Goal: Task Accomplishment & Management: Complete application form

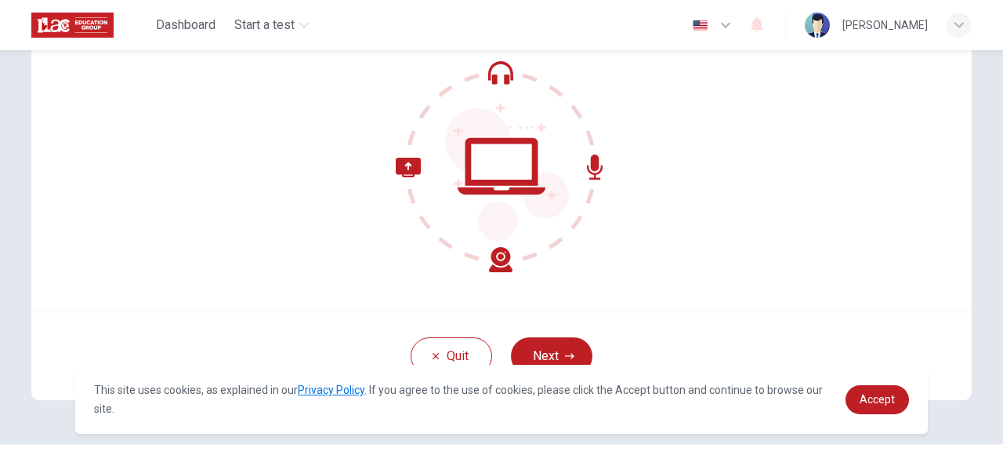
scroll to position [194, 0]
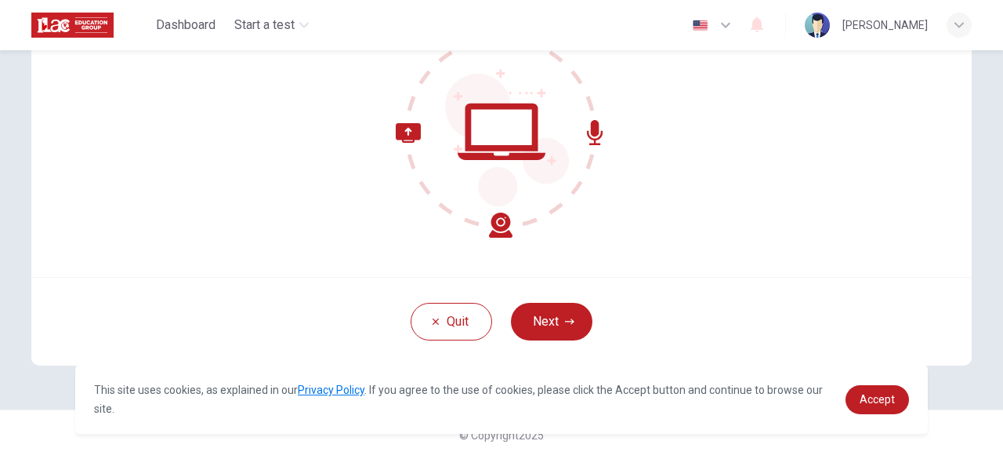
click at [531, 301] on div "Quit Next" at bounding box center [501, 321] width 941 height 89
click at [532, 303] on button "Next" at bounding box center [552, 322] width 82 height 38
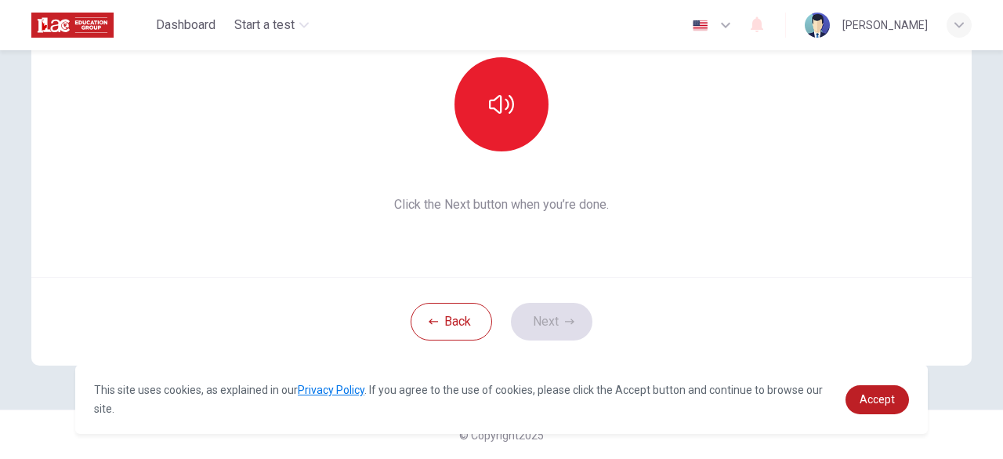
scroll to position [74, 0]
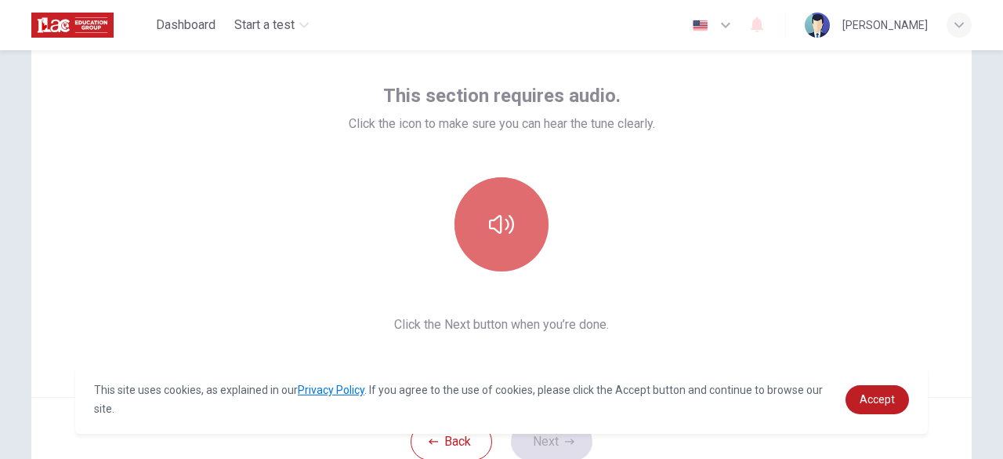
click at [489, 223] on icon "button" at bounding box center [501, 224] width 25 height 19
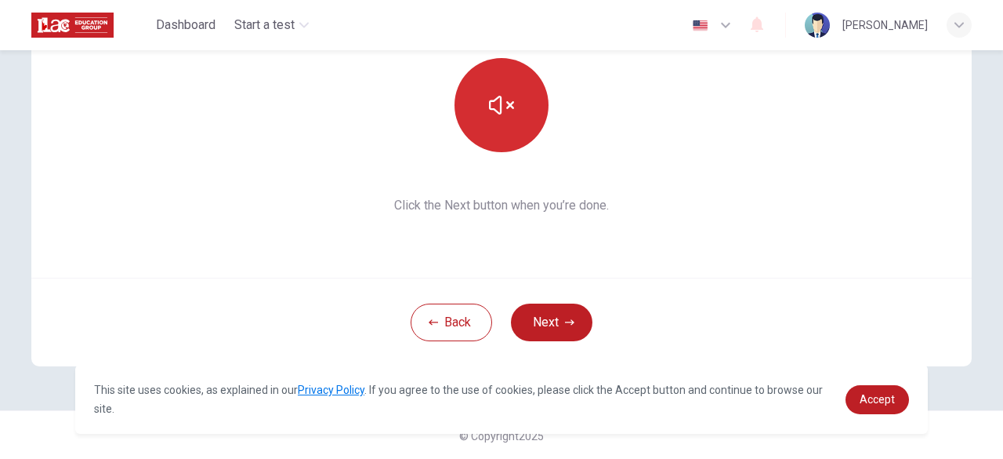
scroll to position [194, 0]
click at [557, 318] on button "Next" at bounding box center [552, 322] width 82 height 38
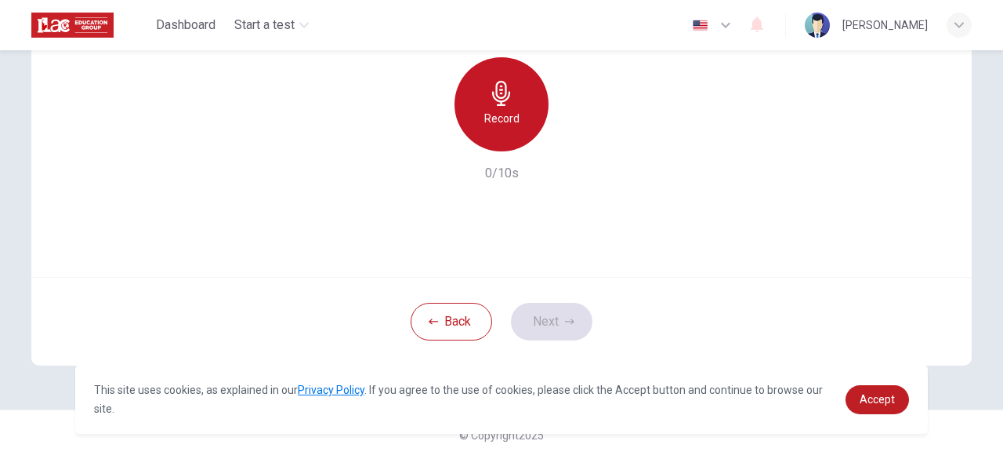
click at [494, 111] on h6 "Record" at bounding box center [501, 118] width 35 height 19
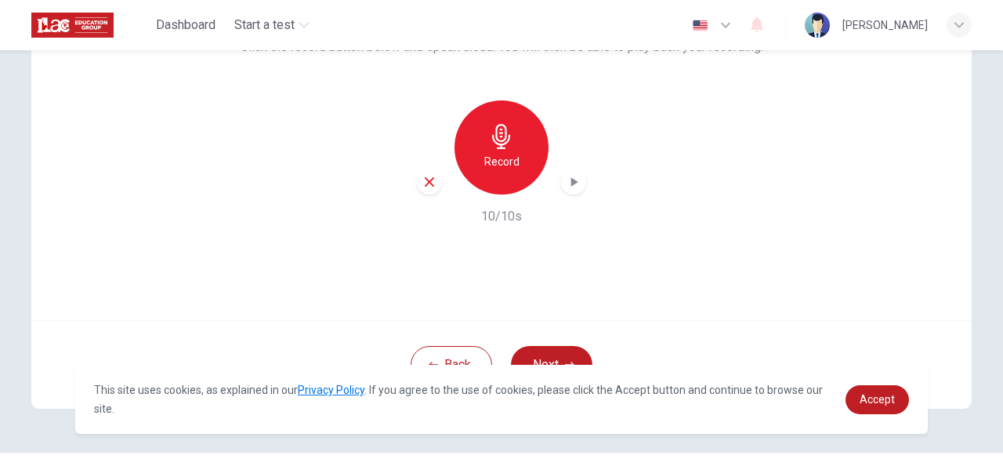
scroll to position [152, 0]
click at [566, 190] on div "button" at bounding box center [573, 180] width 25 height 25
click at [571, 181] on icon "button" at bounding box center [574, 180] width 7 height 9
click at [572, 352] on button "Next" at bounding box center [552, 363] width 82 height 38
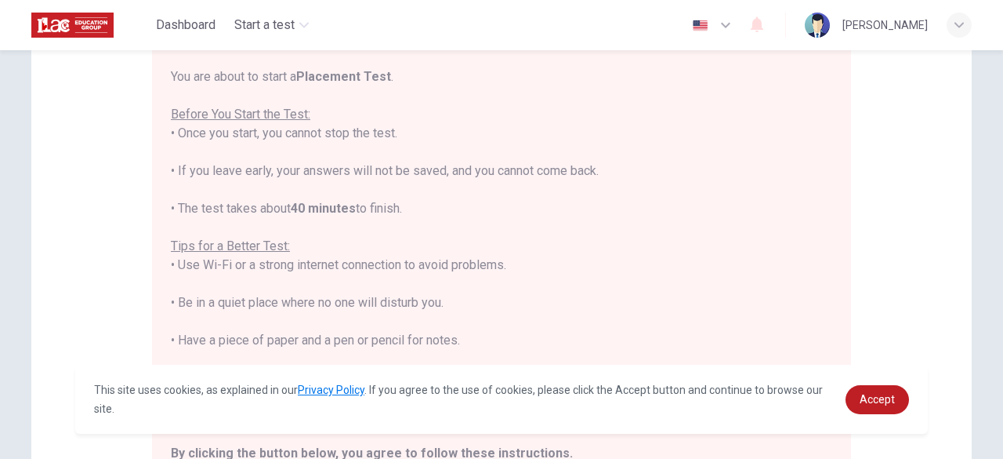
scroll to position [17, 0]
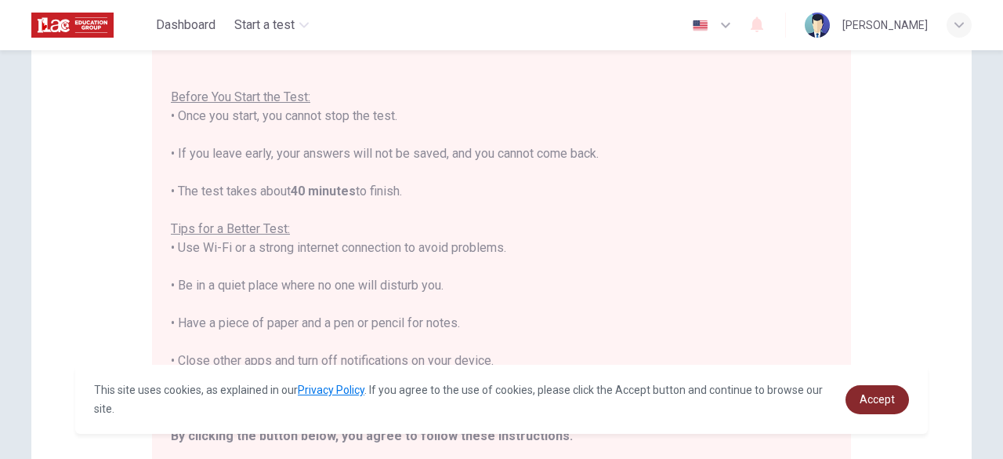
click at [855, 394] on link "Accept" at bounding box center [877, 399] width 63 height 29
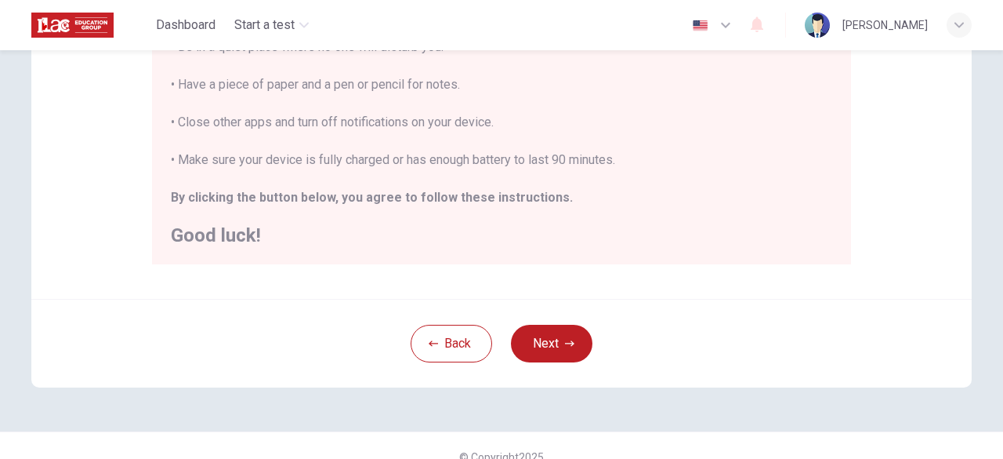
scroll to position [390, 0]
click at [559, 341] on button "Next" at bounding box center [552, 344] width 82 height 38
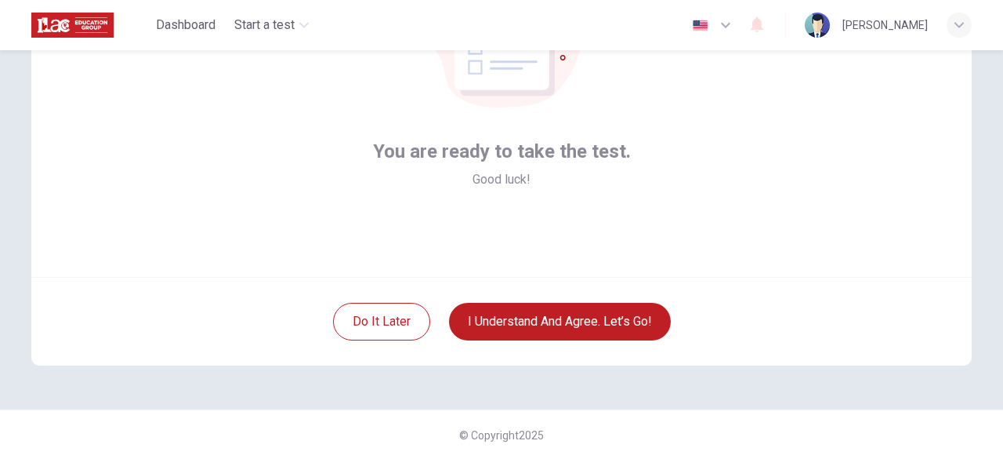
scroll to position [96, 0]
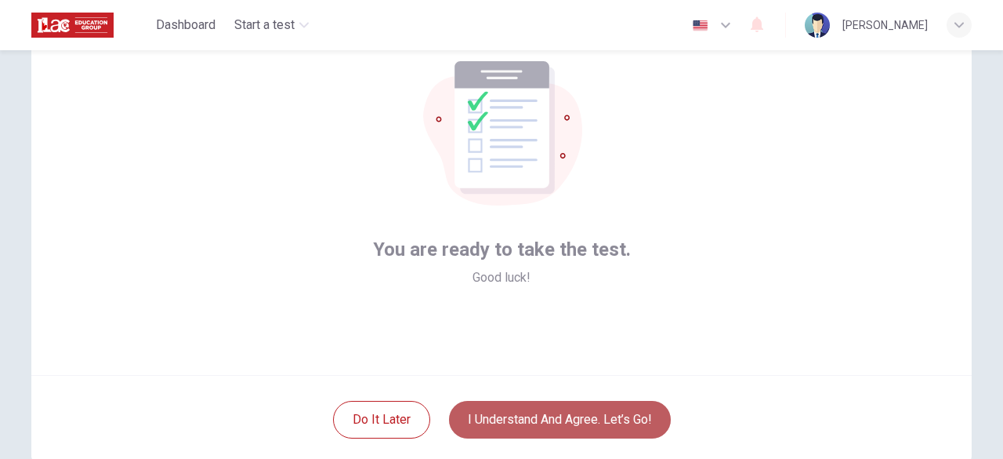
click at [553, 424] on button "I understand and agree. Let’s go!" at bounding box center [560, 420] width 222 height 38
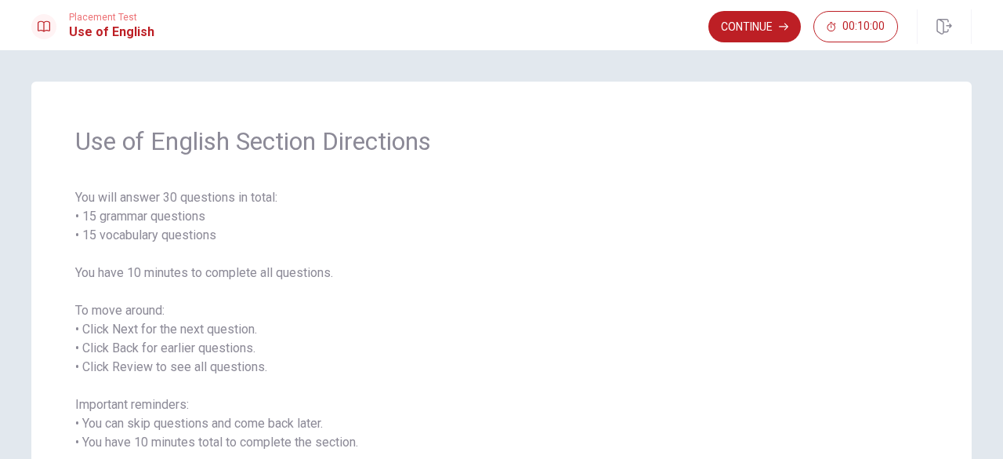
scroll to position [23, 0]
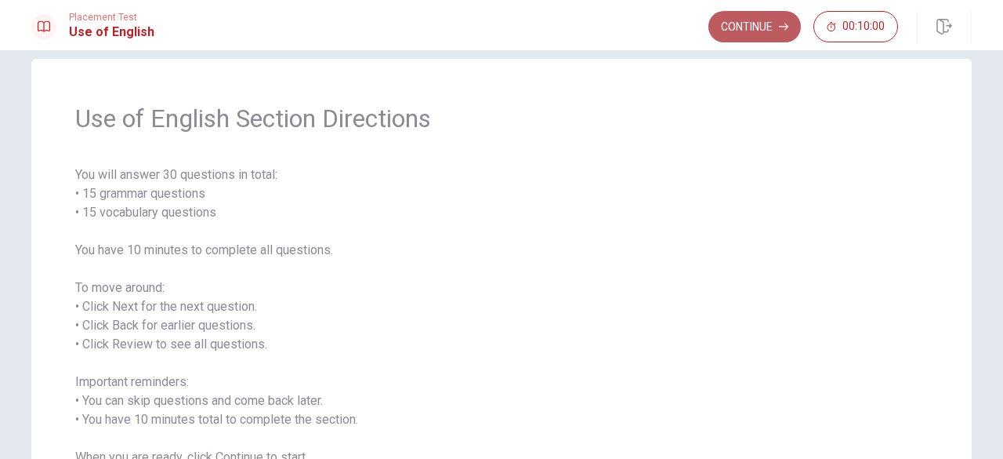
click at [716, 39] on button "Continue" at bounding box center [755, 26] width 92 height 31
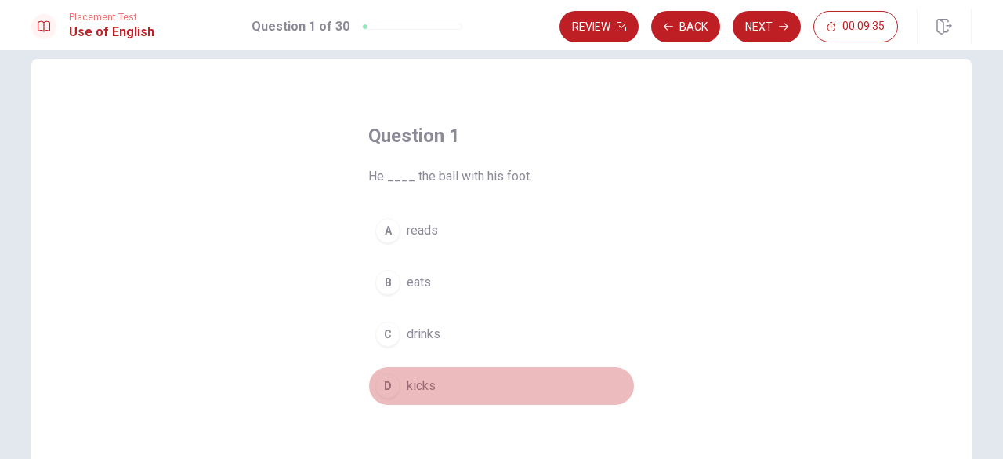
click at [381, 373] on div "D" at bounding box center [387, 385] width 25 height 25
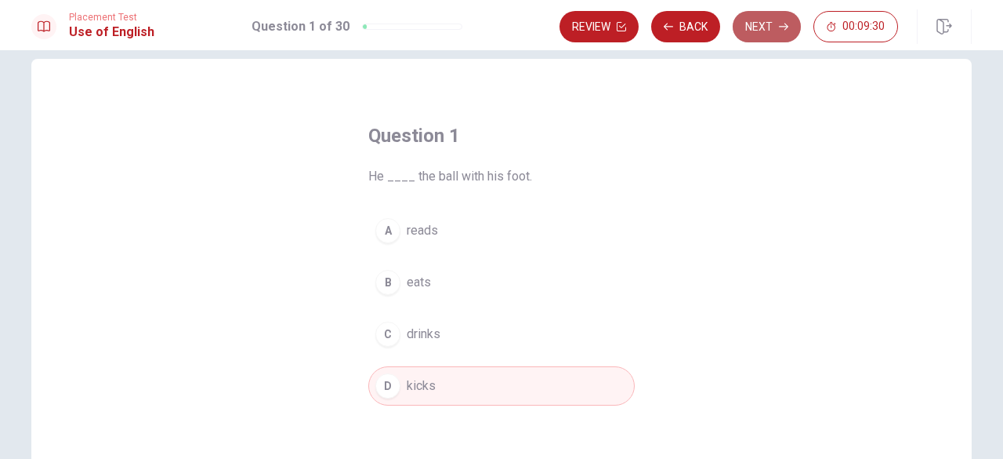
click at [743, 38] on button "Next" at bounding box center [767, 26] width 68 height 31
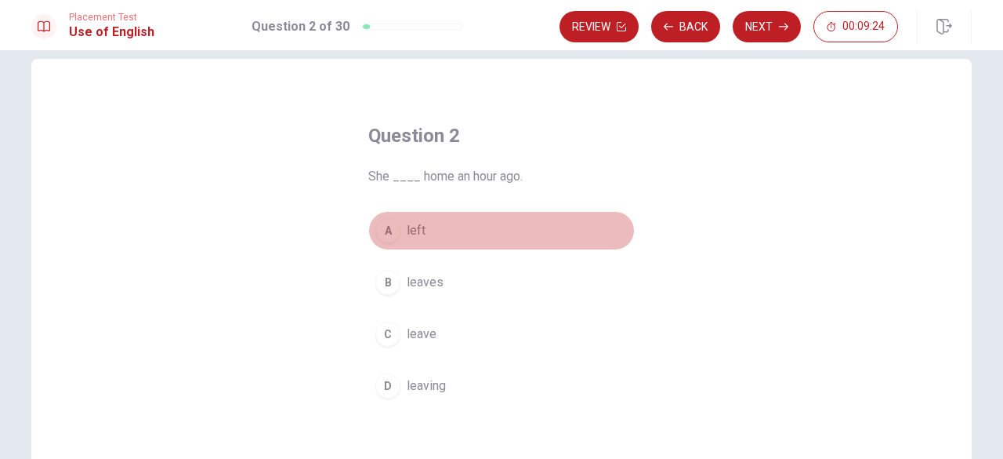
click at [384, 242] on button "A left" at bounding box center [501, 230] width 267 height 39
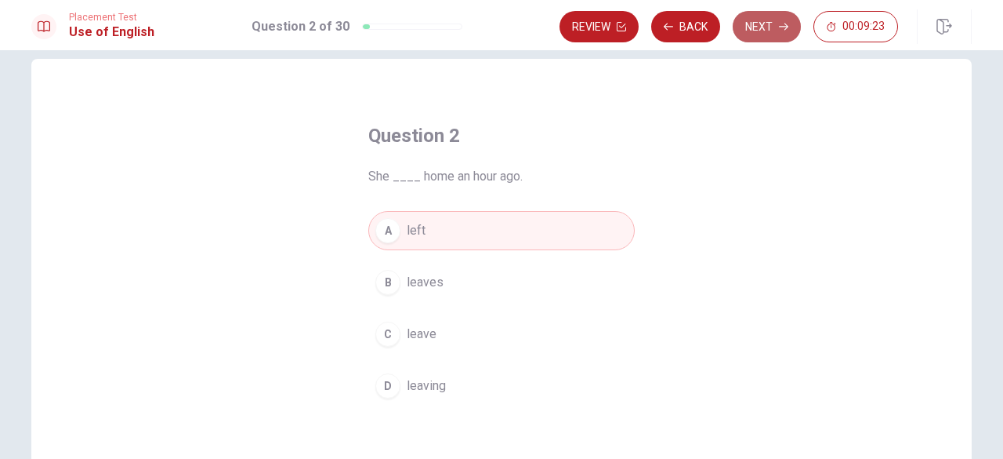
click at [770, 24] on button "Next" at bounding box center [767, 26] width 68 height 31
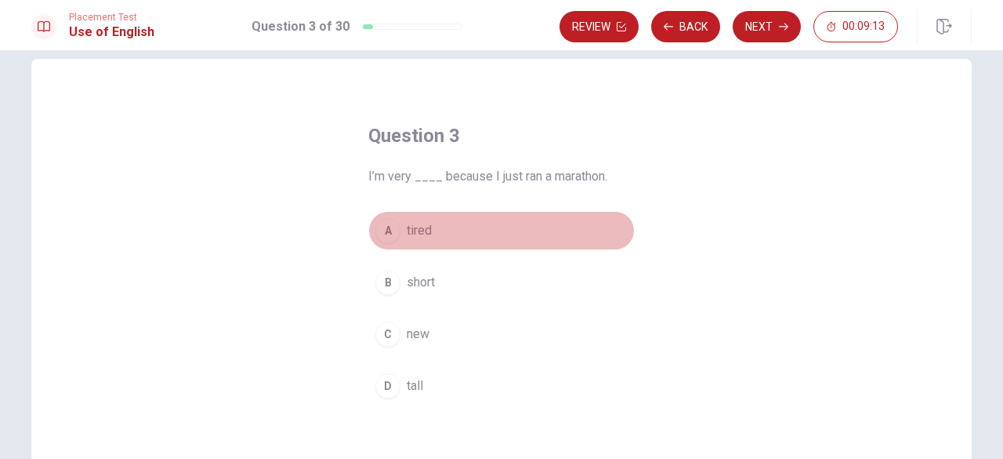
click at [390, 230] on div "A" at bounding box center [387, 230] width 25 height 25
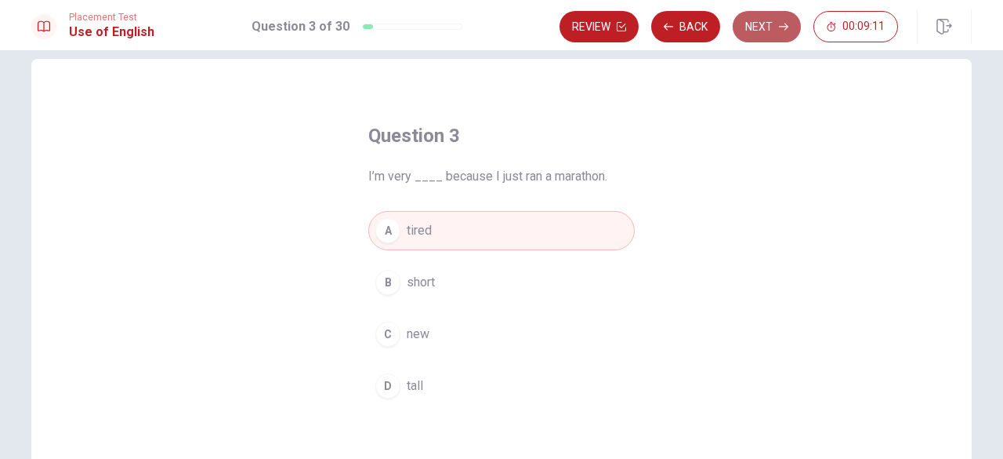
click at [779, 26] on button "Next" at bounding box center [767, 26] width 68 height 31
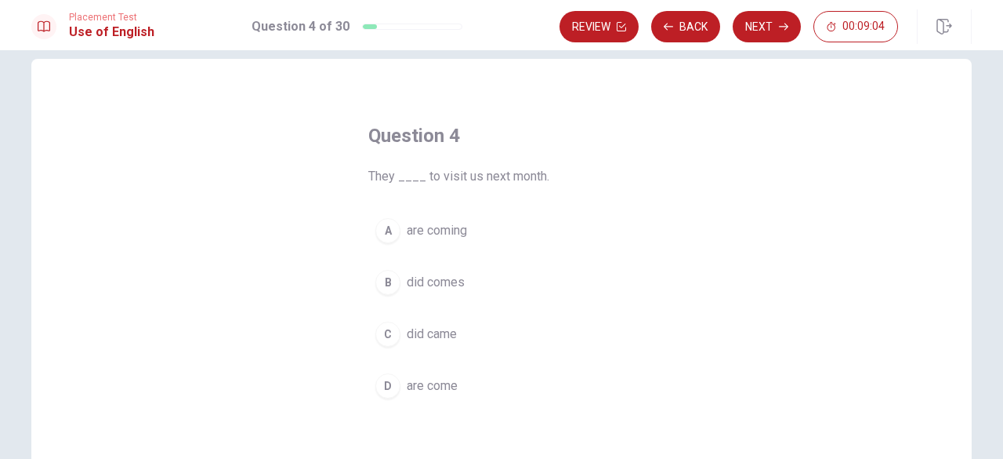
click at [384, 233] on div "A" at bounding box center [387, 230] width 25 height 25
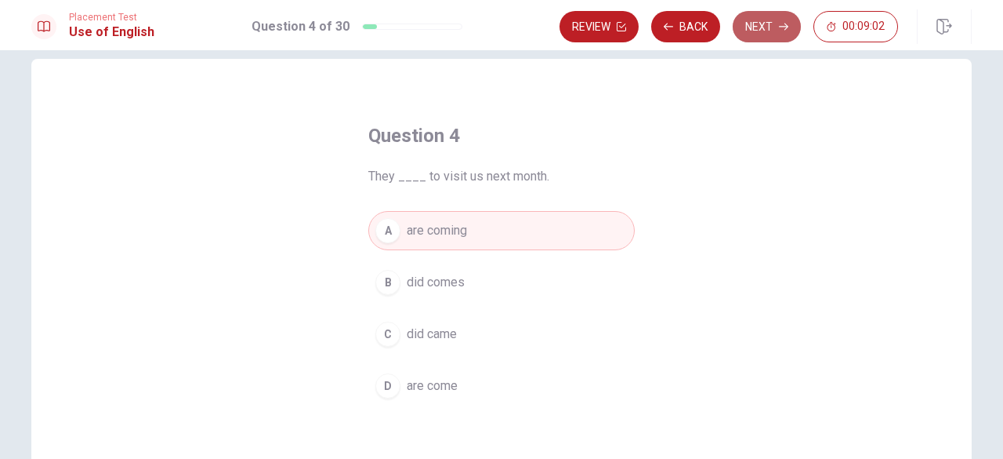
click at [789, 22] on icon "button" at bounding box center [783, 26] width 9 height 9
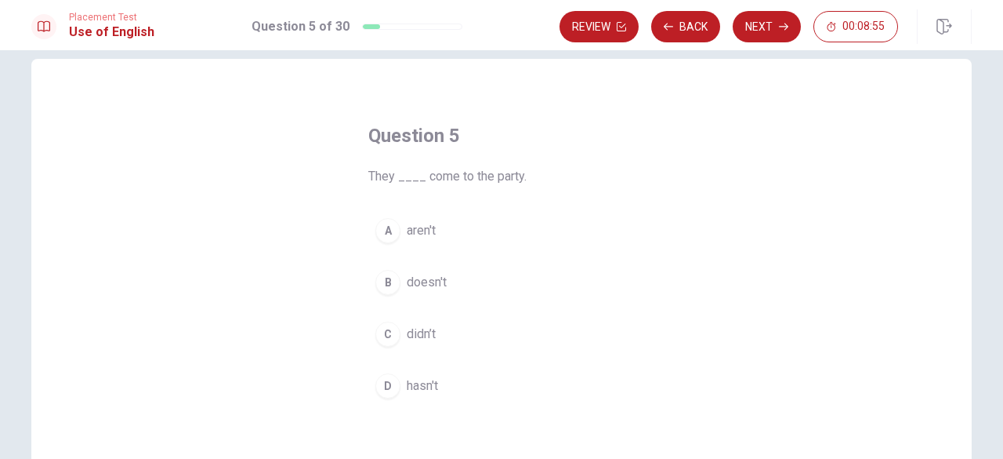
click at [383, 228] on div "A" at bounding box center [387, 230] width 25 height 25
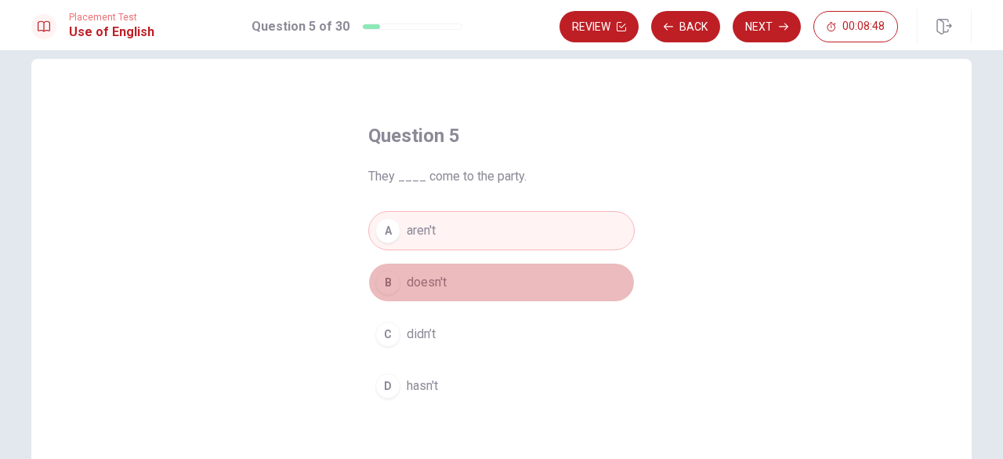
click at [440, 279] on span "doesn't" at bounding box center [427, 282] width 40 height 19
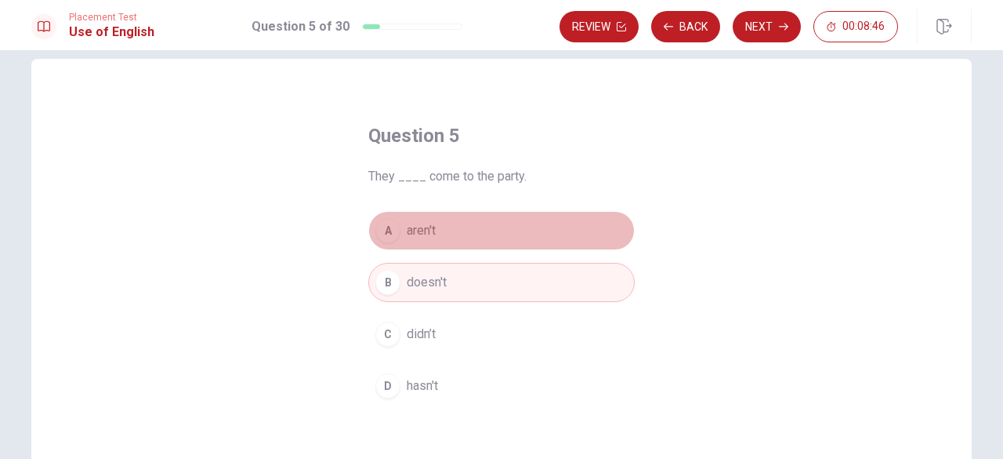
click at [515, 229] on button "A aren't" at bounding box center [501, 230] width 267 height 39
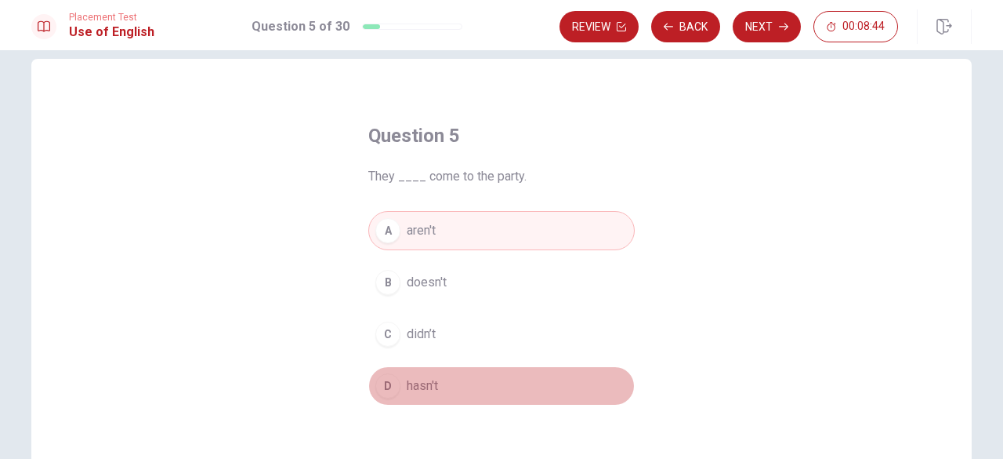
click at [439, 380] on button "D hasn't" at bounding box center [501, 385] width 267 height 39
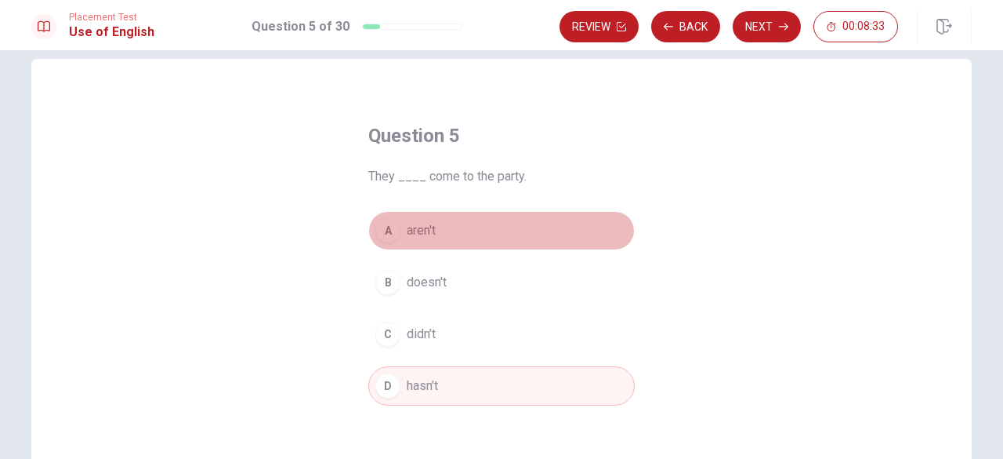
click at [492, 216] on button "A aren't" at bounding box center [501, 230] width 267 height 39
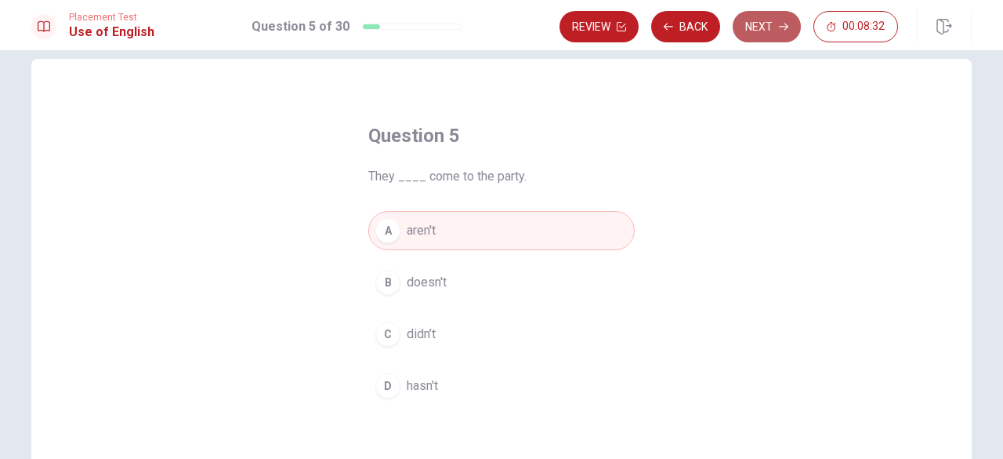
click at [787, 18] on button "Next" at bounding box center [767, 26] width 68 height 31
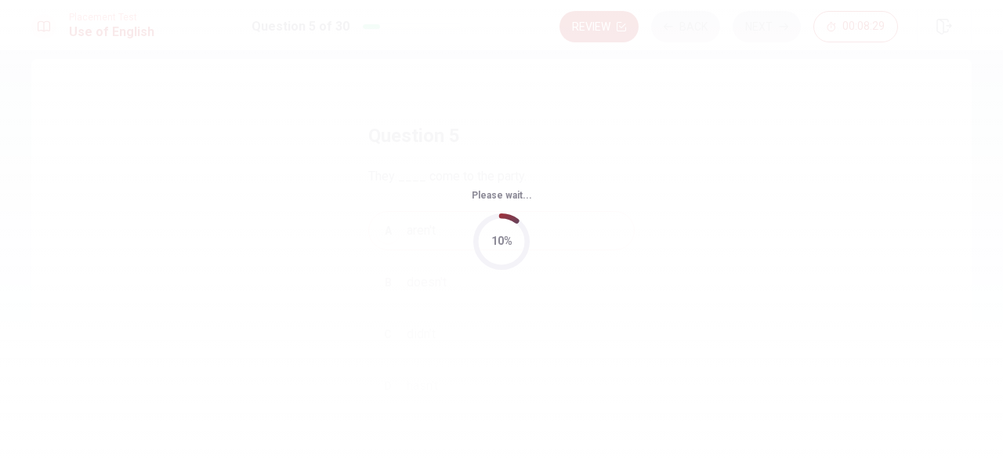
scroll to position [0, 0]
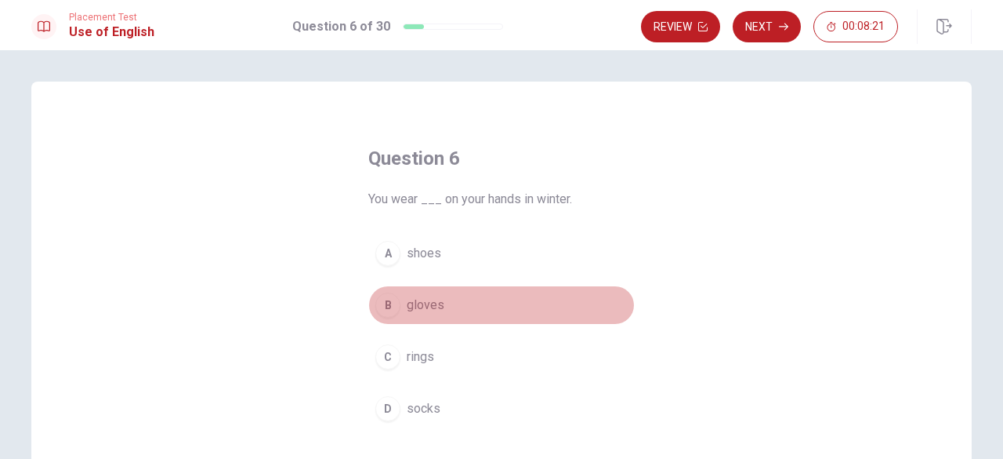
drag, startPoint x: 386, startPoint y: 296, endPoint x: 462, endPoint y: 269, distance: 81.3
click at [388, 296] on div "B" at bounding box center [387, 304] width 25 height 25
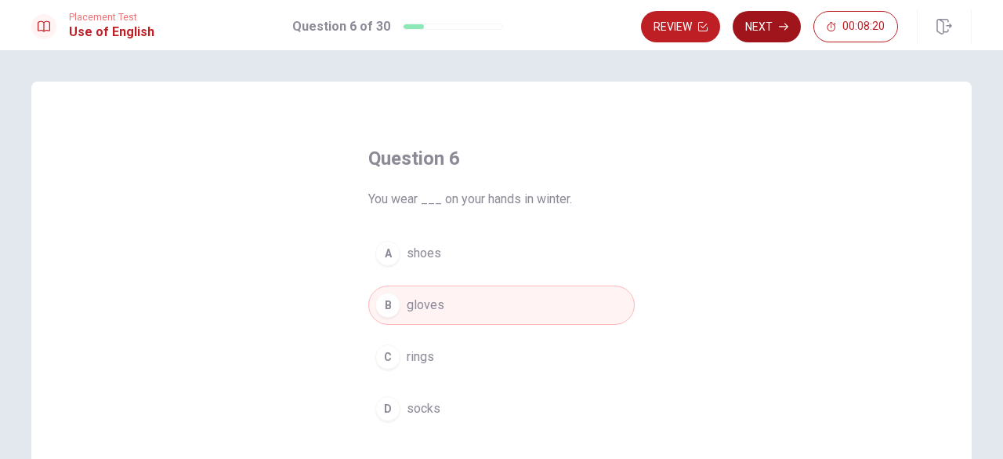
click at [768, 23] on button "Next" at bounding box center [767, 26] width 68 height 31
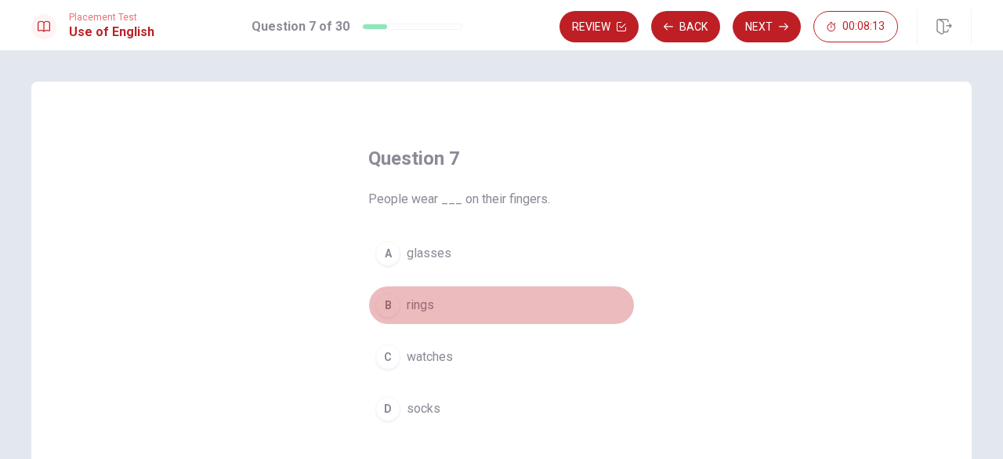
click at [382, 303] on div "B" at bounding box center [387, 304] width 25 height 25
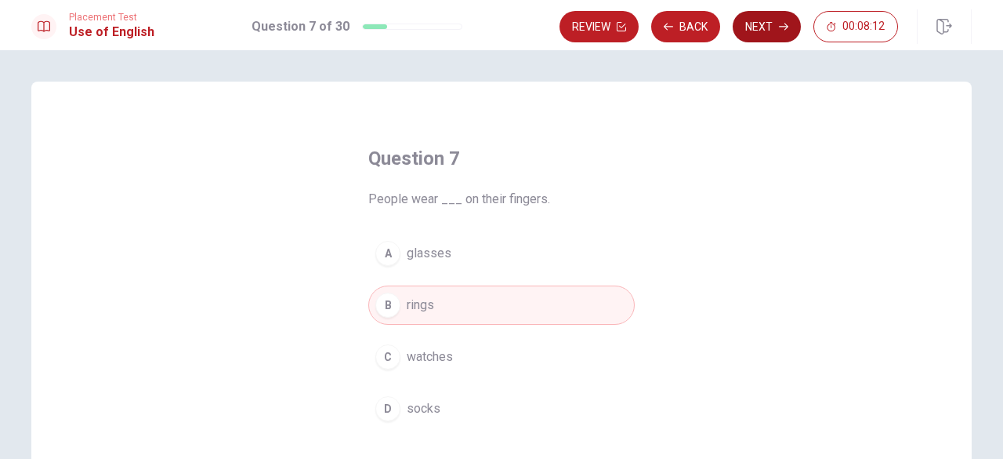
click at [767, 16] on button "Next" at bounding box center [767, 26] width 68 height 31
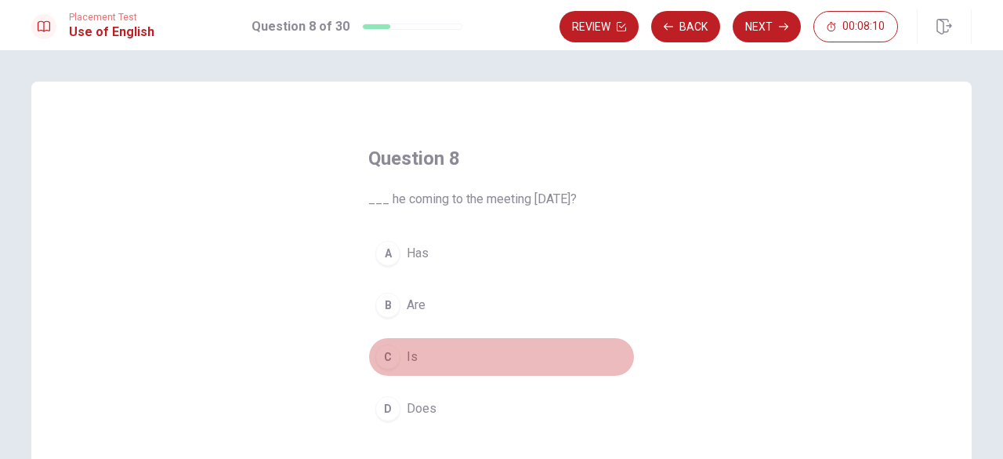
click at [414, 371] on button "C Is" at bounding box center [501, 356] width 267 height 39
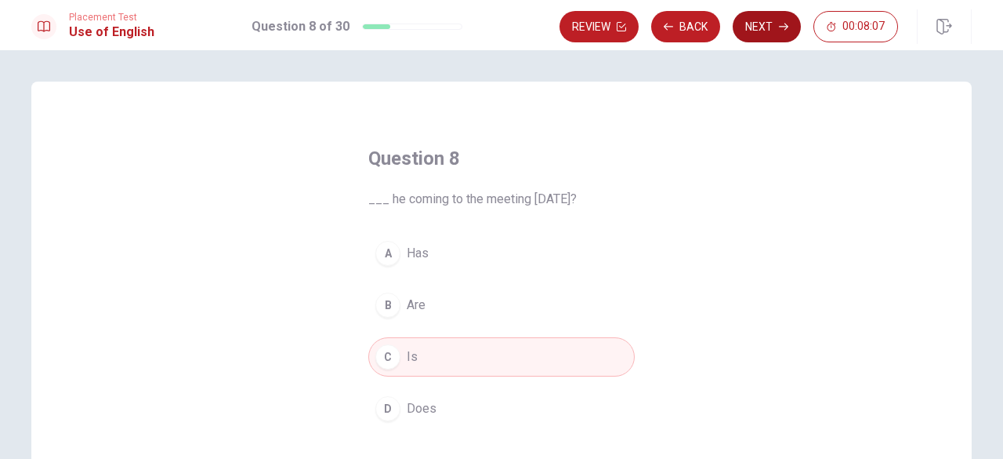
click at [785, 29] on icon "button" at bounding box center [783, 26] width 9 height 9
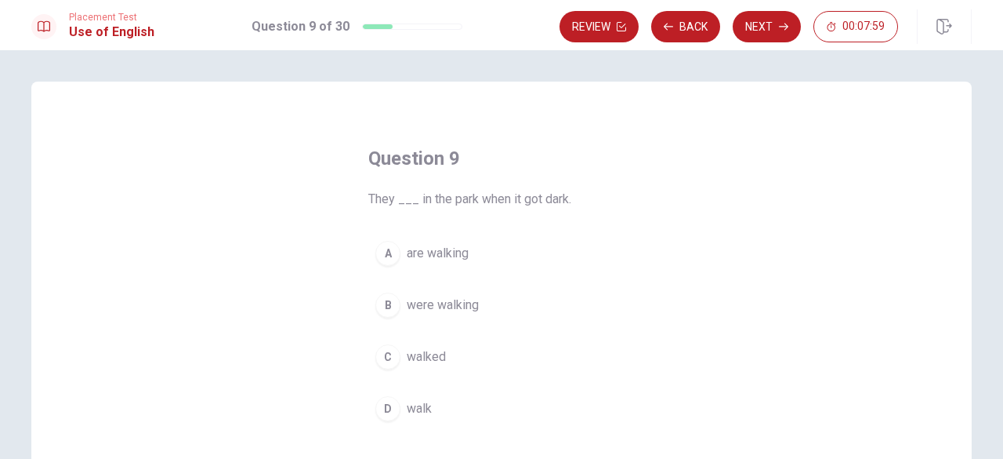
click at [390, 252] on div "A" at bounding box center [387, 253] width 25 height 25
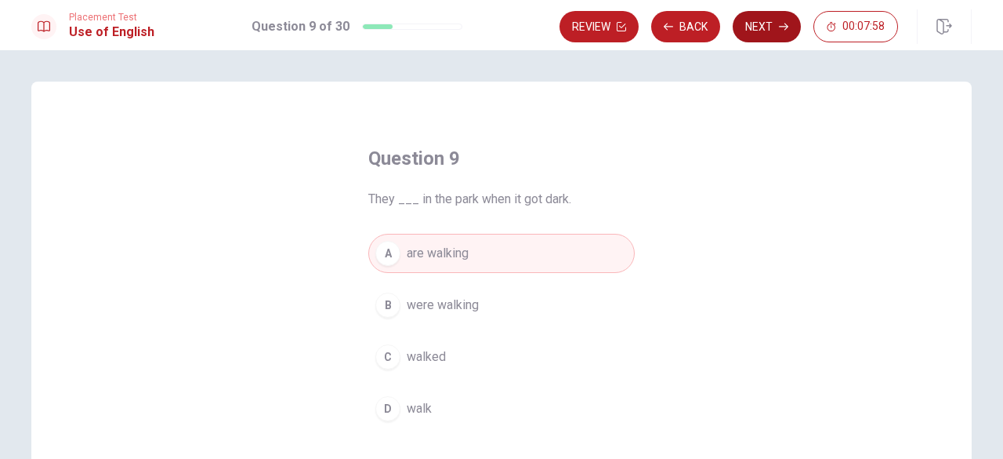
click at [762, 24] on button "Next" at bounding box center [767, 26] width 68 height 31
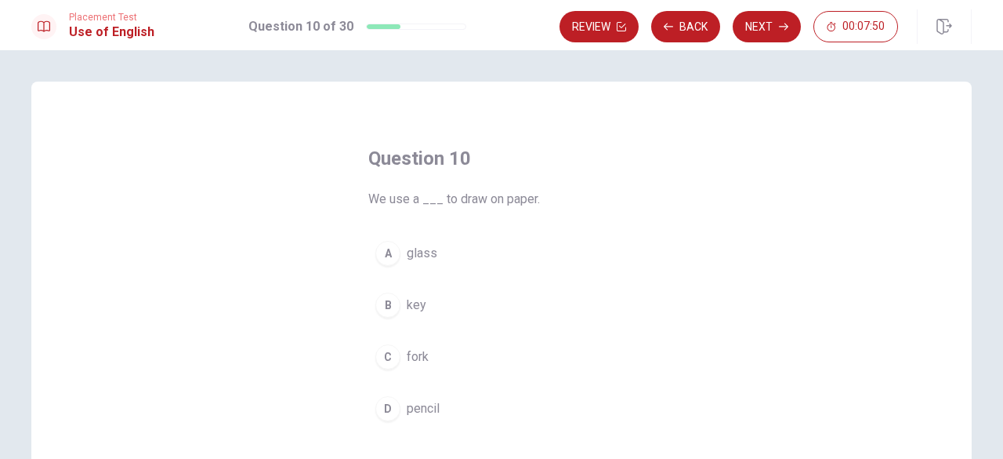
click at [388, 407] on div "D" at bounding box center [387, 408] width 25 height 25
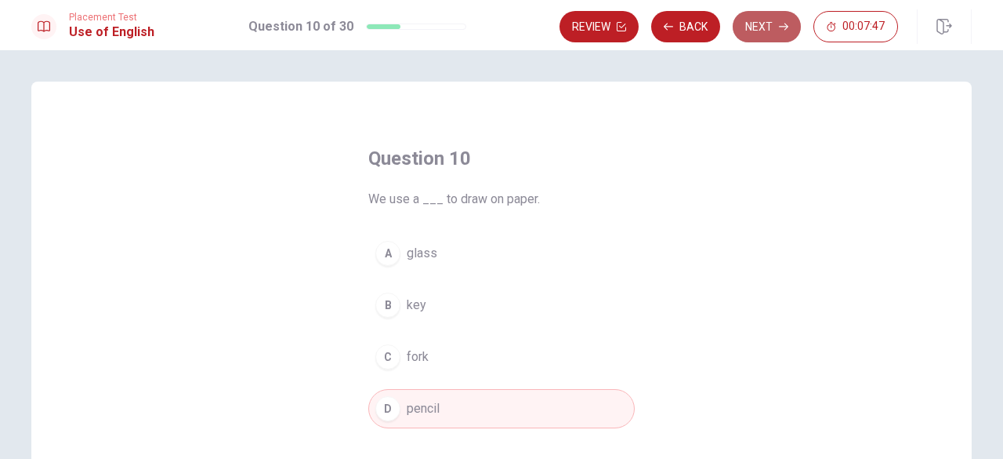
click at [790, 21] on button "Next" at bounding box center [767, 26] width 68 height 31
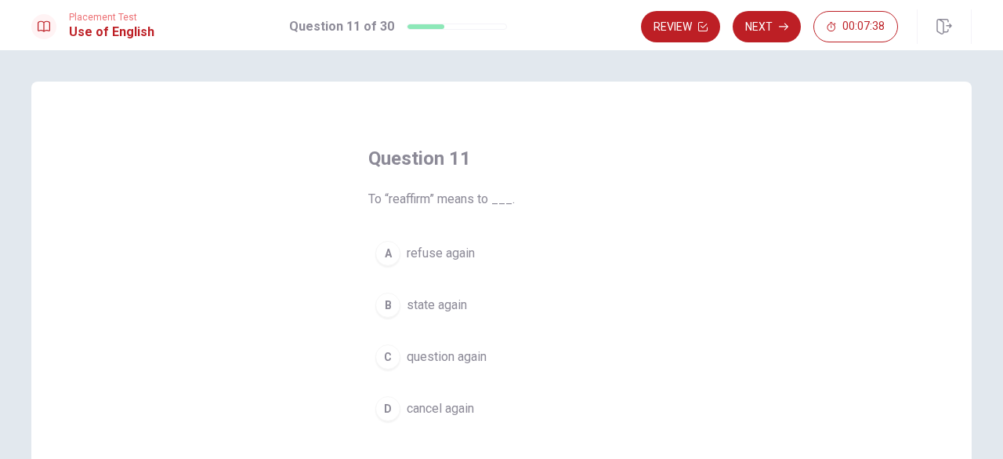
click at [384, 245] on div "A" at bounding box center [387, 253] width 25 height 25
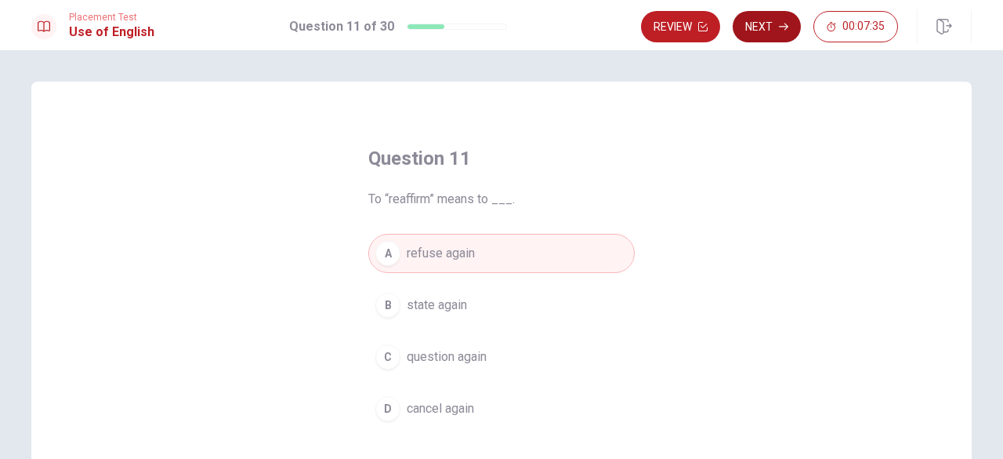
click at [756, 29] on button "Next" at bounding box center [767, 26] width 68 height 31
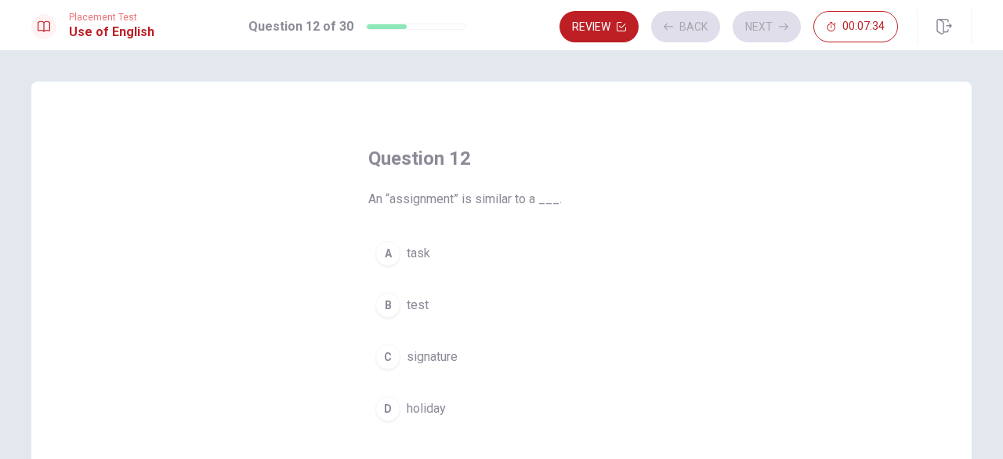
drag, startPoint x: 669, startPoint y: 104, endPoint x: 534, endPoint y: 111, distance: 135.8
click at [597, 118] on div "Question 12 An “assignment” is similar to a ___. A task B test C signature D ho…" at bounding box center [501, 254] width 1003 height 408
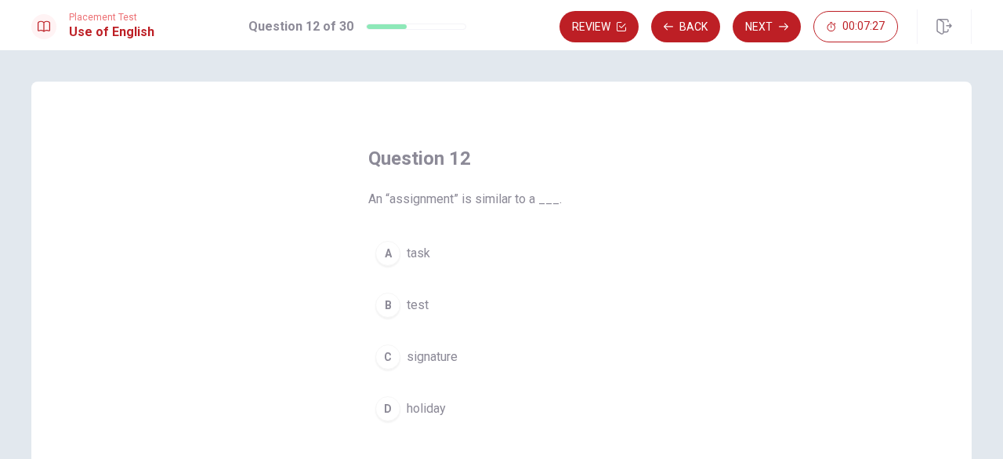
click at [576, 165] on h4 "Question 12" at bounding box center [501, 158] width 267 height 25
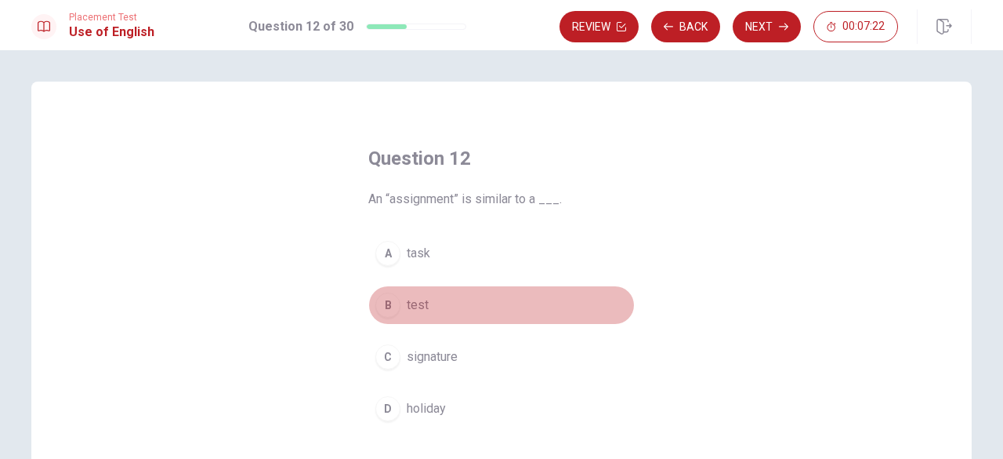
drag, startPoint x: 462, startPoint y: 298, endPoint x: 448, endPoint y: 302, distance: 14.6
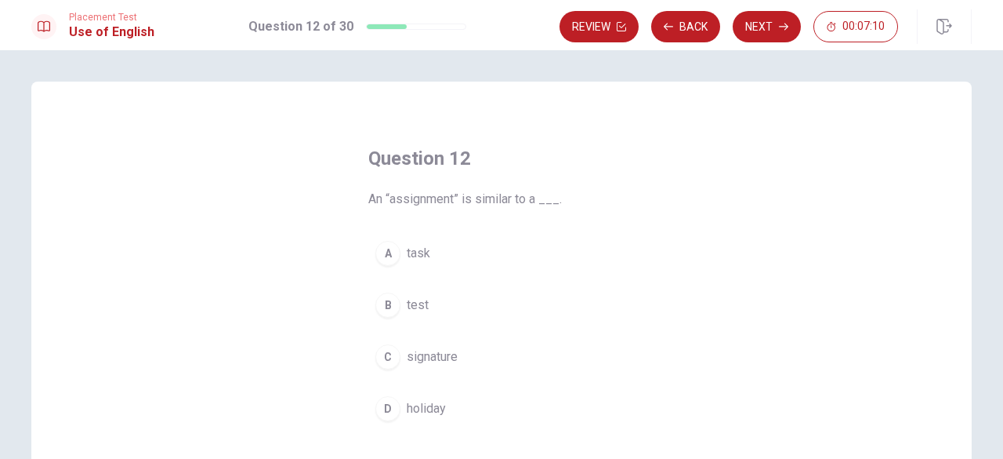
click at [394, 412] on div "D" at bounding box center [387, 408] width 25 height 25
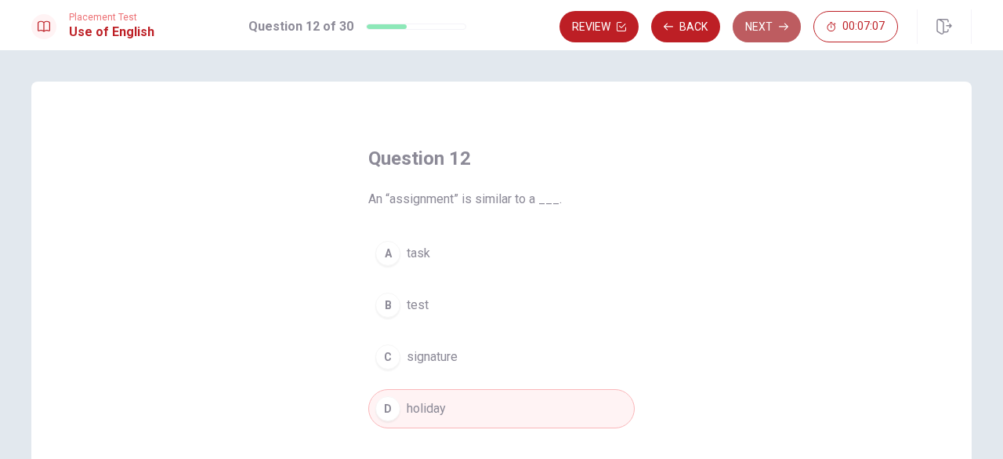
click at [766, 22] on button "Next" at bounding box center [767, 26] width 68 height 31
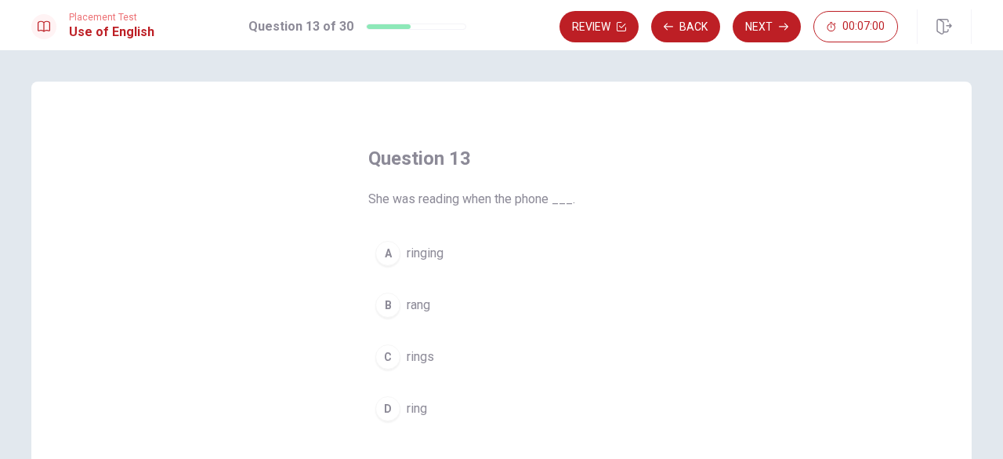
click at [399, 248] on button "A ringing" at bounding box center [501, 253] width 267 height 39
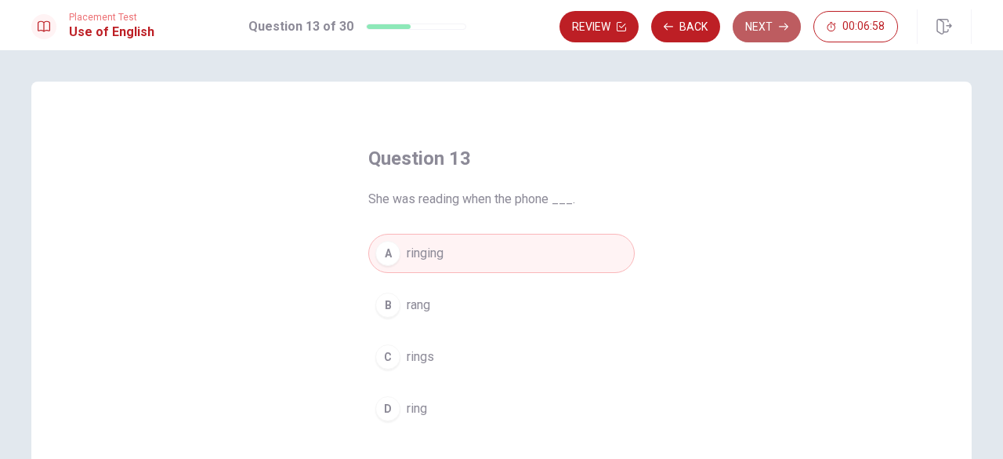
click at [752, 26] on button "Next" at bounding box center [767, 26] width 68 height 31
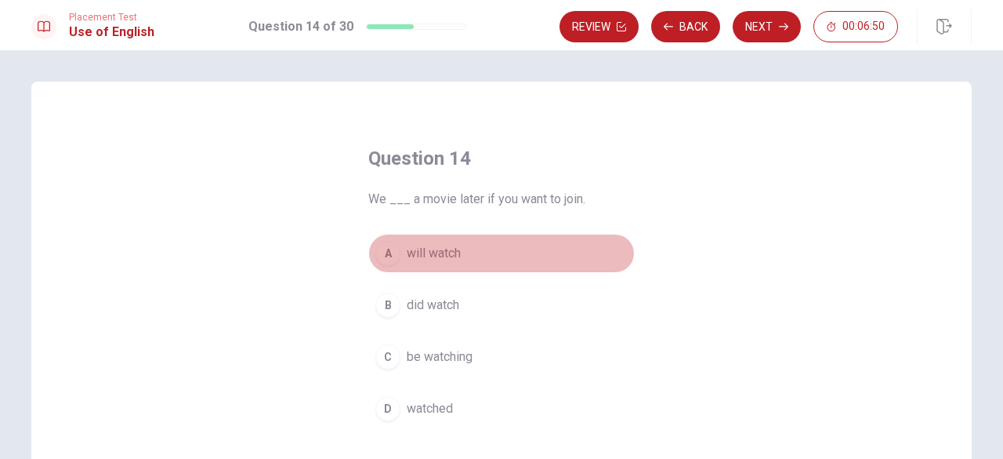
click at [381, 255] on div "A" at bounding box center [387, 253] width 25 height 25
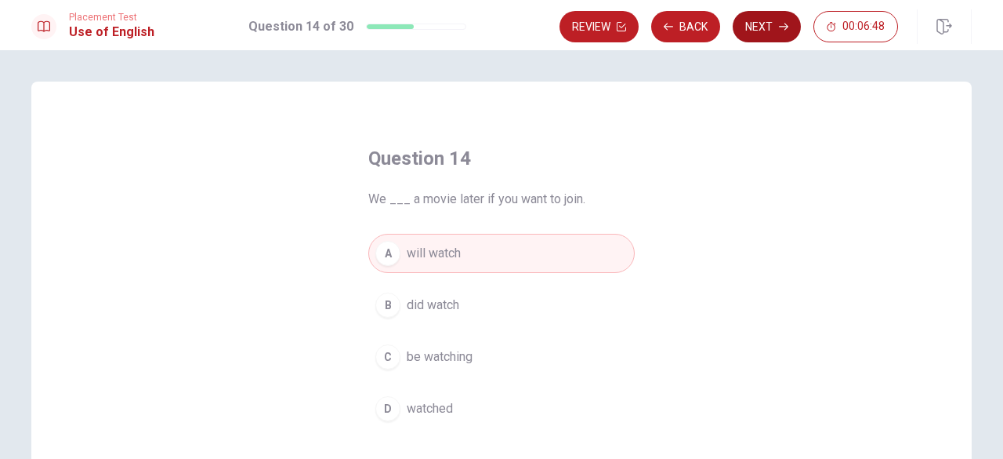
click at [749, 31] on button "Next" at bounding box center [767, 26] width 68 height 31
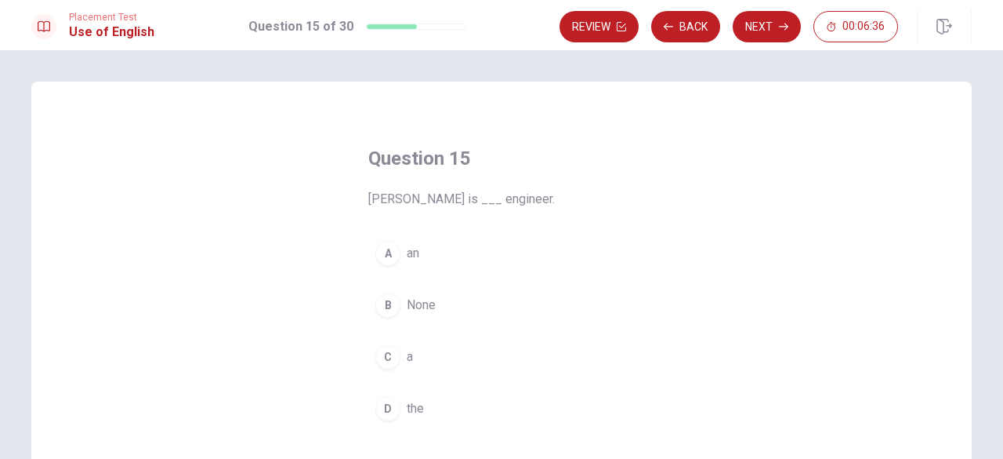
click at [394, 241] on button "A an" at bounding box center [501, 253] width 267 height 39
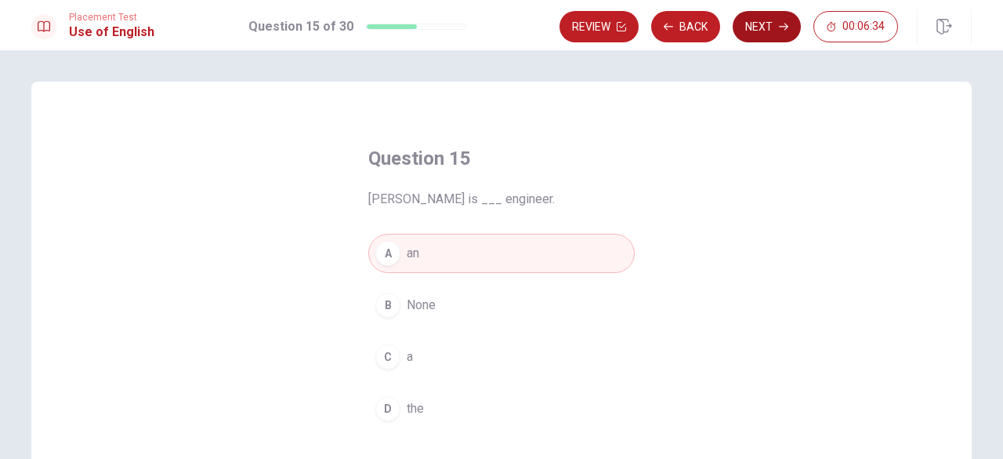
click at [768, 34] on button "Next" at bounding box center [767, 26] width 68 height 31
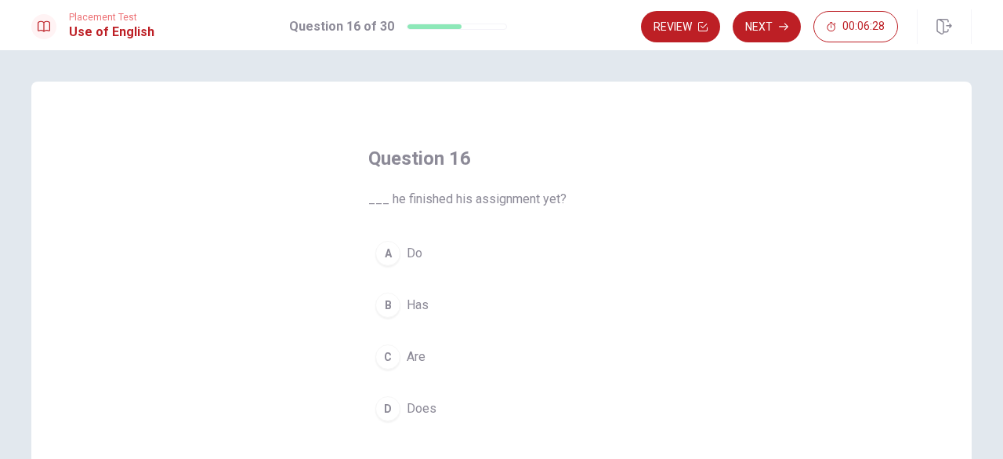
click at [407, 401] on span "Does" at bounding box center [422, 408] width 30 height 19
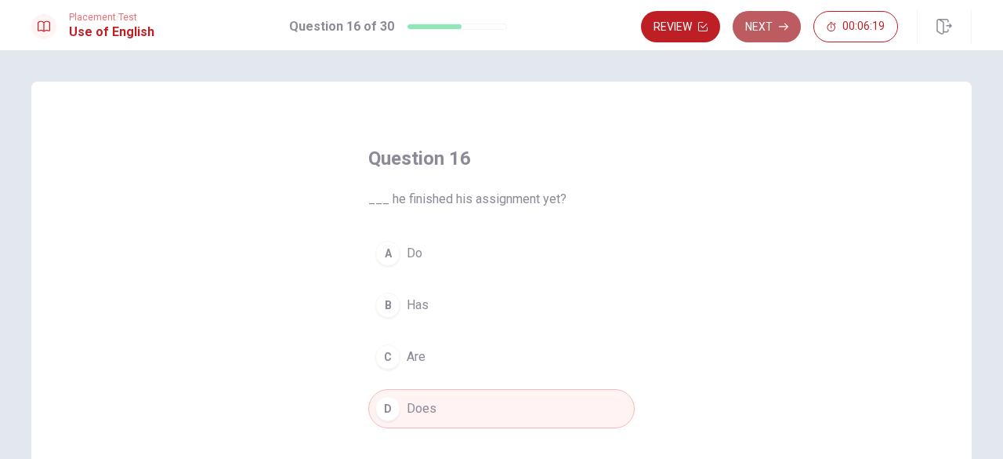
click at [748, 27] on button "Next" at bounding box center [767, 26] width 68 height 31
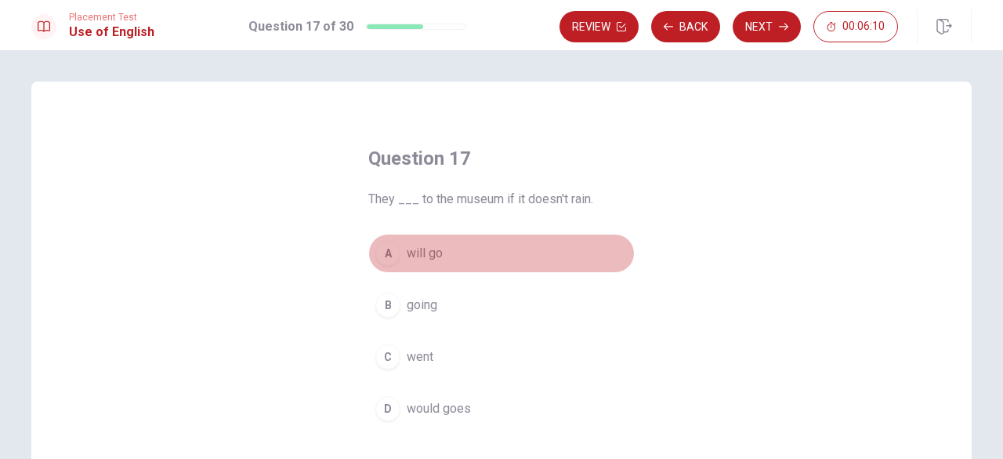
click at [378, 255] on div "A" at bounding box center [387, 253] width 25 height 25
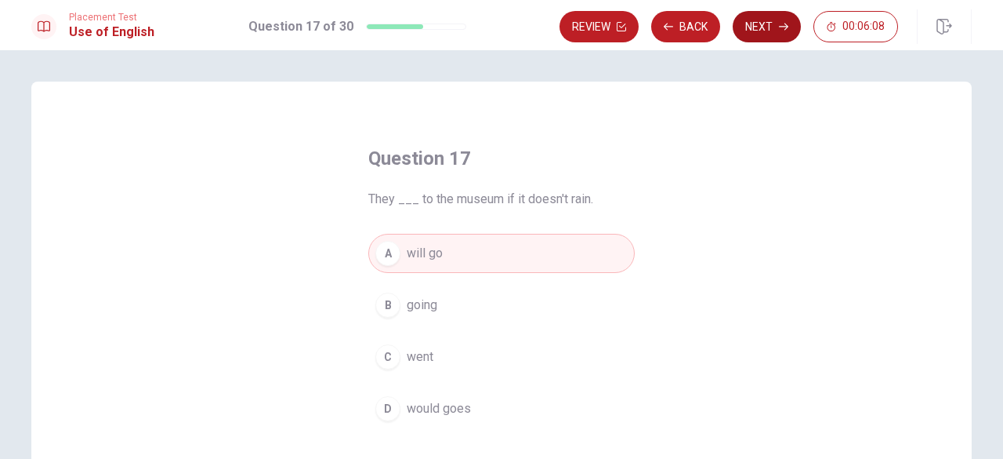
click at [754, 25] on button "Next" at bounding box center [767, 26] width 68 height 31
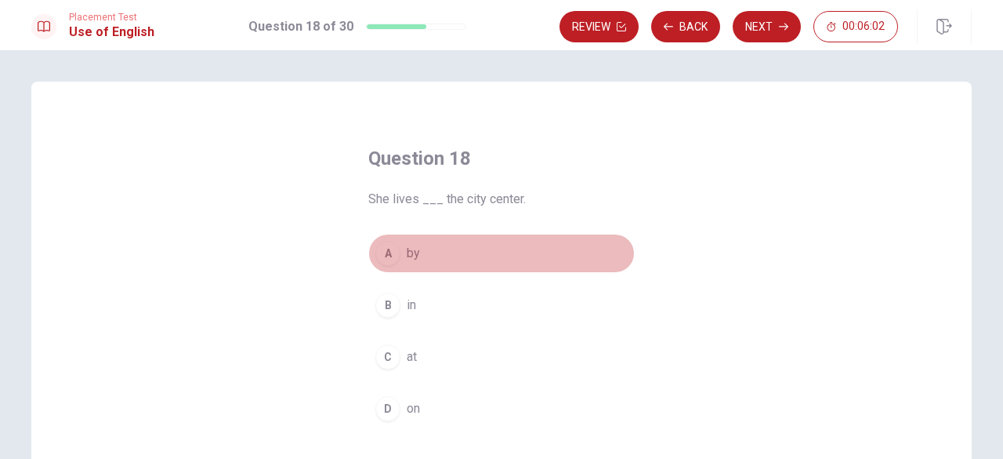
click at [396, 256] on div "A" at bounding box center [387, 253] width 25 height 25
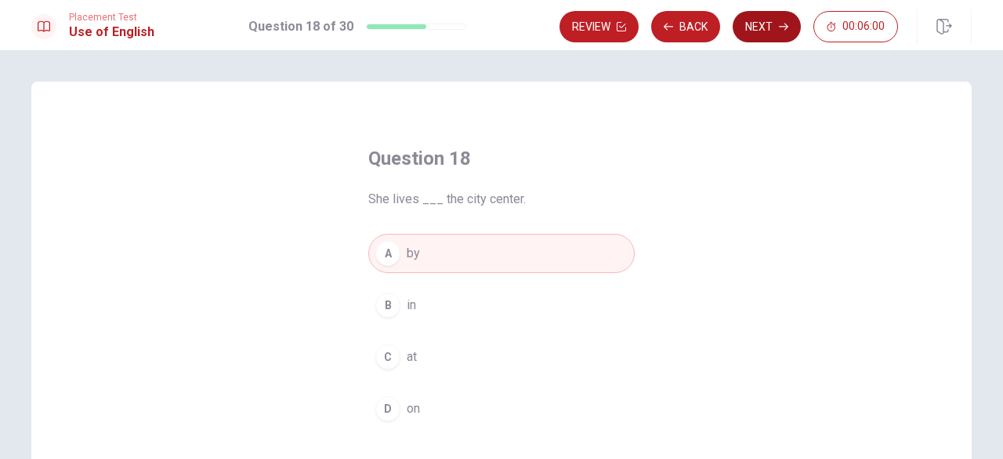
click at [748, 39] on button "Next" at bounding box center [767, 26] width 68 height 31
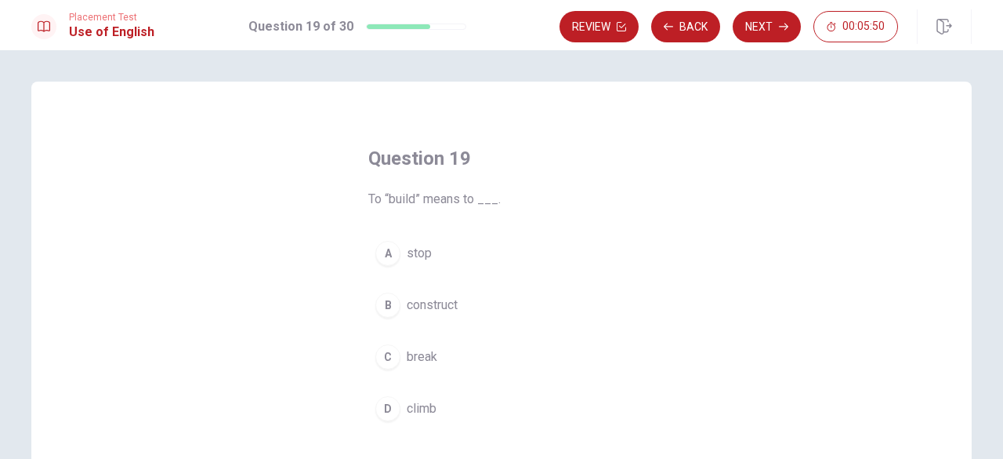
click at [391, 308] on div "B" at bounding box center [387, 304] width 25 height 25
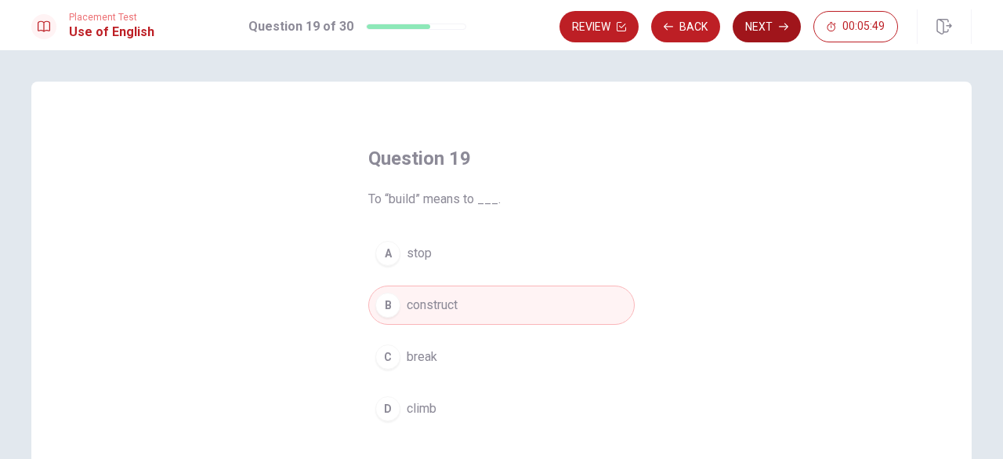
click at [782, 27] on icon "button" at bounding box center [783, 27] width 9 height 7
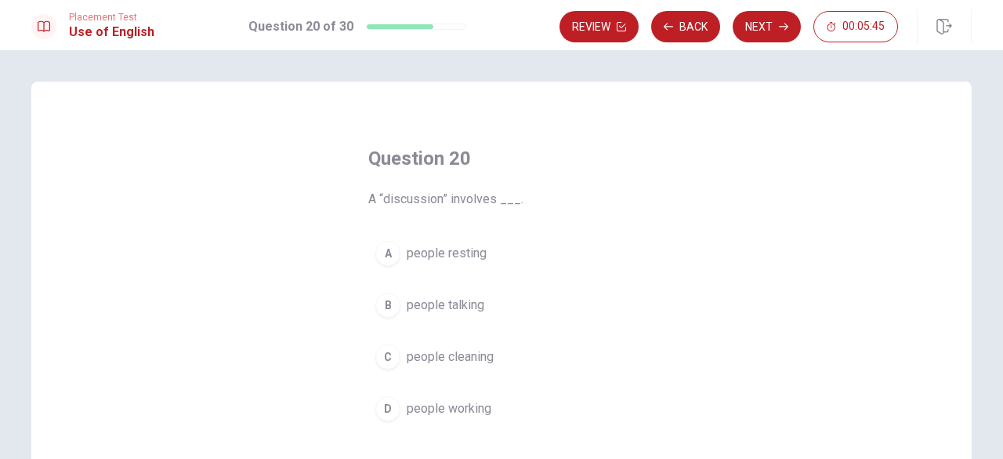
click at [399, 297] on button "B people talking" at bounding box center [501, 304] width 267 height 39
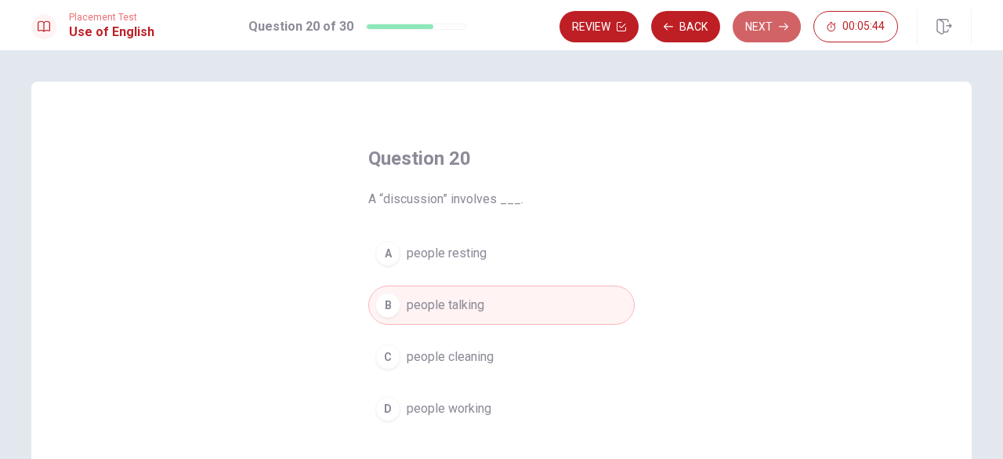
drag, startPoint x: 766, startPoint y: 26, endPoint x: 743, endPoint y: 38, distance: 26.0
click at [760, 32] on button "Next" at bounding box center [767, 26] width 68 height 31
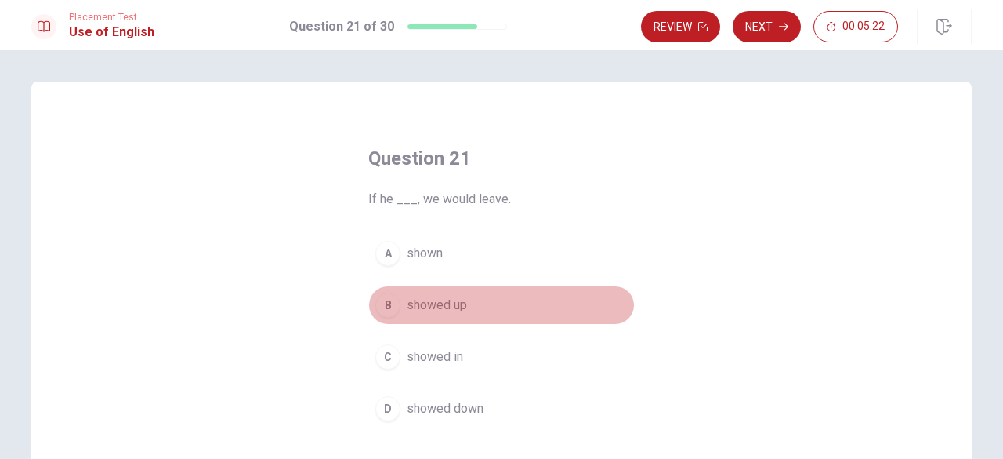
click at [431, 310] on span "showed up" at bounding box center [437, 305] width 60 height 19
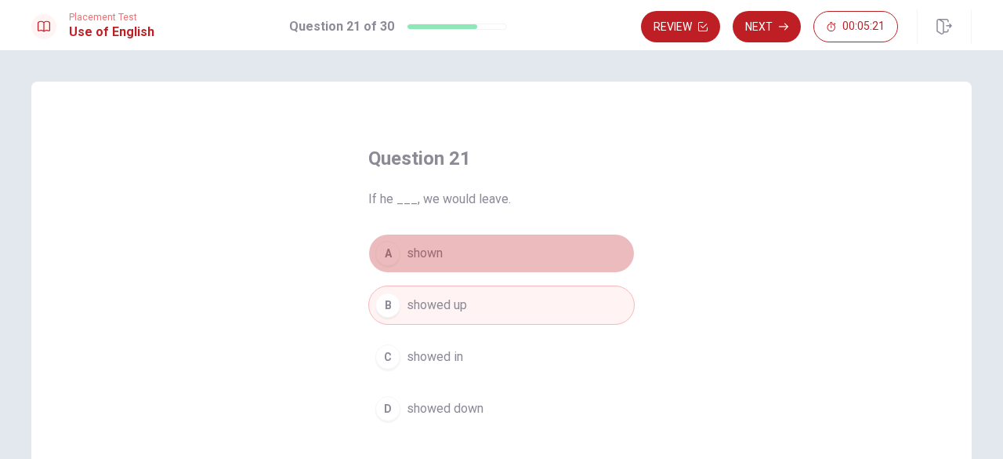
click at [505, 247] on button "A shown" at bounding box center [501, 253] width 267 height 39
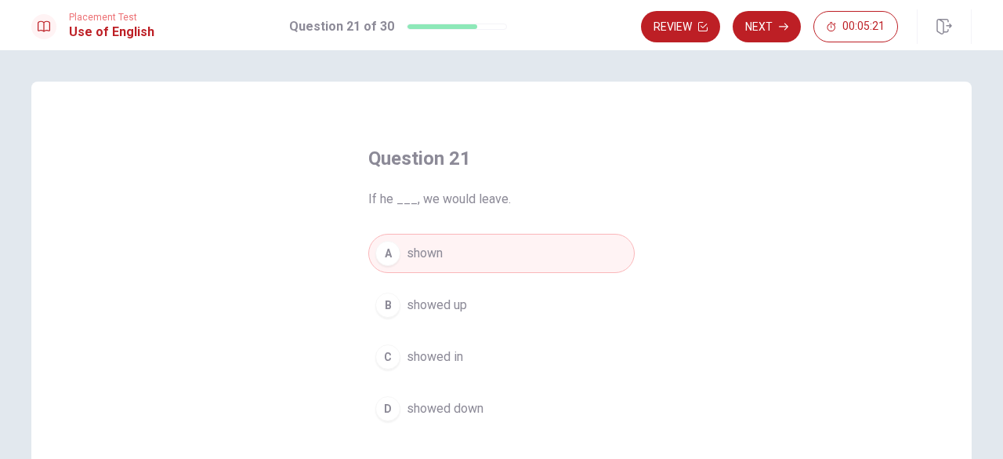
click at [773, 34] on button "Next" at bounding box center [767, 26] width 68 height 31
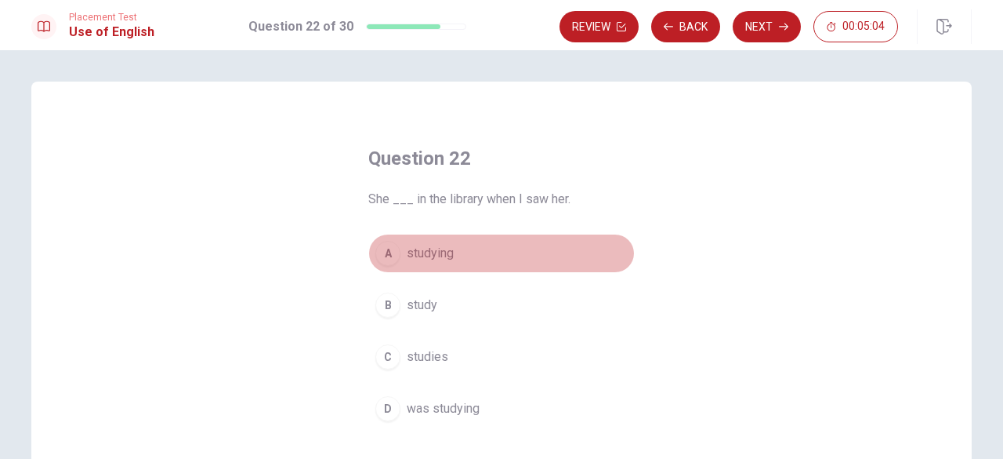
drag, startPoint x: 420, startPoint y: 243, endPoint x: 383, endPoint y: 254, distance: 38.4
click at [387, 252] on button "A studying" at bounding box center [501, 253] width 267 height 39
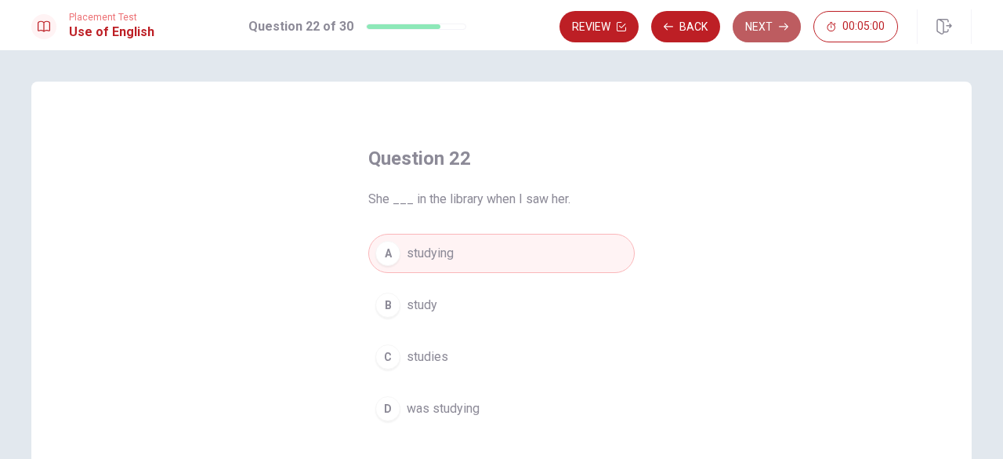
click at [751, 34] on button "Next" at bounding box center [767, 26] width 68 height 31
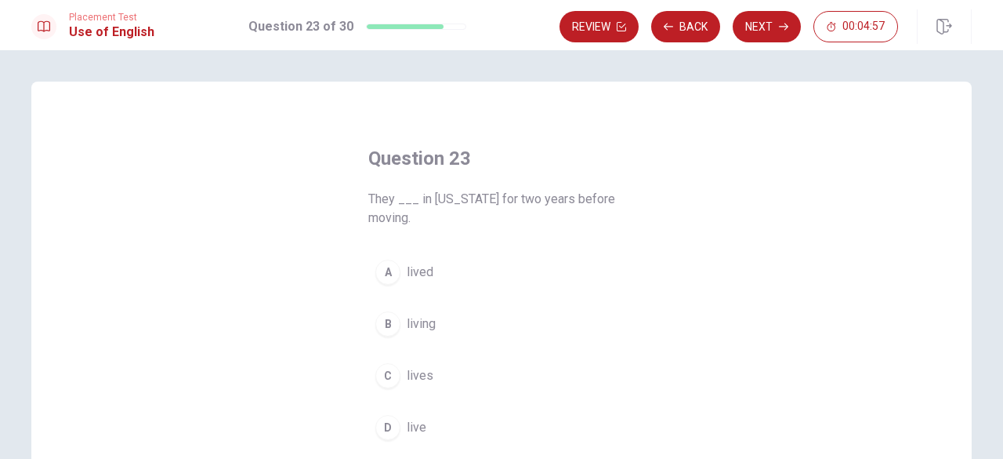
click at [699, 5] on div "Placement Test Use of English Question 23 of 30 Review Back Next 00:04:57" at bounding box center [501, 25] width 1003 height 50
drag, startPoint x: 684, startPoint y: 31, endPoint x: 679, endPoint y: 48, distance: 17.9
click at [682, 34] on button "Back" at bounding box center [685, 26] width 69 height 31
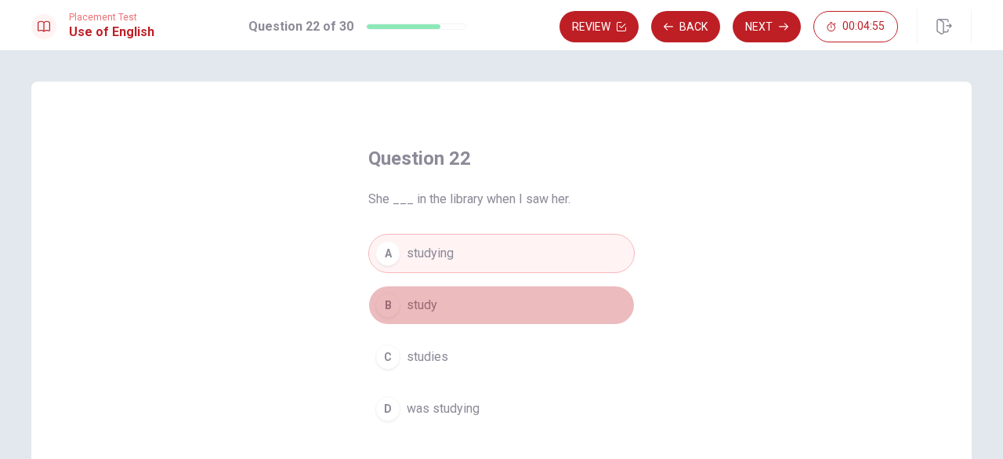
click at [417, 296] on span "study" at bounding box center [422, 305] width 31 height 19
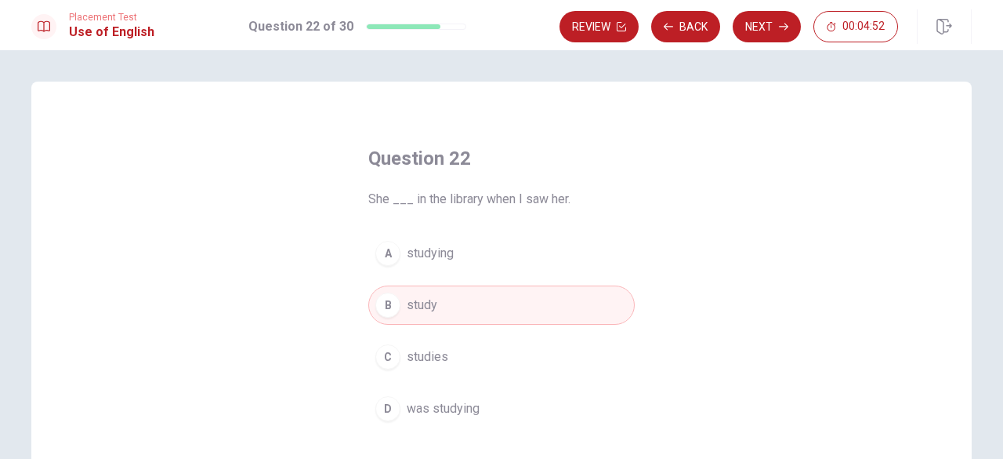
click at [499, 394] on button "D was studying" at bounding box center [501, 408] width 267 height 39
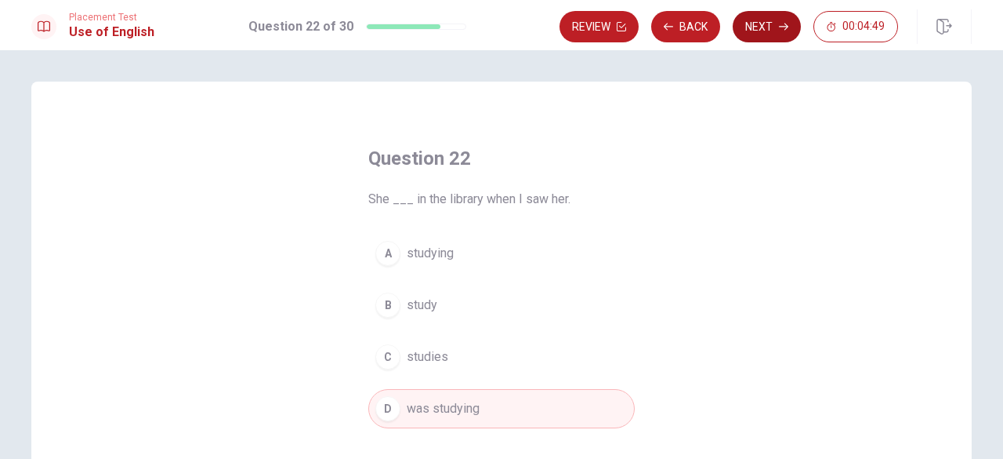
click at [759, 31] on button "Next" at bounding box center [767, 26] width 68 height 31
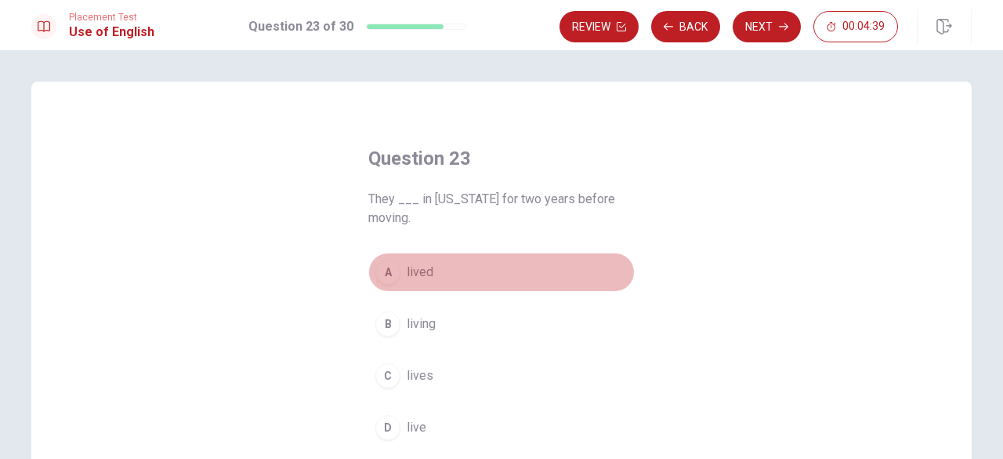
click at [482, 269] on button "A lived" at bounding box center [501, 271] width 267 height 39
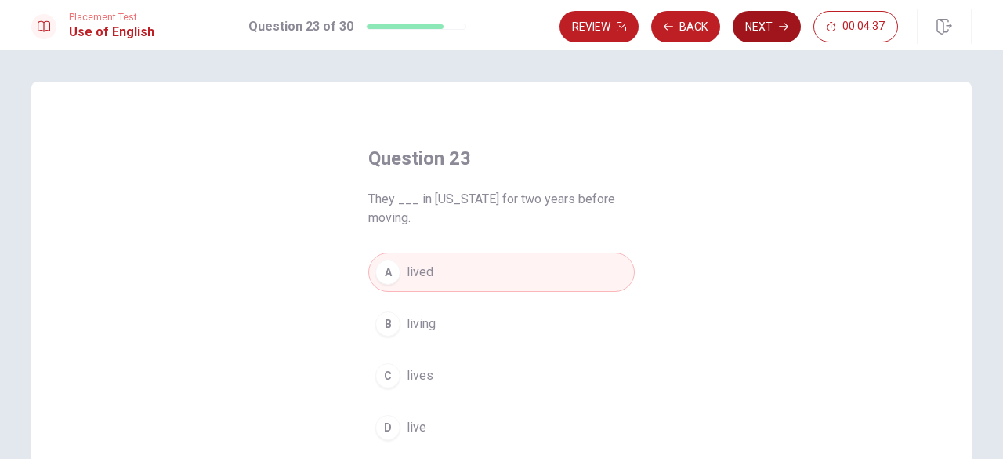
click at [773, 42] on div "Review Back Next 00:04:37" at bounding box center [766, 26] width 412 height 34
click at [774, 37] on button "Next" at bounding box center [767, 26] width 68 height 31
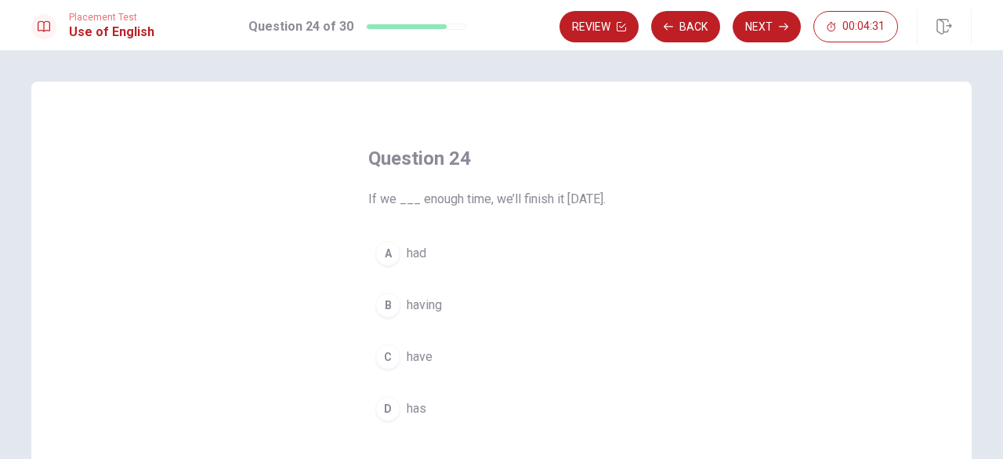
drag, startPoint x: 430, startPoint y: 251, endPoint x: 441, endPoint y: 245, distance: 12.6
click at [431, 251] on button "A had" at bounding box center [501, 253] width 267 height 39
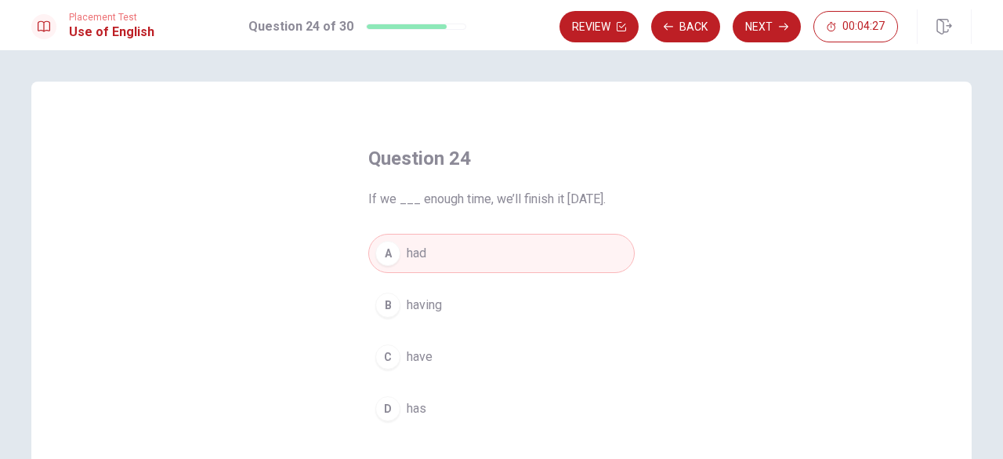
click at [477, 351] on button "C have" at bounding box center [501, 356] width 267 height 39
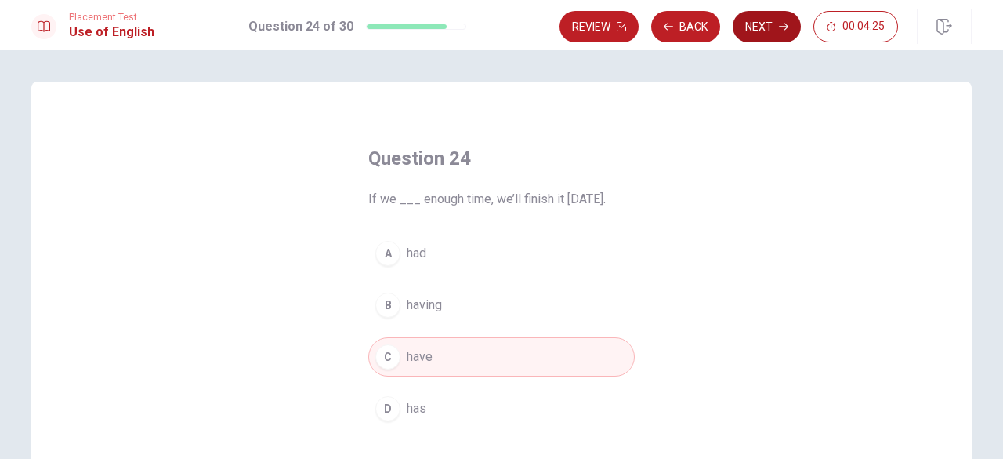
click at [759, 20] on button "Next" at bounding box center [767, 26] width 68 height 31
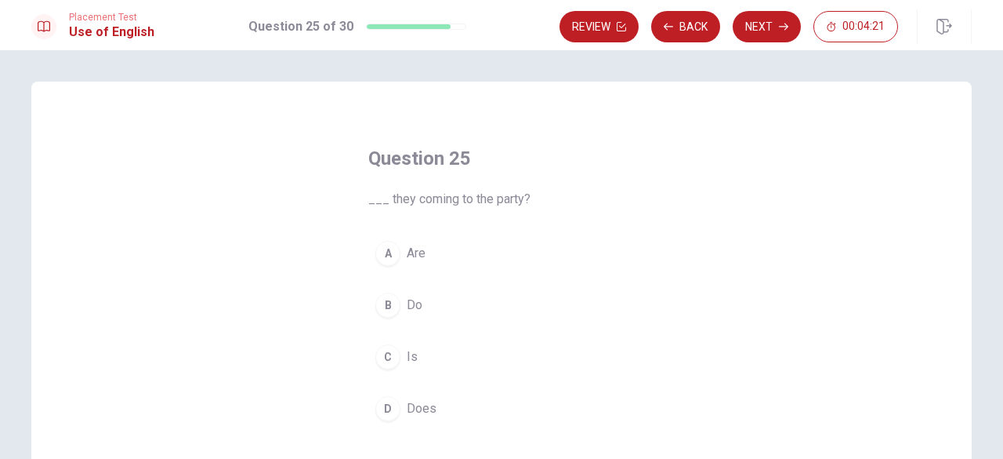
drag, startPoint x: 403, startPoint y: 285, endPoint x: 419, endPoint y: 281, distance: 16.9
click at [419, 282] on div "A Are B Do C Is D Does" at bounding box center [501, 331] width 267 height 194
drag, startPoint x: 423, startPoint y: 276, endPoint x: 441, endPoint y: 252, distance: 29.8
click at [434, 263] on div "A Are B Do C Is D Does" at bounding box center [501, 331] width 267 height 194
click at [441, 252] on button "A Are" at bounding box center [501, 253] width 267 height 39
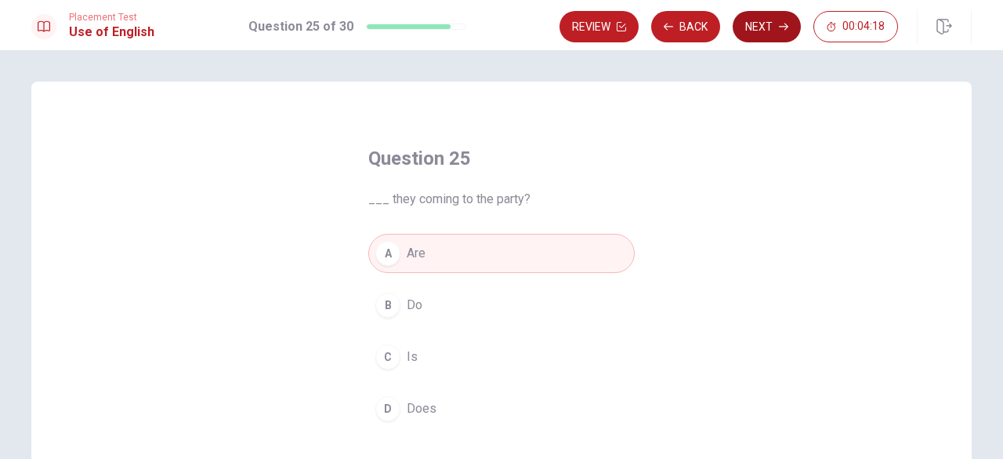
click at [754, 29] on button "Next" at bounding box center [767, 26] width 68 height 31
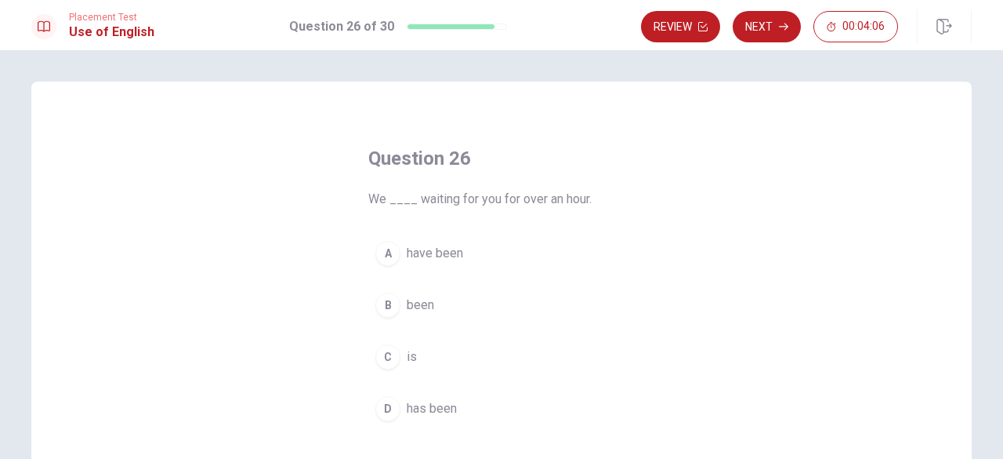
click at [429, 396] on button "D has been" at bounding box center [501, 408] width 267 height 39
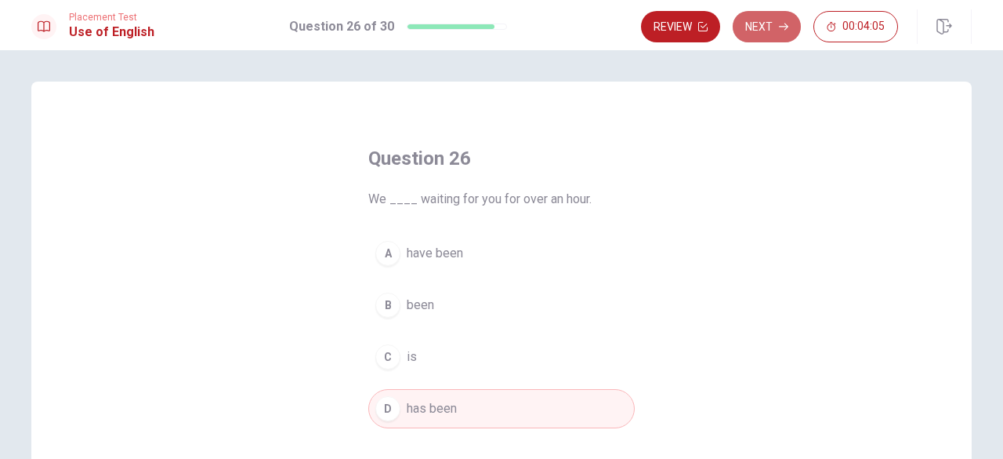
drag, startPoint x: 749, startPoint y: 31, endPoint x: 745, endPoint y: 48, distance: 17.1
click at [748, 35] on button "Next" at bounding box center [767, 26] width 68 height 31
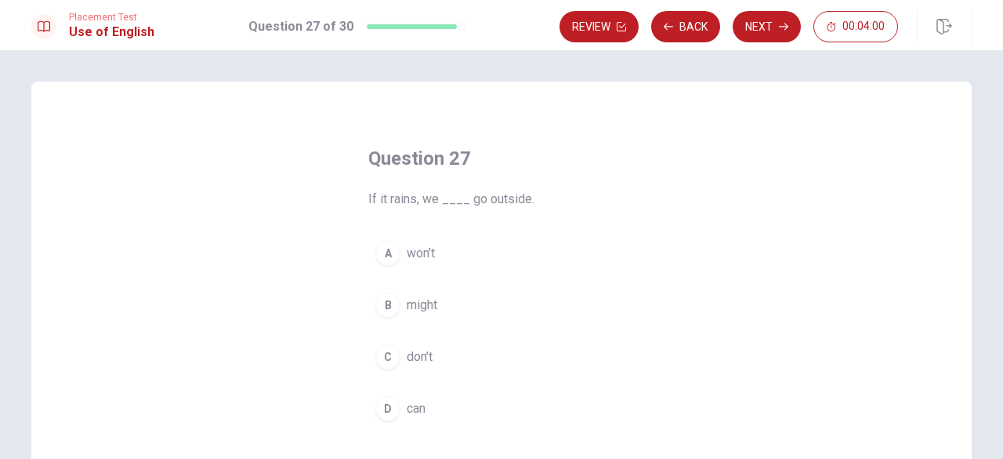
click at [462, 310] on button "B might" at bounding box center [501, 304] width 267 height 39
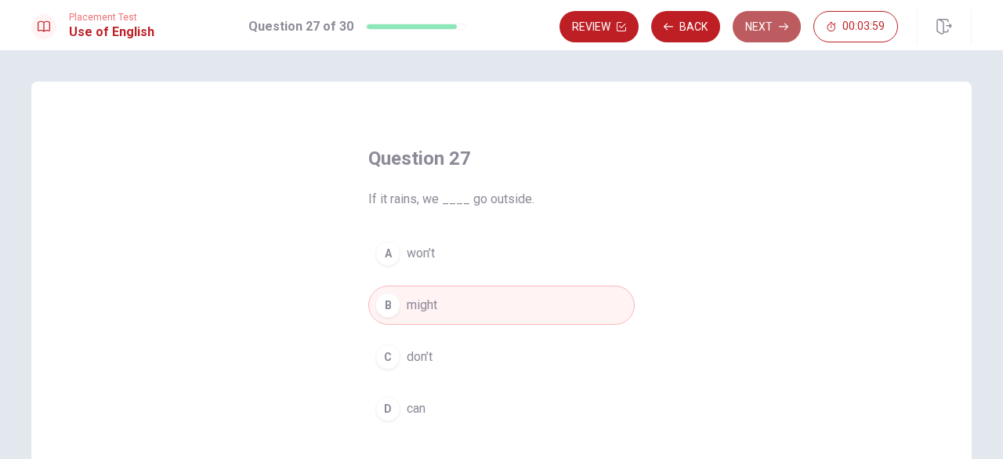
click at [756, 24] on button "Next" at bounding box center [767, 26] width 68 height 31
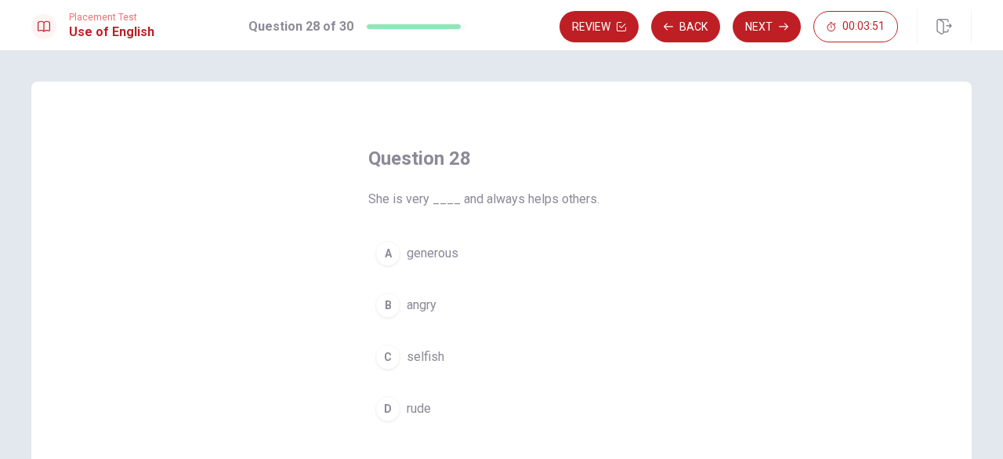
click at [430, 253] on span "generous" at bounding box center [433, 253] width 52 height 19
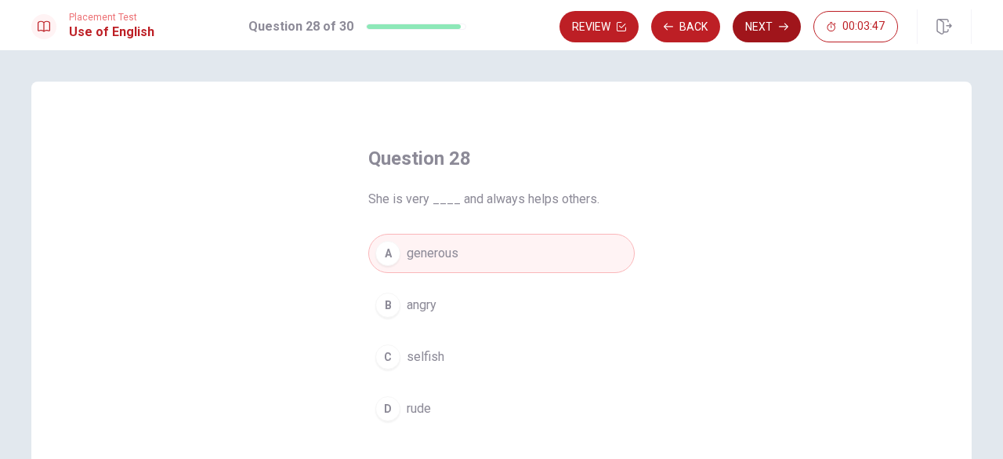
click at [756, 12] on button "Next" at bounding box center [767, 26] width 68 height 31
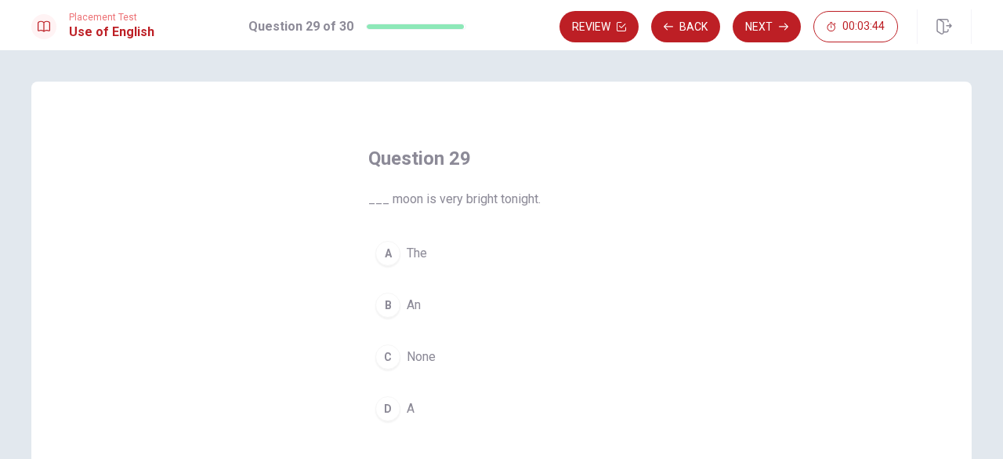
click at [452, 245] on button "A The" at bounding box center [501, 253] width 267 height 39
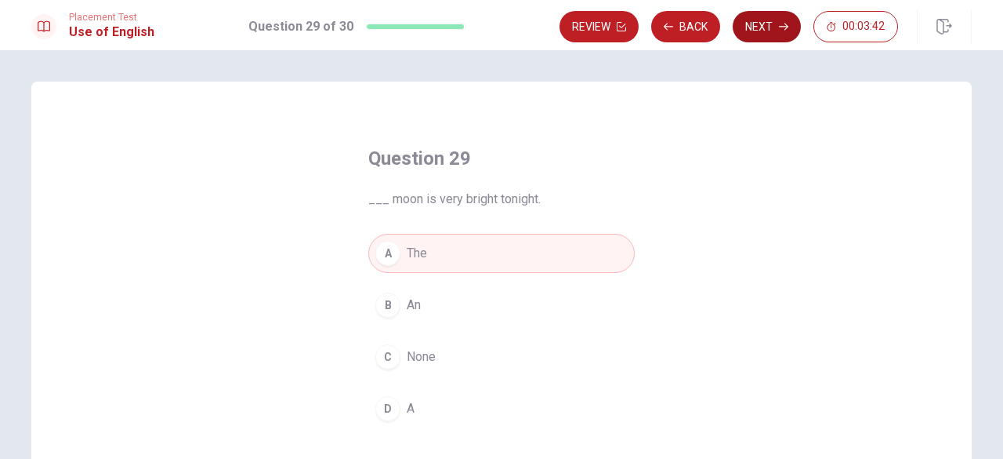
click at [746, 31] on button "Next" at bounding box center [767, 26] width 68 height 31
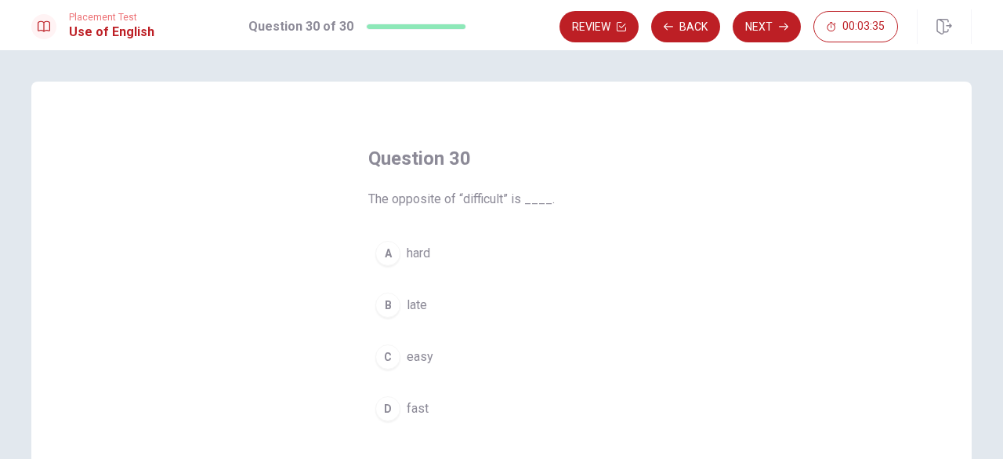
click at [411, 271] on button "A hard" at bounding box center [501, 253] width 267 height 39
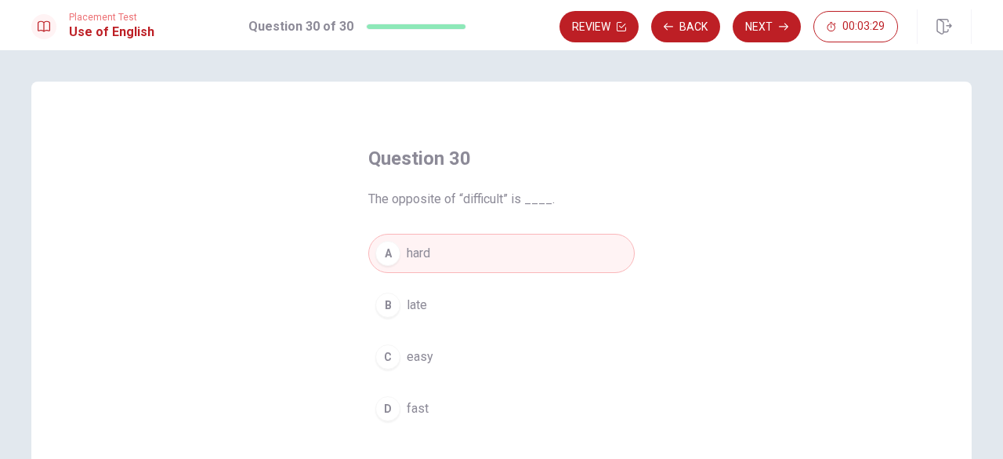
click at [444, 357] on button "C easy" at bounding box center [501, 356] width 267 height 39
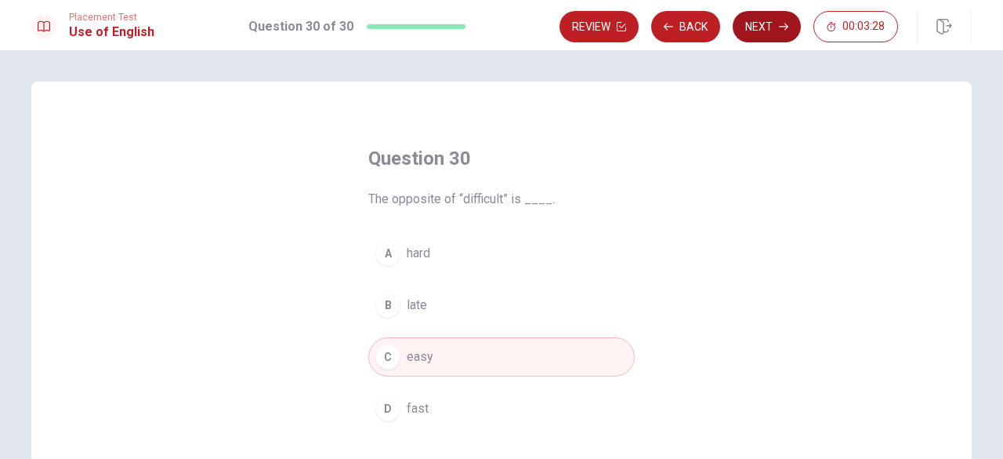
click at [763, 32] on button "Next" at bounding box center [767, 26] width 68 height 31
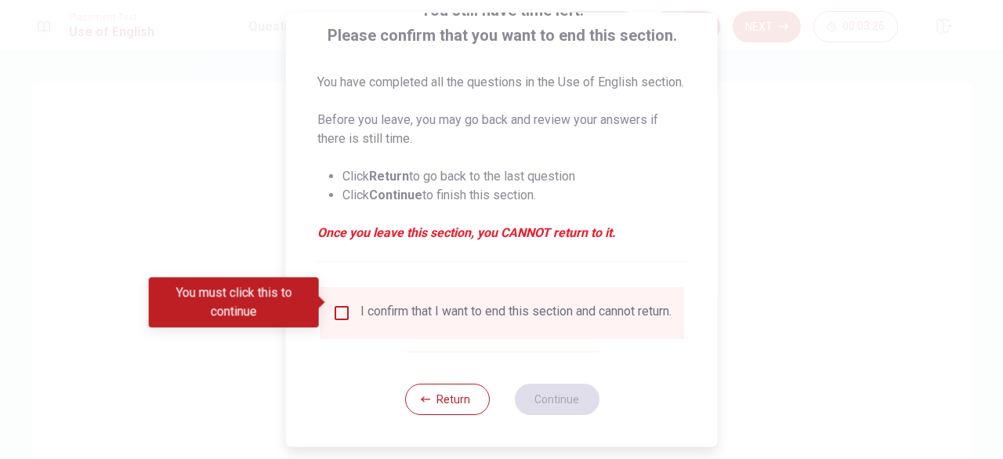
scroll to position [144, 0]
click at [361, 306] on div "I confirm that I want to end this section and cannot return." at bounding box center [516, 312] width 311 height 19
click at [326, 299] on span at bounding box center [323, 302] width 9 height 13
click at [335, 303] on input "You must click this to continue" at bounding box center [341, 312] width 19 height 19
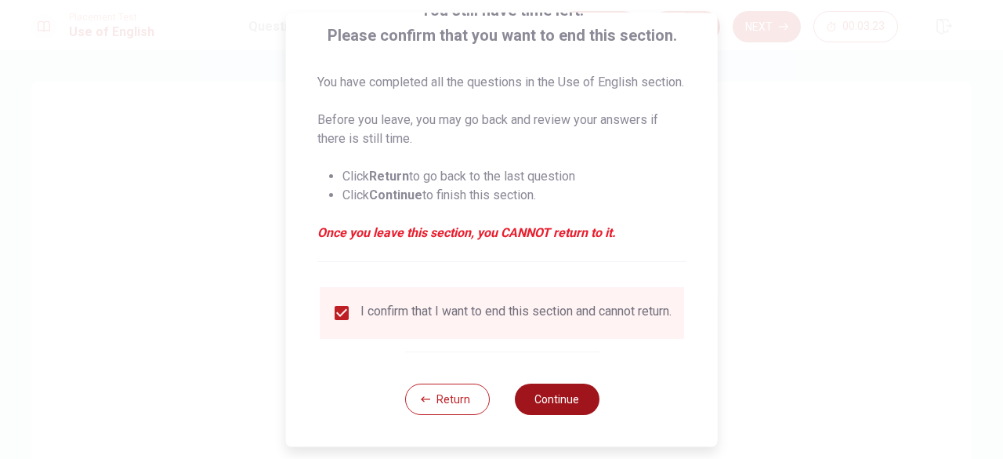
click at [539, 391] on button "Continue" at bounding box center [556, 398] width 85 height 31
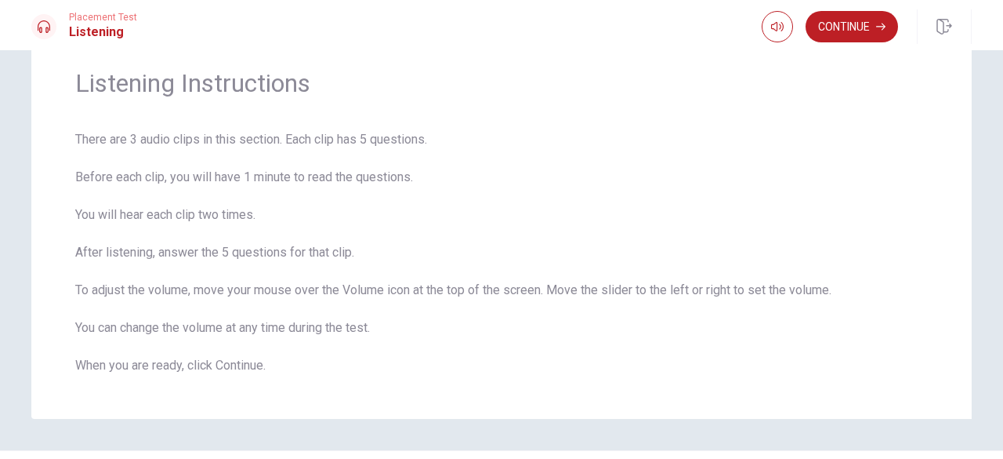
scroll to position [0, 0]
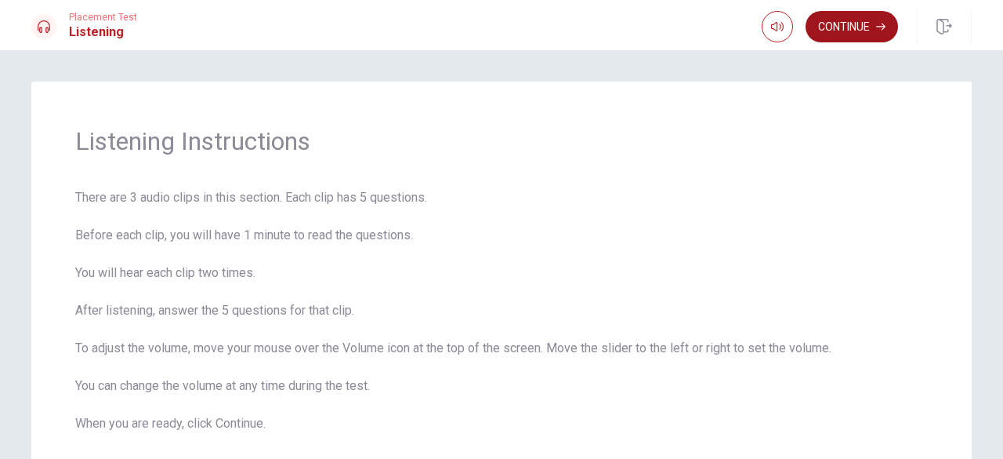
click at [846, 26] on button "Continue" at bounding box center [852, 26] width 92 height 31
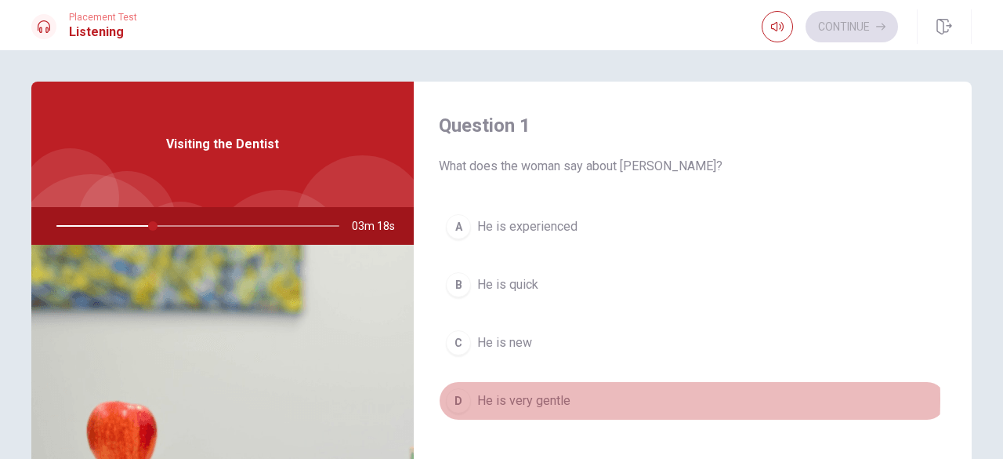
click at [564, 397] on span "He is very gentle" at bounding box center [523, 400] width 93 height 19
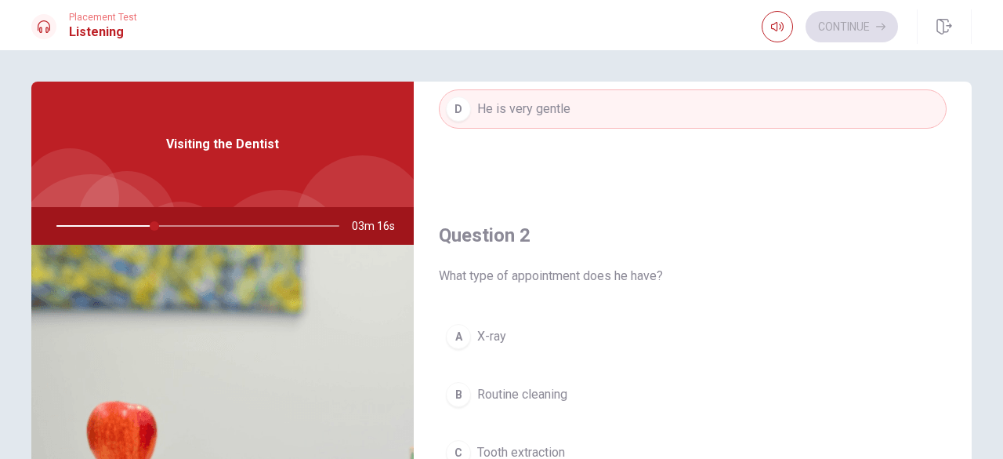
scroll to position [470, 0]
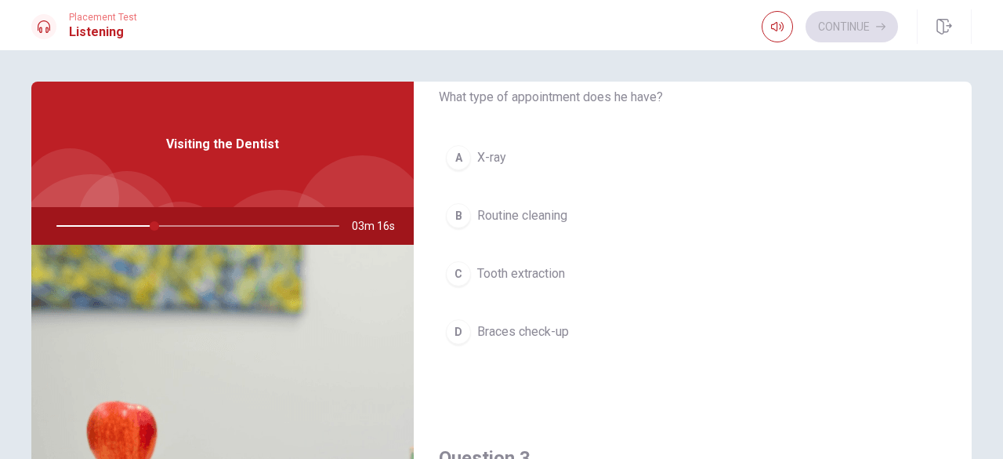
click at [565, 217] on span "Routine cleaning" at bounding box center [522, 215] width 90 height 19
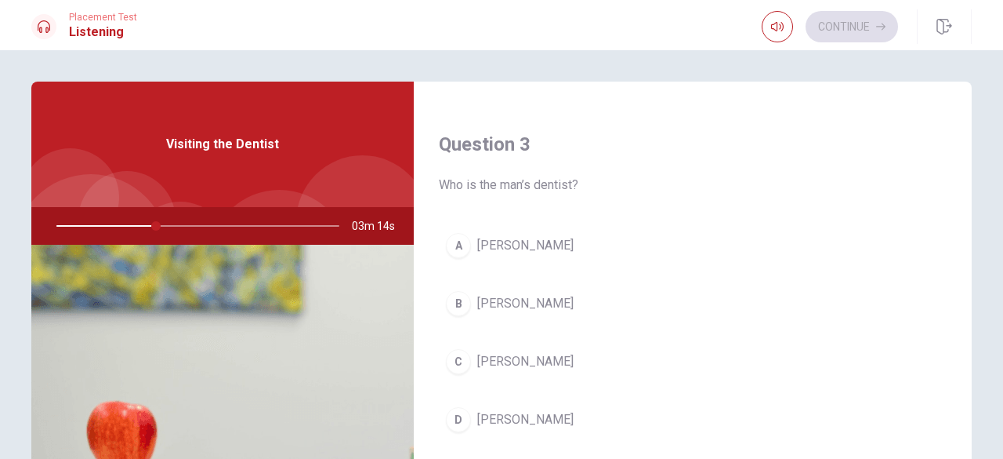
scroll to position [862, 0]
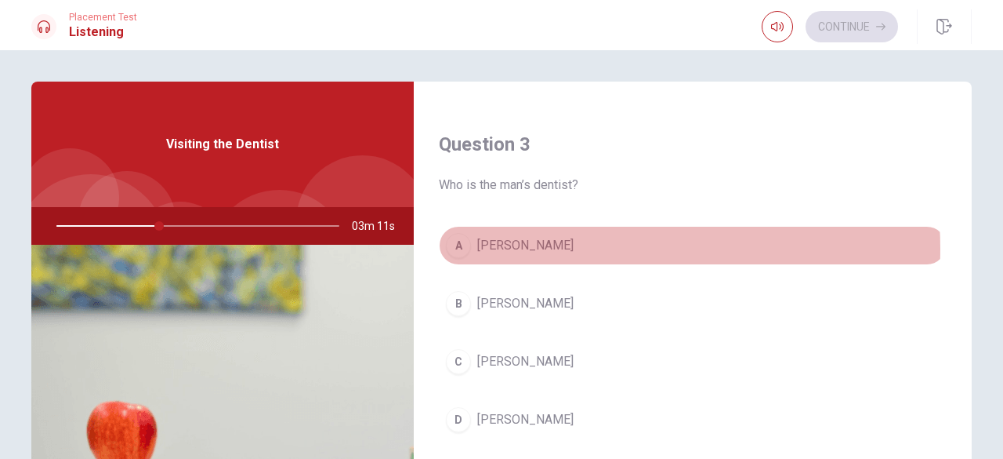
click at [564, 244] on button "A [PERSON_NAME]" at bounding box center [693, 245] width 508 height 39
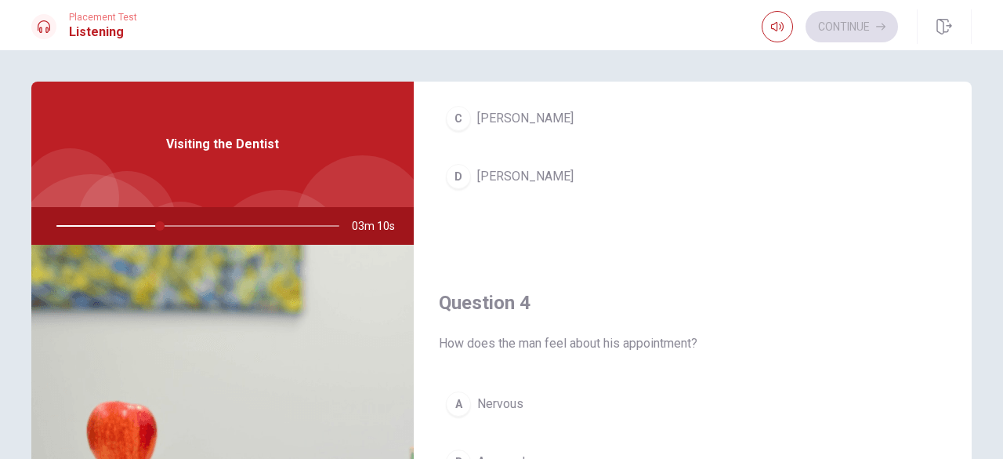
scroll to position [1176, 0]
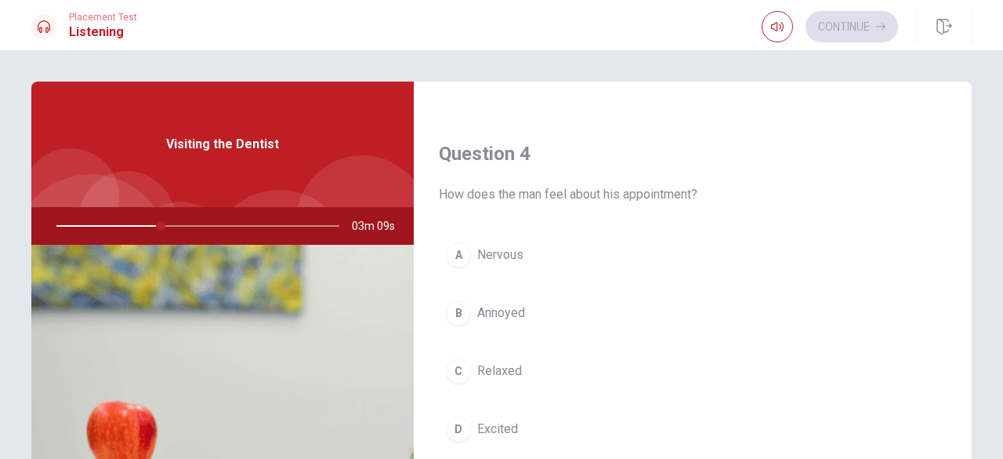
click at [566, 254] on button "A Nervous" at bounding box center [693, 254] width 508 height 39
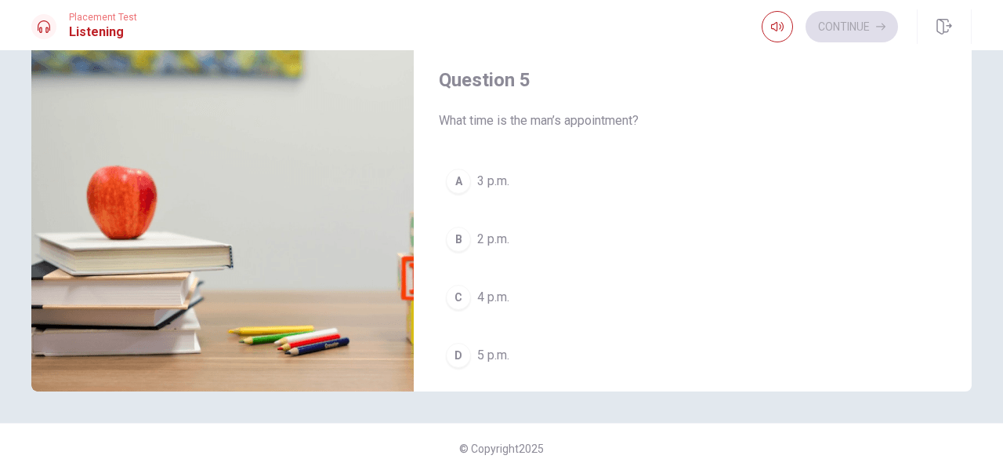
scroll to position [1451, 0]
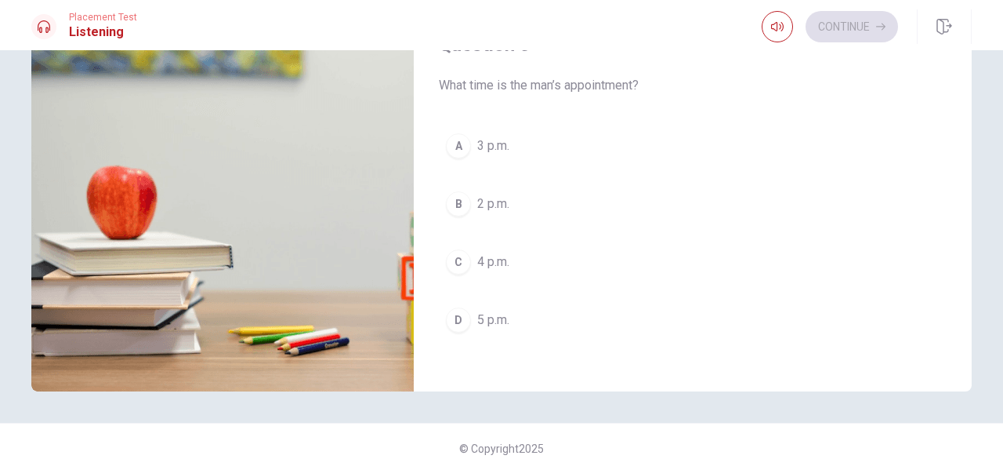
click at [574, 147] on button "A 3 p.m." at bounding box center [693, 145] width 508 height 39
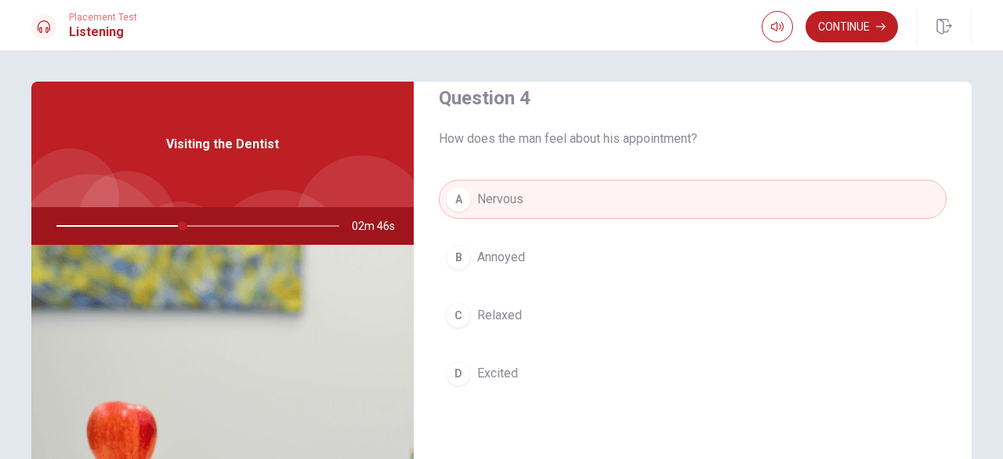
scroll to position [1176, 0]
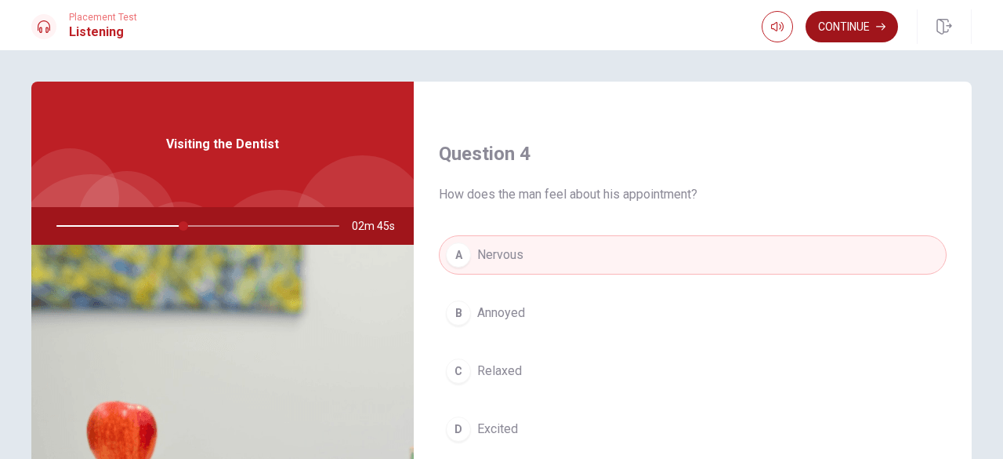
click at [832, 15] on button "Continue" at bounding box center [852, 26] width 92 height 31
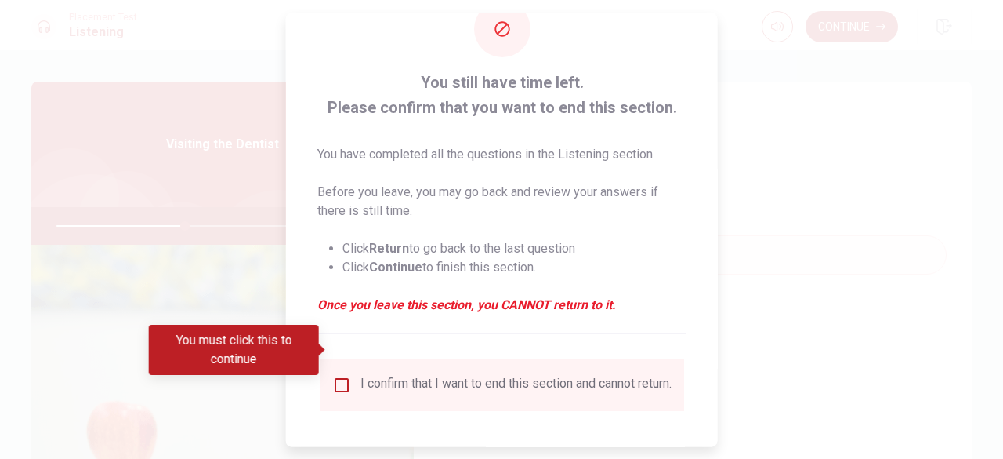
scroll to position [78, 0]
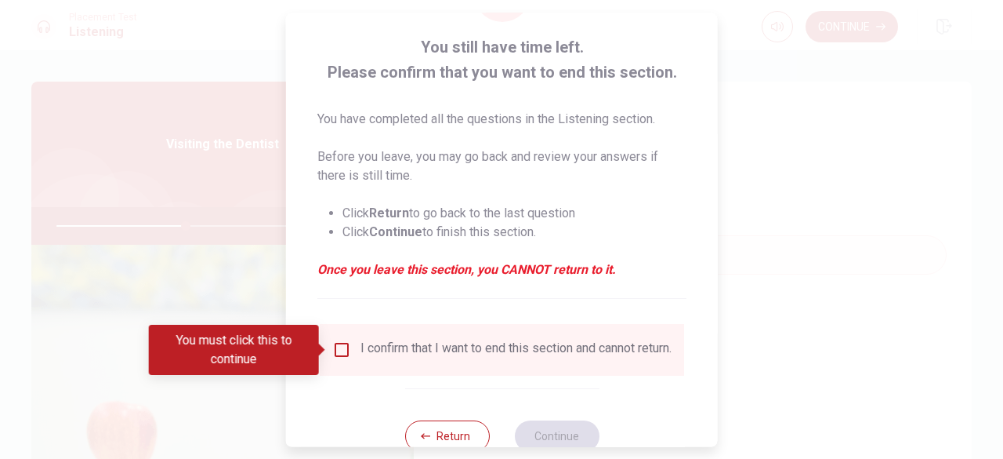
click at [346, 357] on input "You must click this to continue" at bounding box center [341, 349] width 19 height 19
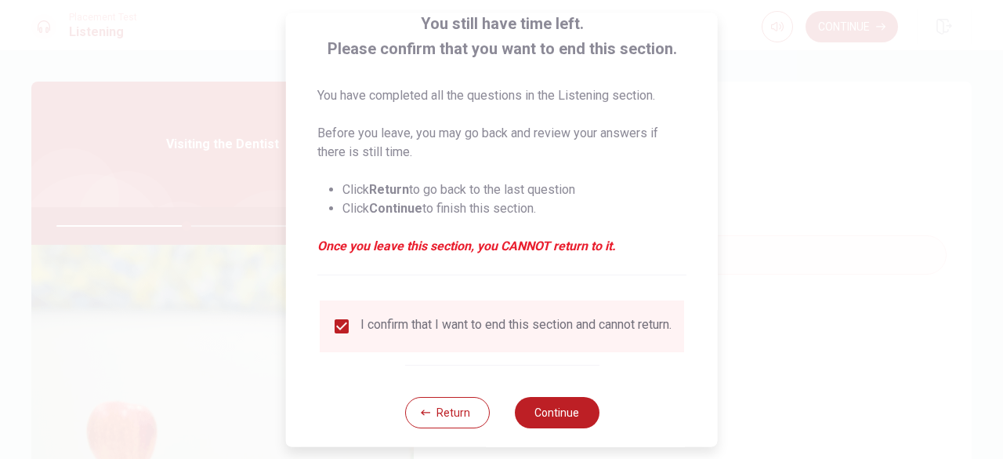
scroll to position [125, 0]
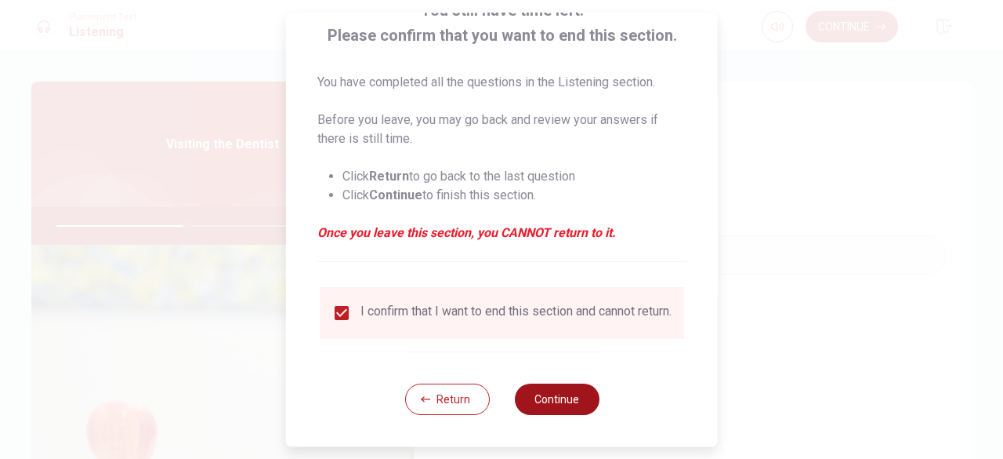
click at [534, 393] on button "Continue" at bounding box center [556, 398] width 85 height 31
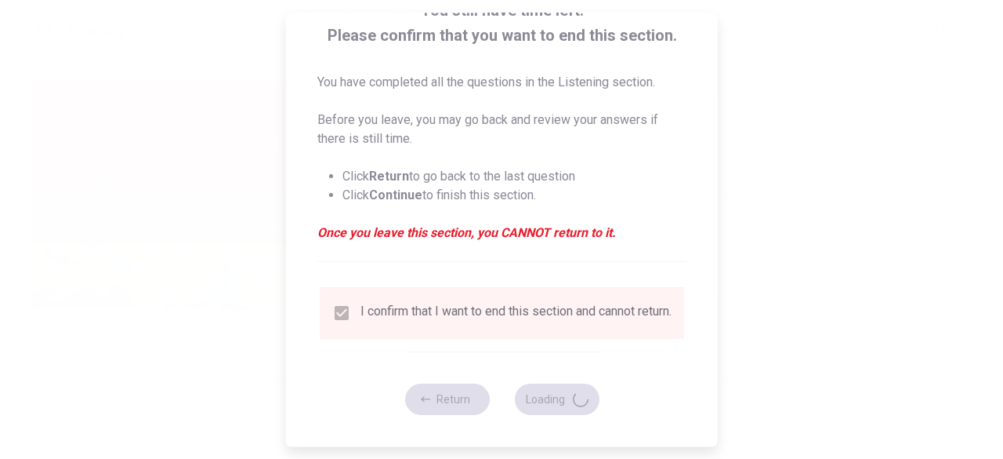
type input "47"
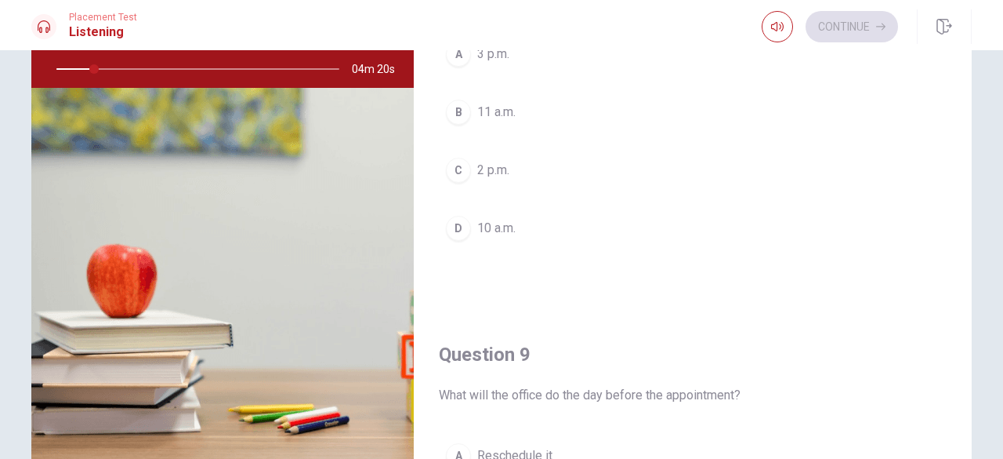
scroll to position [745, 0]
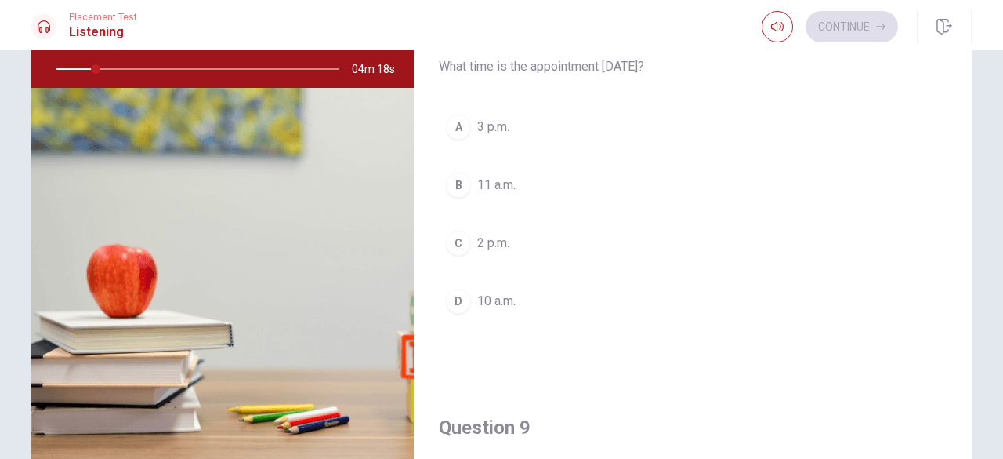
click at [90, 67] on div at bounding box center [195, 69] width 314 height 38
drag, startPoint x: 90, startPoint y: 67, endPoint x: 99, endPoint y: 65, distance: 8.8
click at [99, 65] on div at bounding box center [195, 69] width 314 height 38
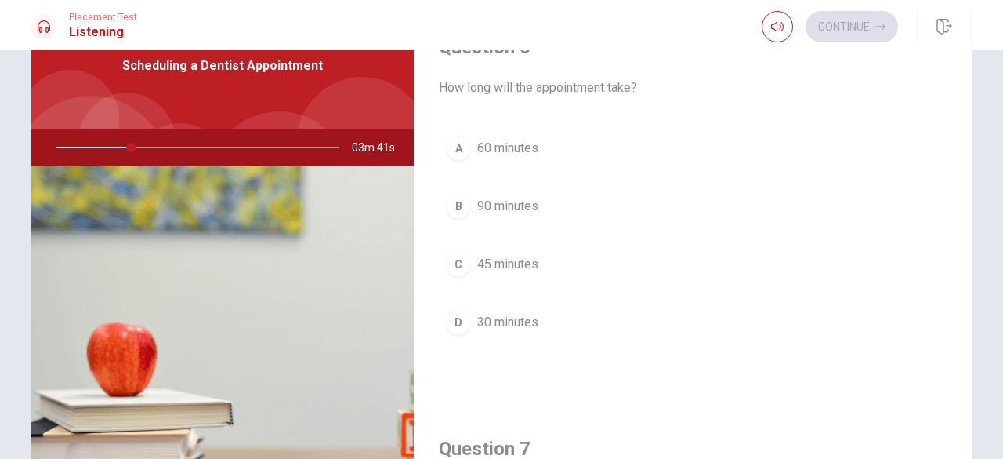
scroll to position [0, 0]
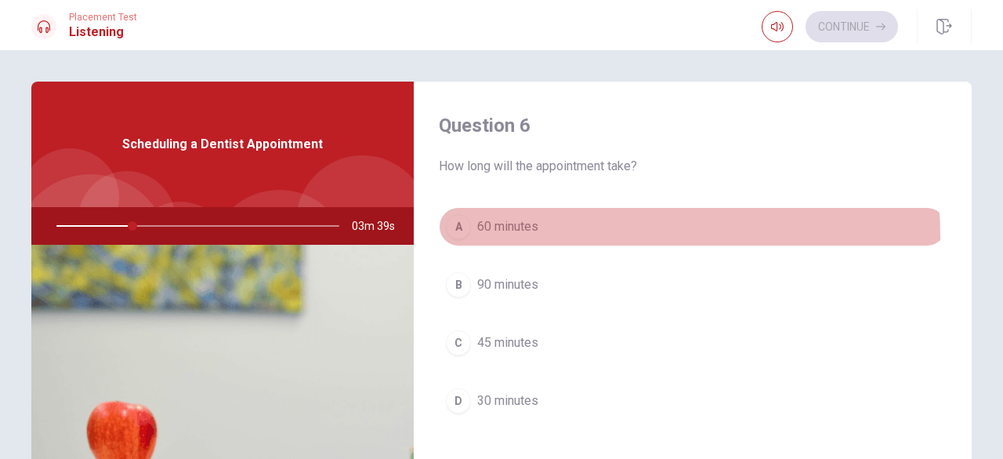
drag, startPoint x: 453, startPoint y: 240, endPoint x: 452, endPoint y: 253, distance: 13.4
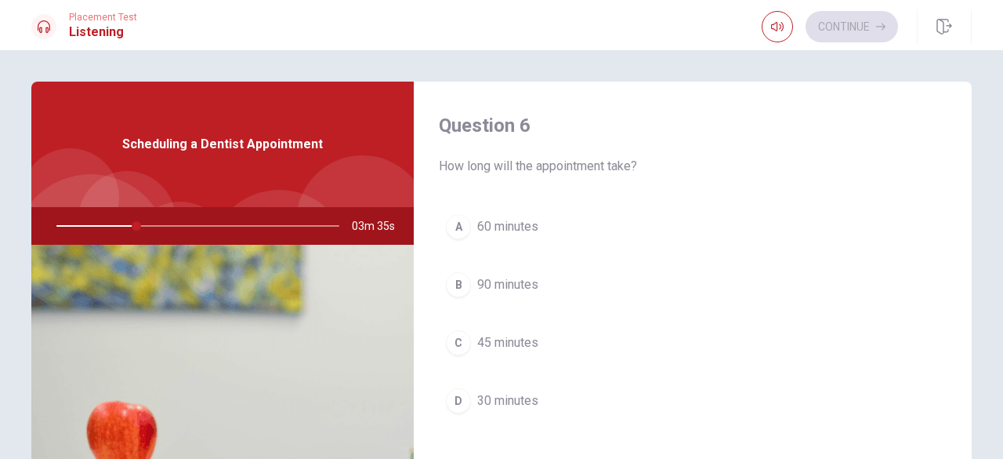
drag, startPoint x: 478, startPoint y: 256, endPoint x: 431, endPoint y: 330, distance: 87.4
click at [444, 262] on div "A 60 minutes B 90 minutes C 45 minutes D 30 minutes" at bounding box center [693, 329] width 508 height 245
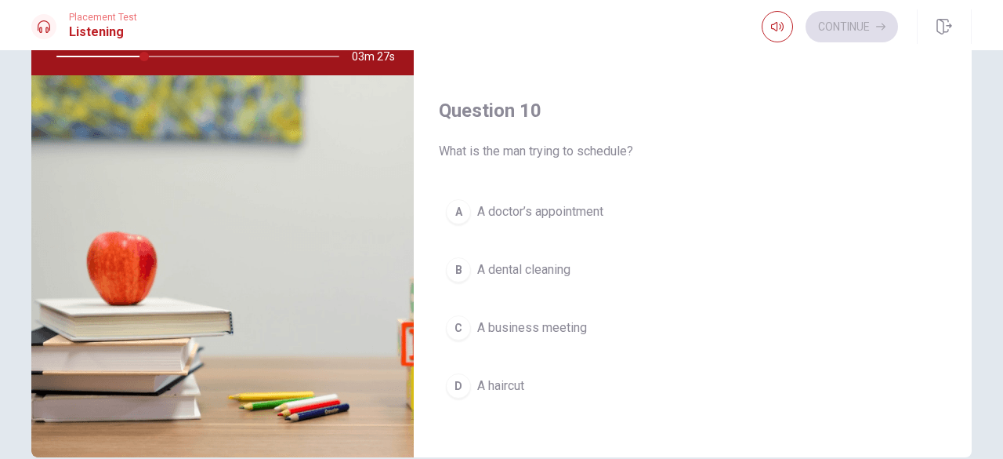
scroll to position [249, 0]
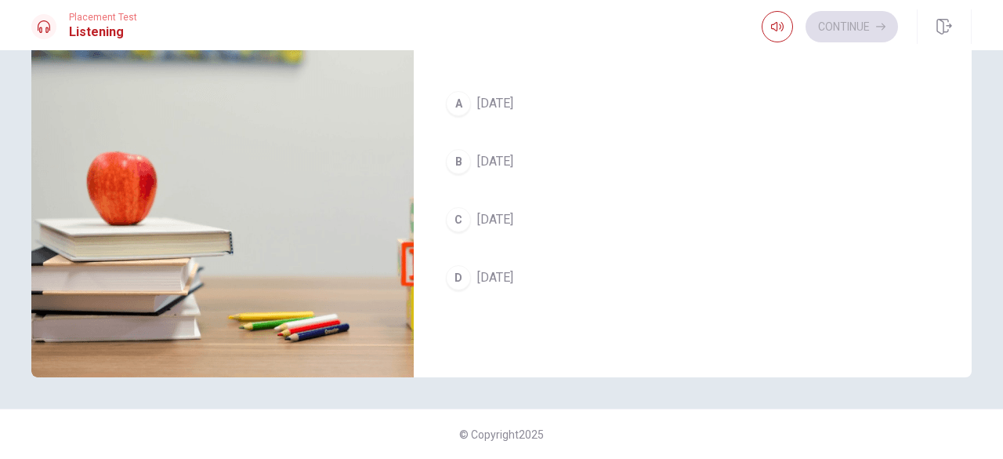
click at [582, 156] on button "B [DATE]" at bounding box center [693, 161] width 508 height 39
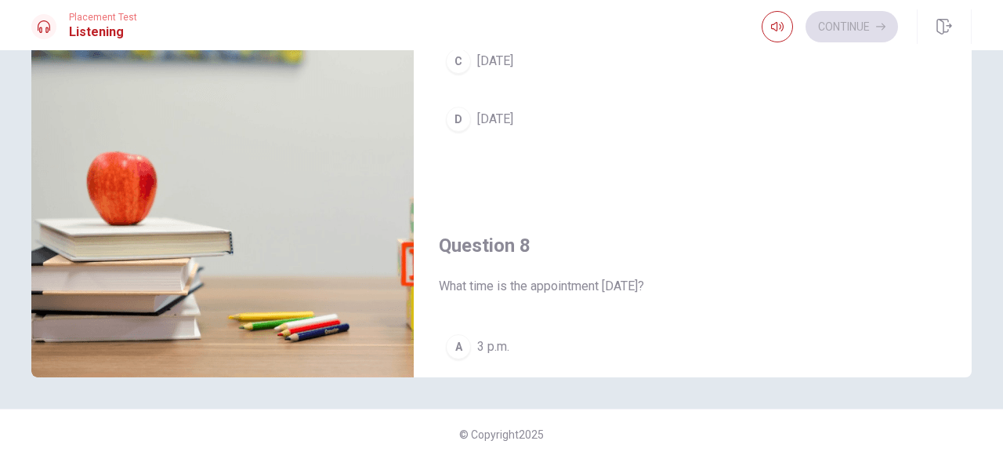
scroll to position [667, 0]
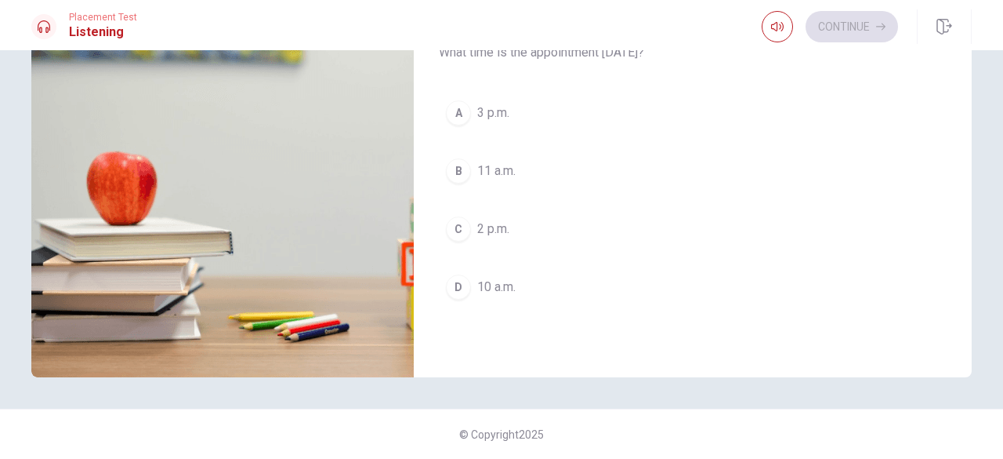
click at [583, 121] on button "A 3 p.m." at bounding box center [693, 112] width 508 height 39
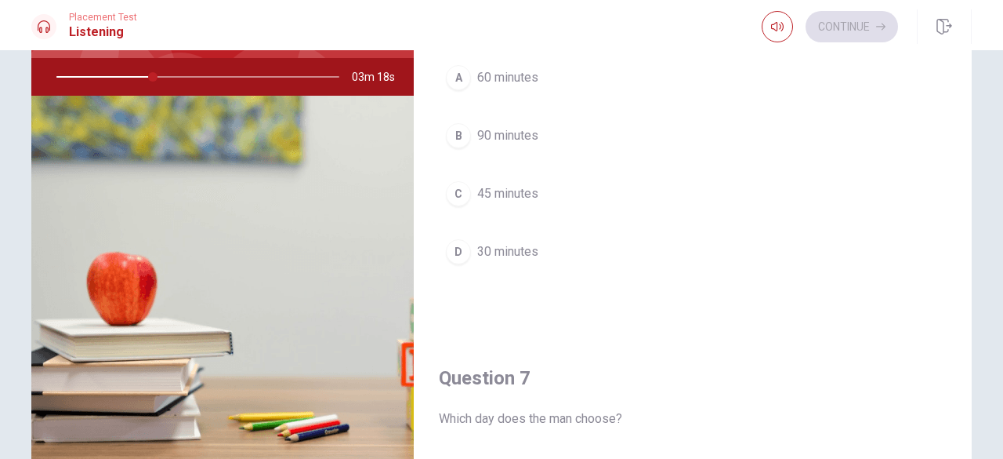
scroll to position [92, 0]
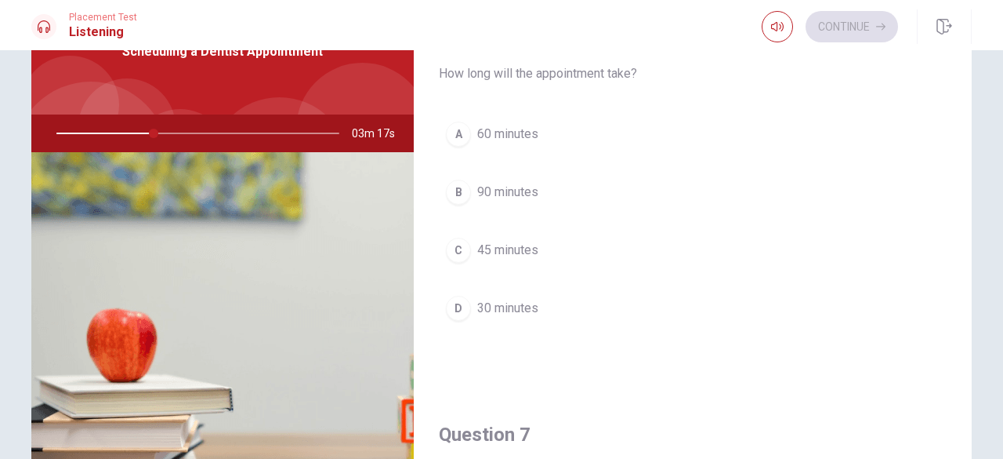
click at [556, 248] on button "C 45 minutes" at bounding box center [693, 249] width 508 height 39
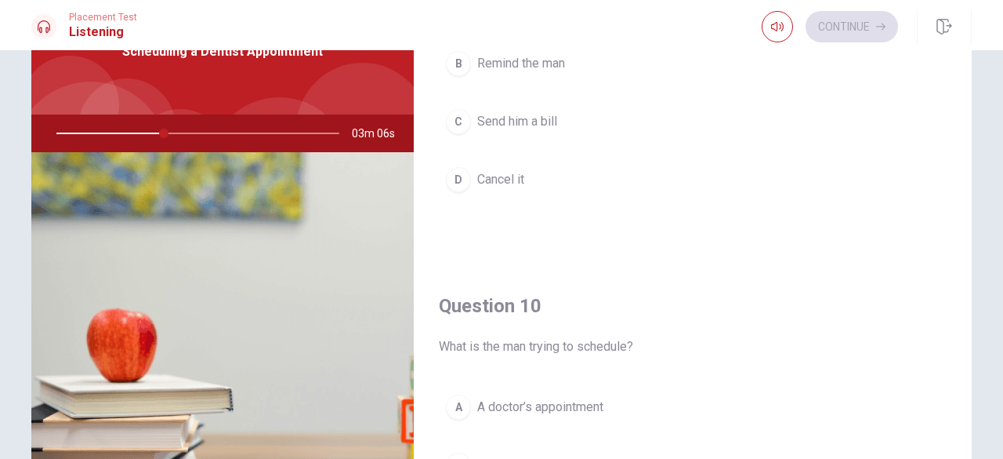
scroll to position [1451, 0]
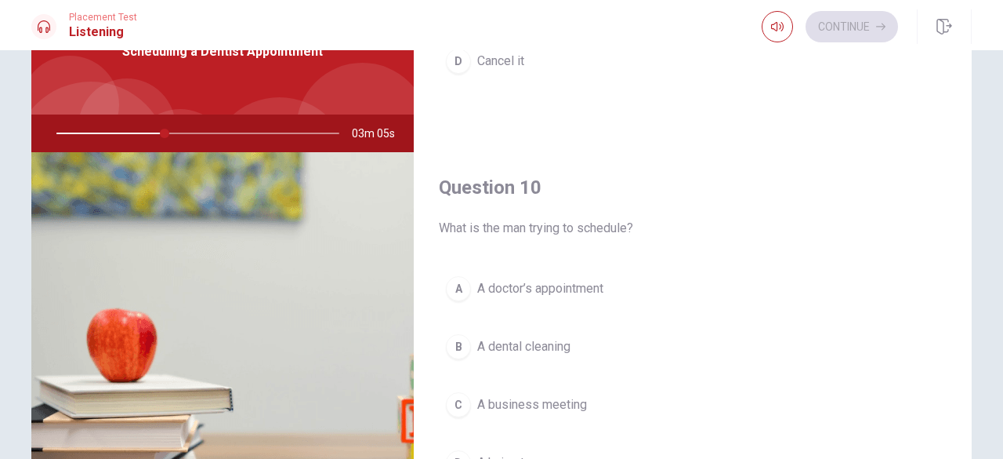
click at [531, 341] on span "A dental cleaning" at bounding box center [523, 346] width 93 height 19
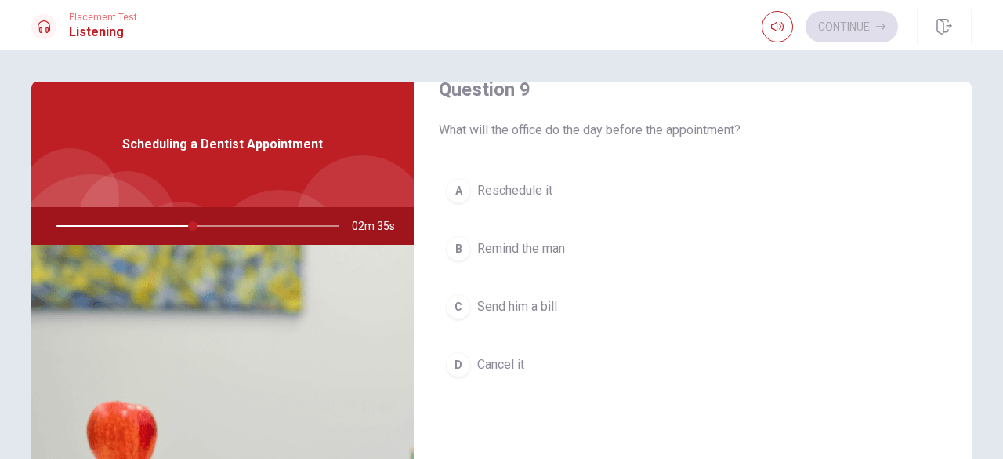
scroll to position [1216, 0]
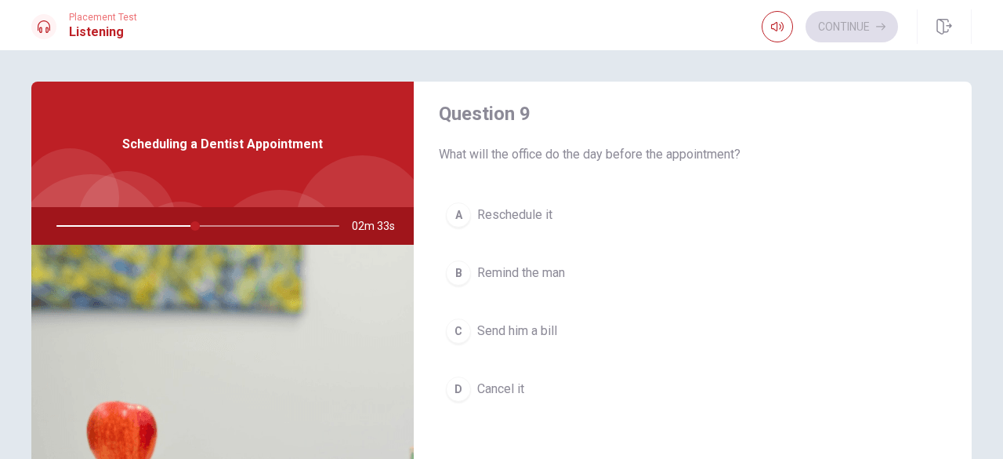
click at [166, 223] on div at bounding box center [195, 226] width 314 height 38
drag, startPoint x: 166, startPoint y: 223, endPoint x: 197, endPoint y: 221, distance: 30.7
click at [122, 221] on div at bounding box center [195, 226] width 314 height 38
click at [204, 223] on div at bounding box center [195, 226] width 314 height 38
click at [165, 227] on div at bounding box center [195, 226] width 314 height 38
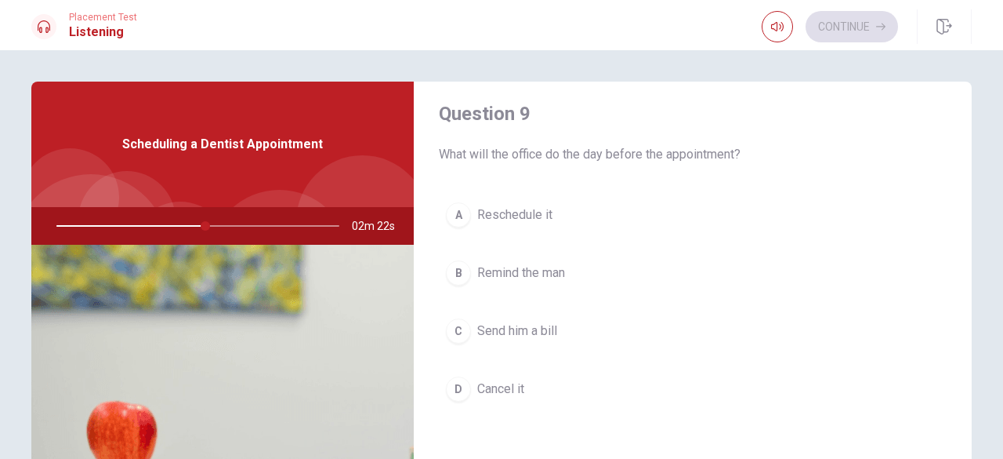
click at [586, 145] on span "What will the office do the day before the appointment?" at bounding box center [693, 154] width 508 height 19
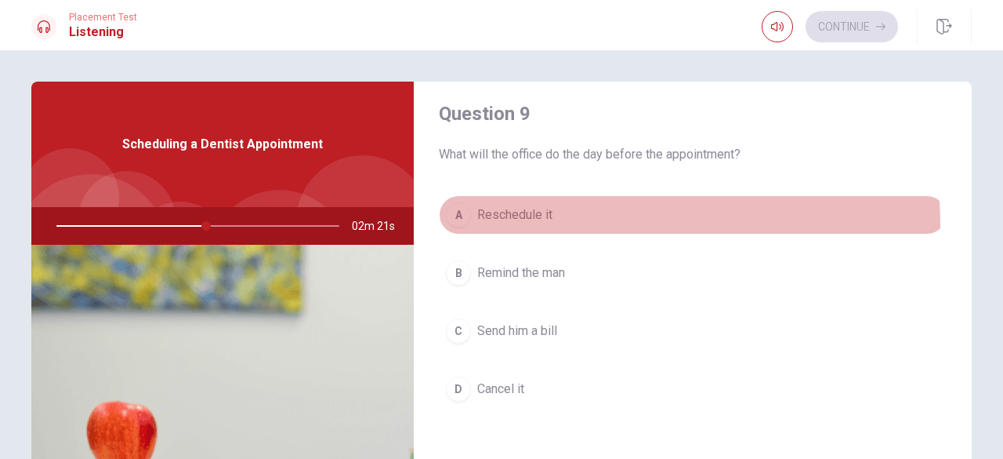
click at [489, 219] on button "A Reschedule it" at bounding box center [693, 214] width 508 height 39
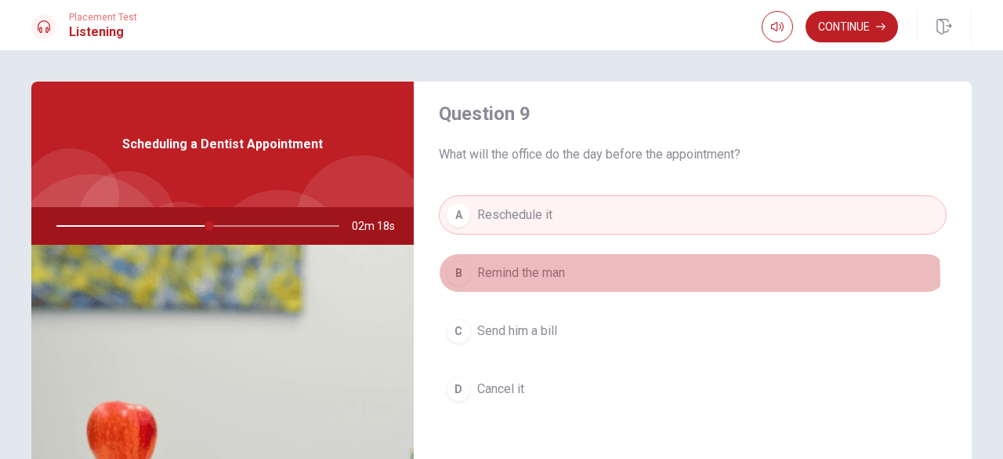
drag, startPoint x: 605, startPoint y: 272, endPoint x: 693, endPoint y: 227, distance: 98.9
click at [608, 274] on button "B Remind the man" at bounding box center [693, 272] width 508 height 39
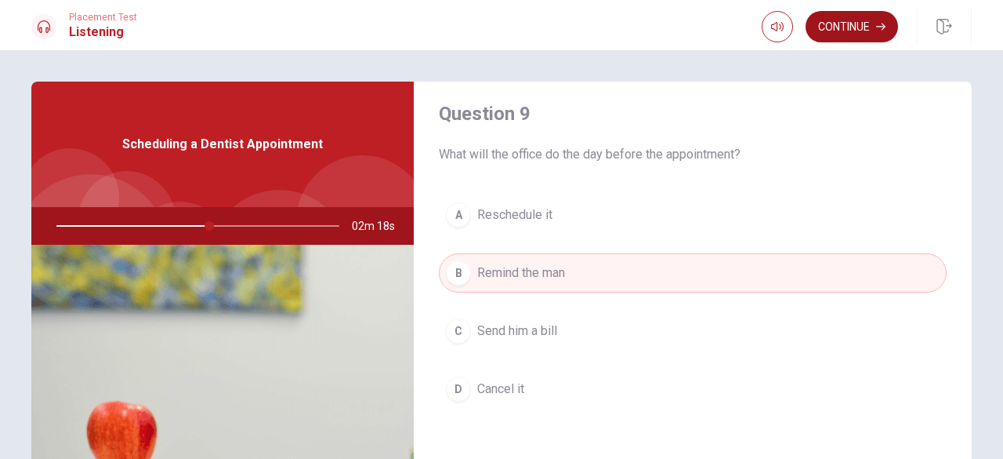
click at [892, 20] on button "Continue" at bounding box center [852, 26] width 92 height 31
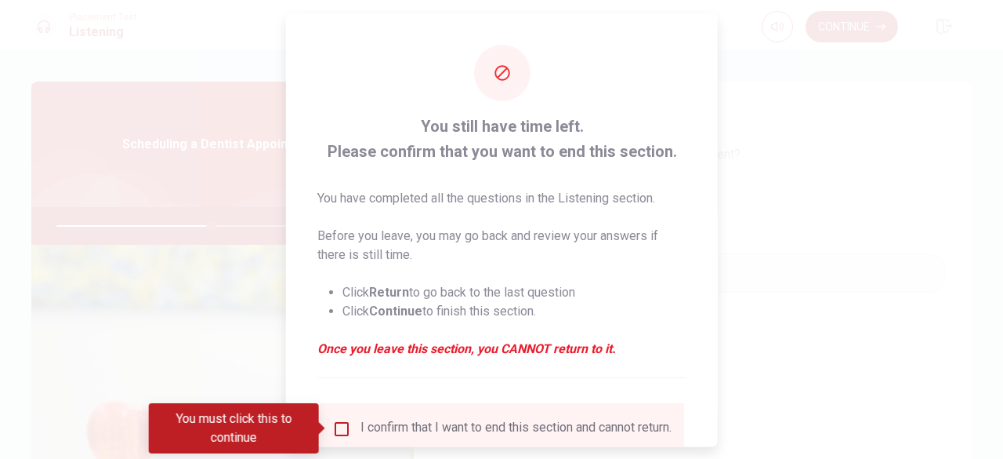
click at [356, 427] on div "I confirm that I want to end this section and cannot return." at bounding box center [501, 428] width 339 height 19
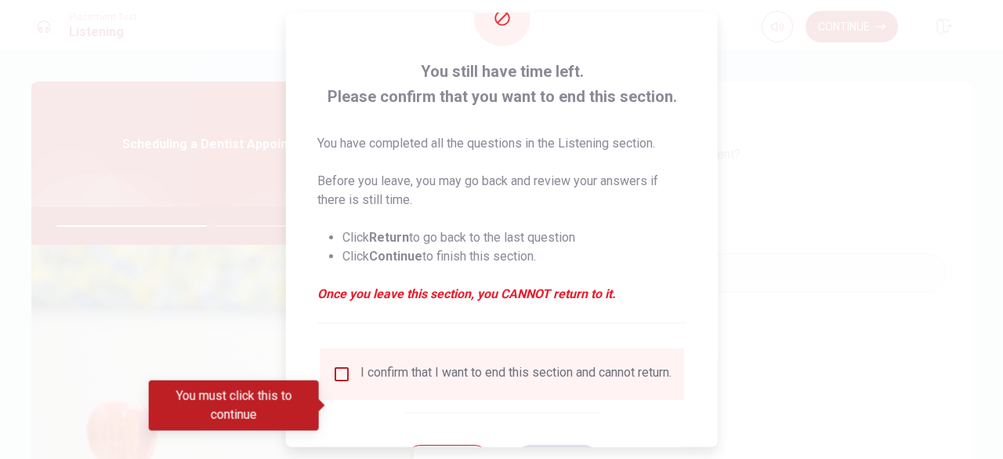
scroll to position [125, 0]
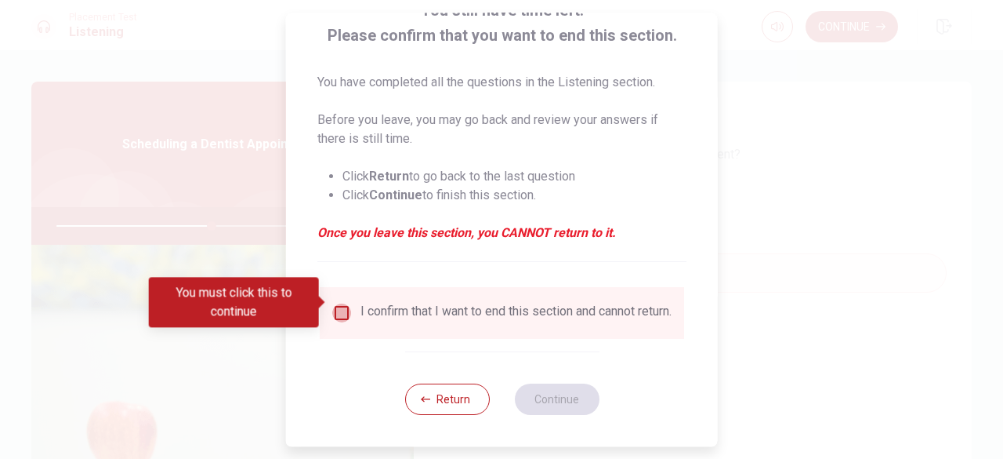
click at [335, 305] on input "You must click this to continue" at bounding box center [341, 312] width 19 height 19
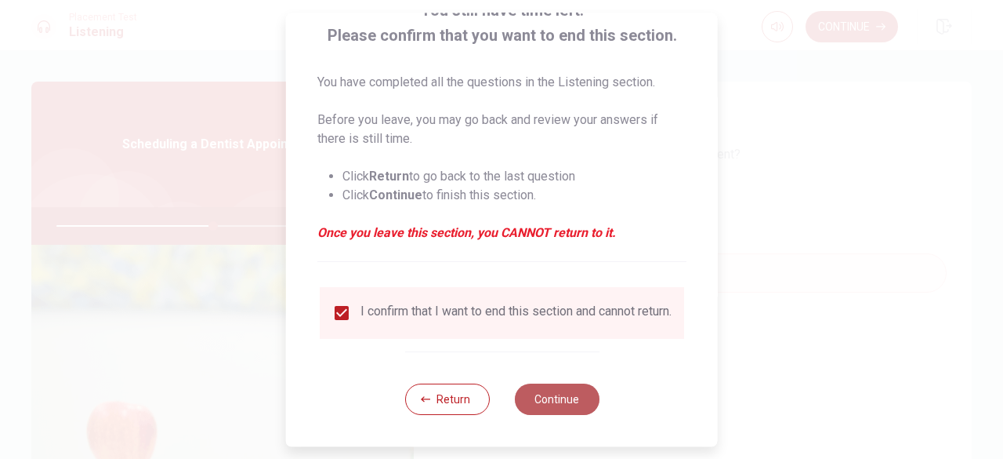
click at [558, 392] on button "Continue" at bounding box center [556, 398] width 85 height 31
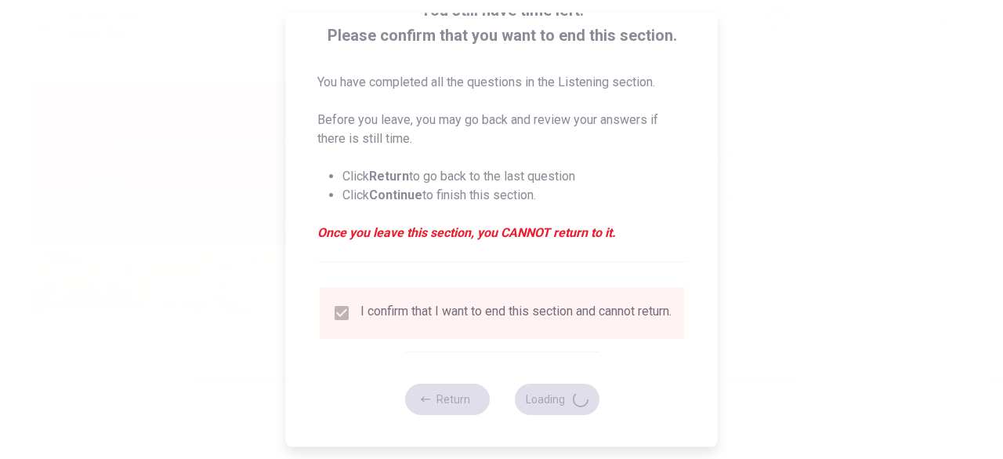
type input "56"
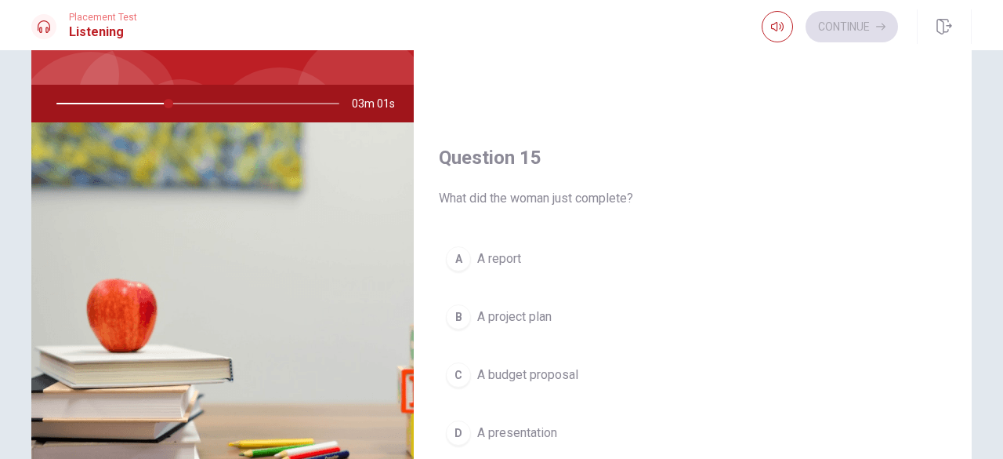
scroll to position [157, 0]
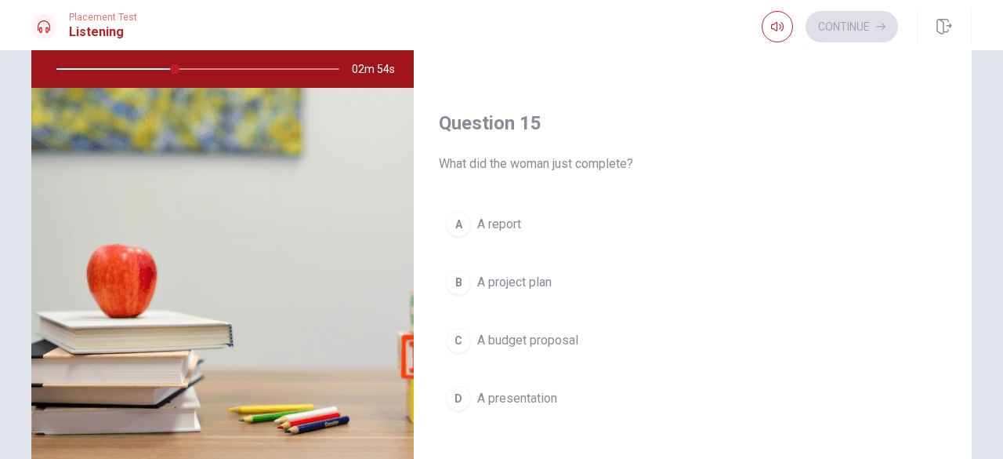
click at [527, 389] on span "A presentation" at bounding box center [517, 398] width 80 height 19
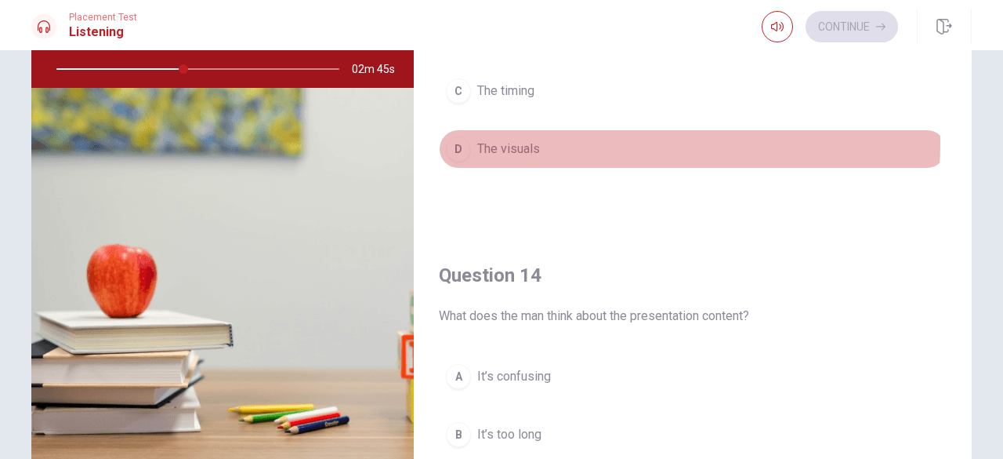
click at [581, 137] on button "D The visuals" at bounding box center [693, 148] width 508 height 39
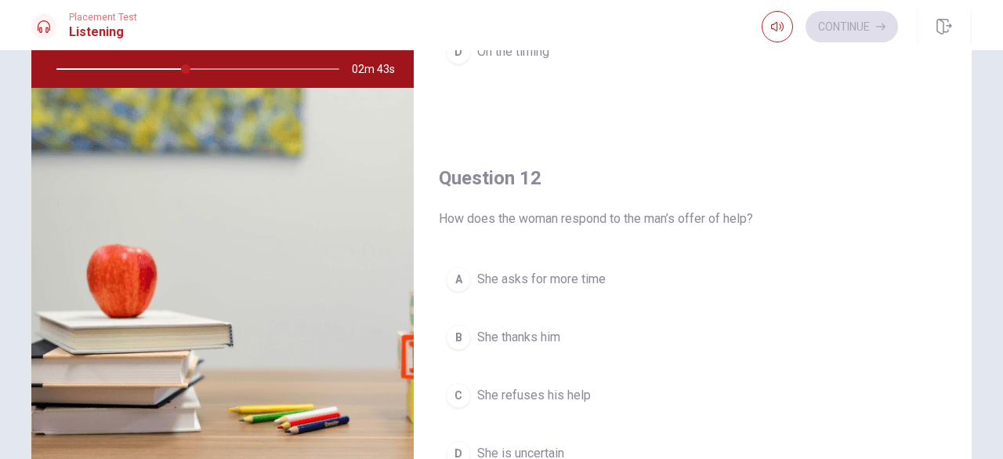
scroll to position [270, 0]
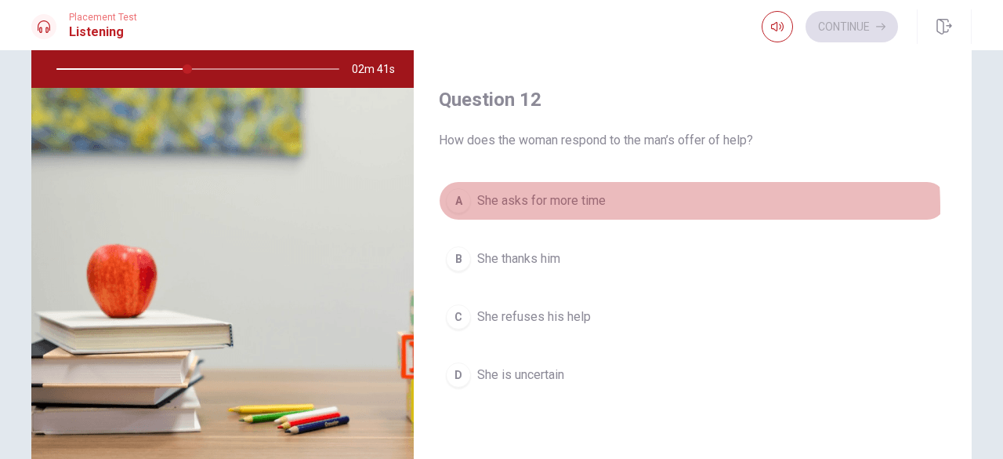
click at [560, 206] on span "She asks for more time" at bounding box center [541, 200] width 129 height 19
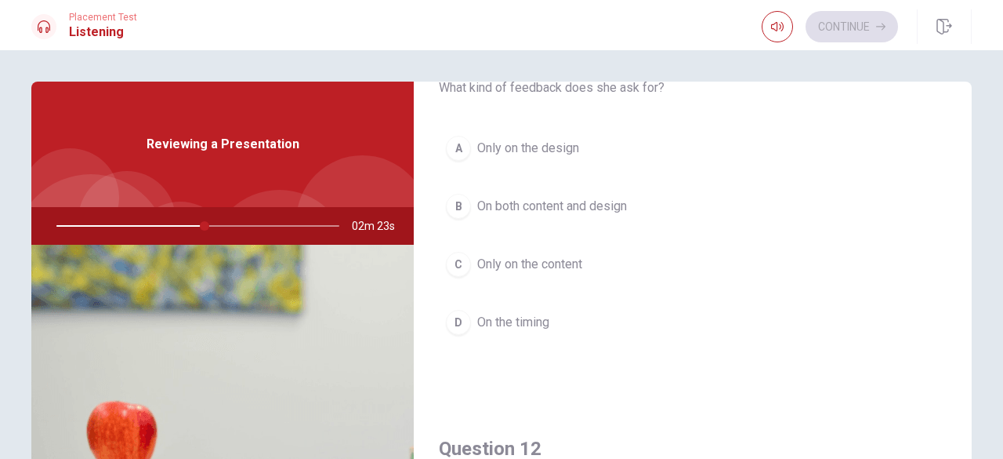
scroll to position [0, 0]
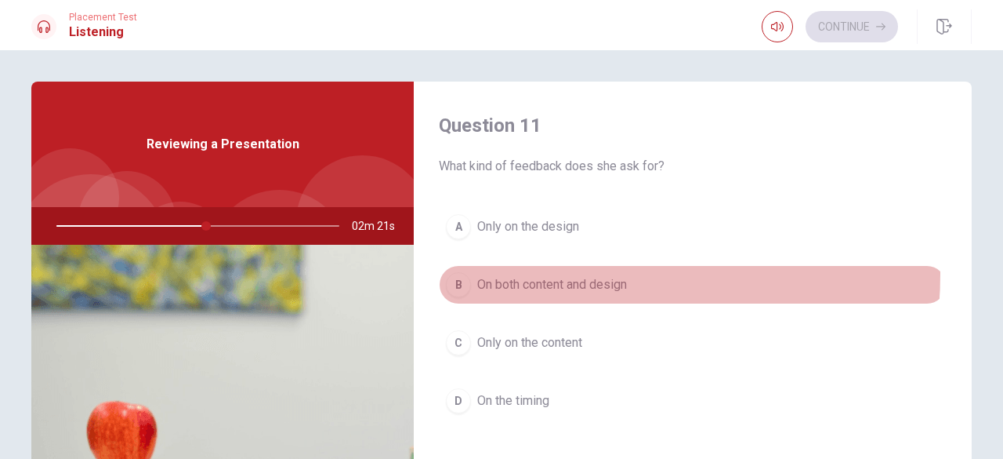
click at [532, 278] on button "B On both content and design" at bounding box center [693, 284] width 508 height 39
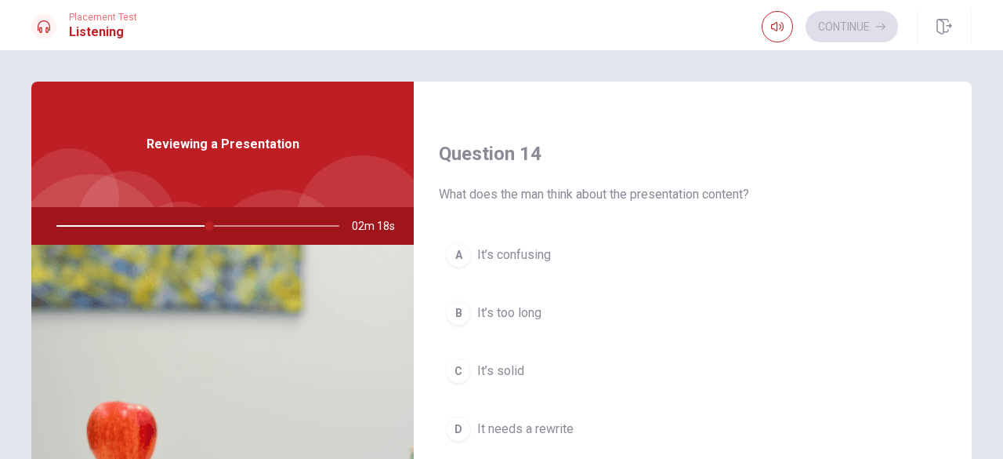
scroll to position [1254, 0]
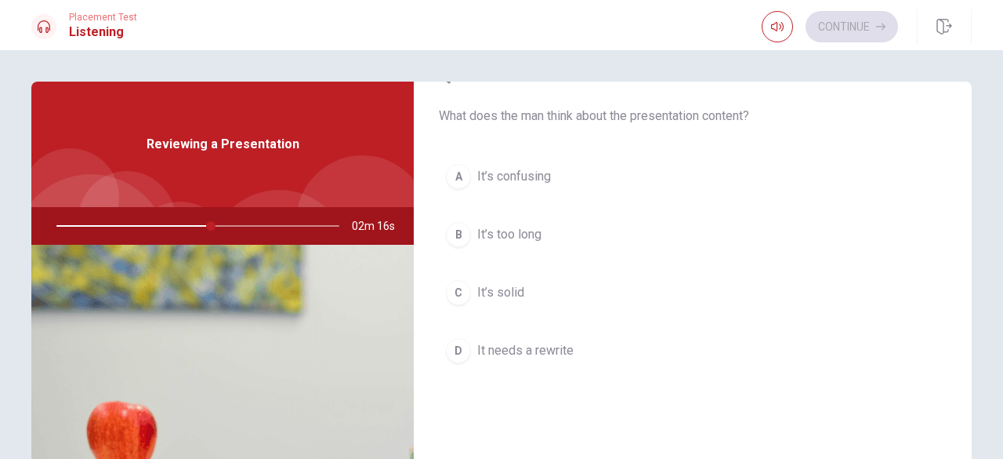
click at [567, 186] on button "A It’s confusing" at bounding box center [693, 176] width 508 height 39
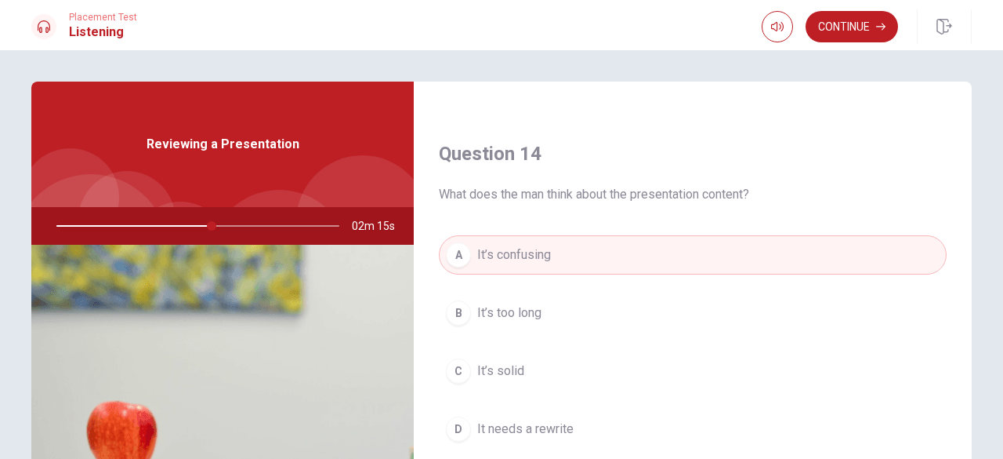
scroll to position [1097, 0]
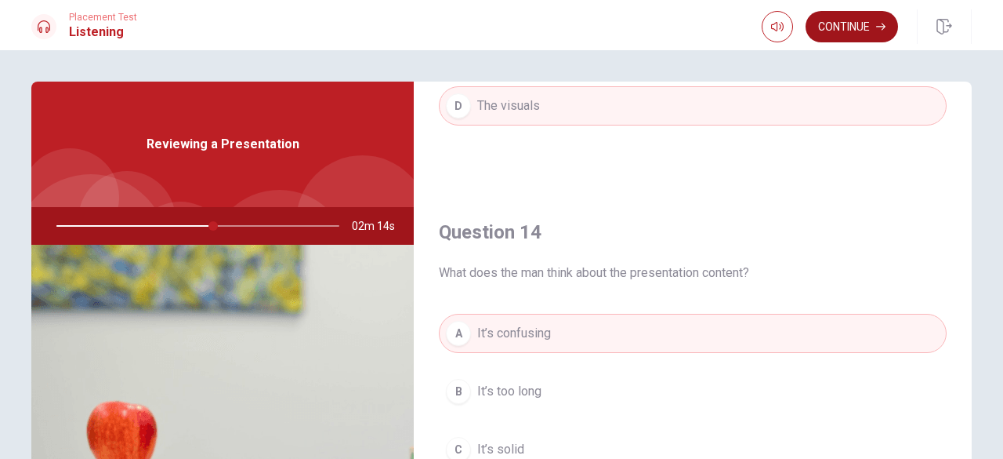
click at [859, 33] on button "Continue" at bounding box center [852, 26] width 92 height 31
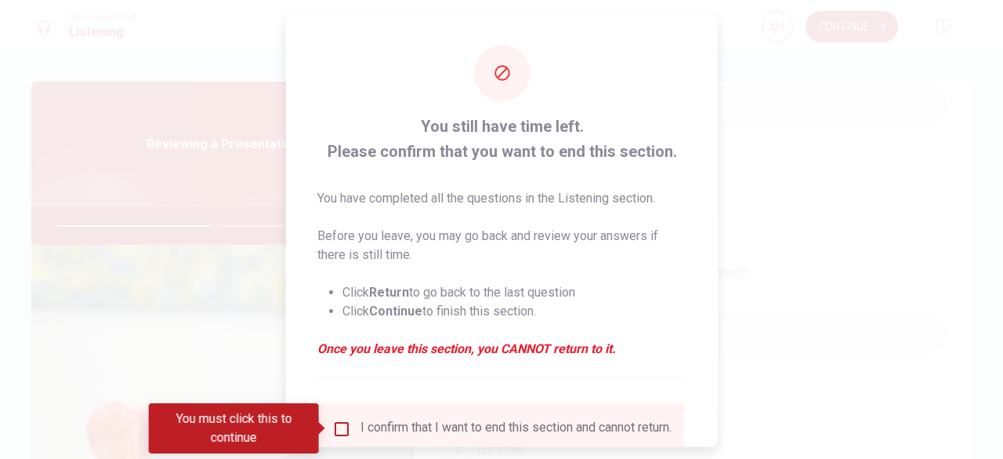
click at [332, 427] on input "You must click this to continue" at bounding box center [341, 428] width 19 height 19
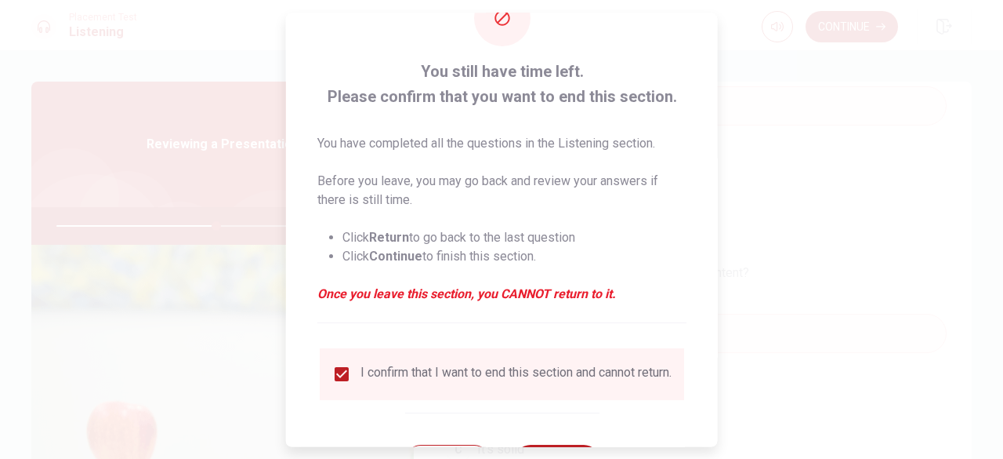
scroll to position [125, 0]
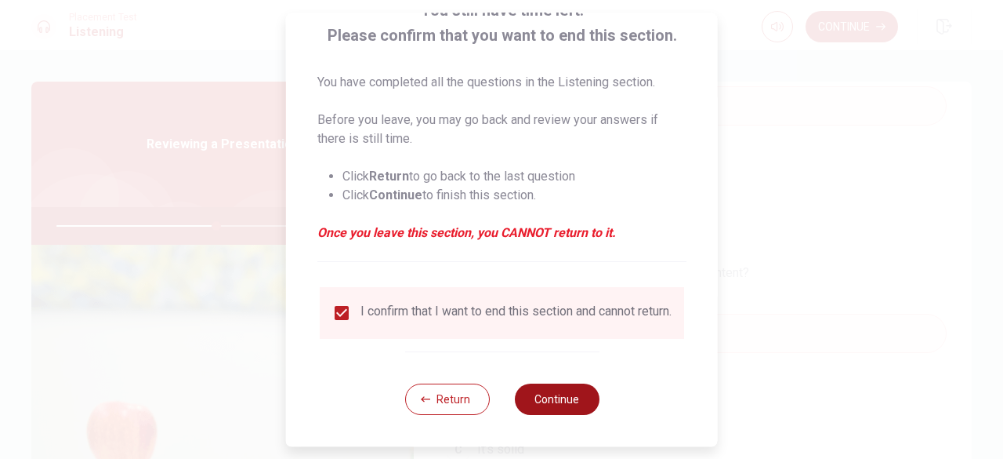
click at [586, 398] on button "Continue" at bounding box center [556, 398] width 85 height 31
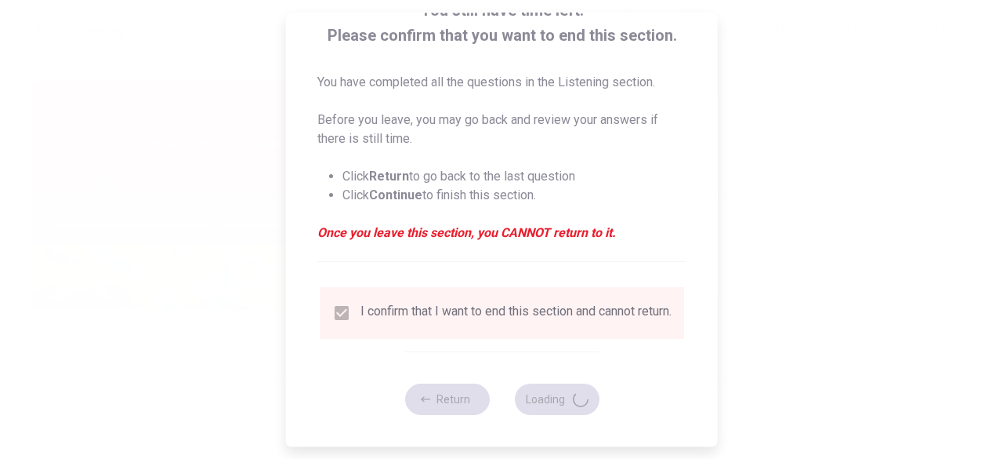
type input "58"
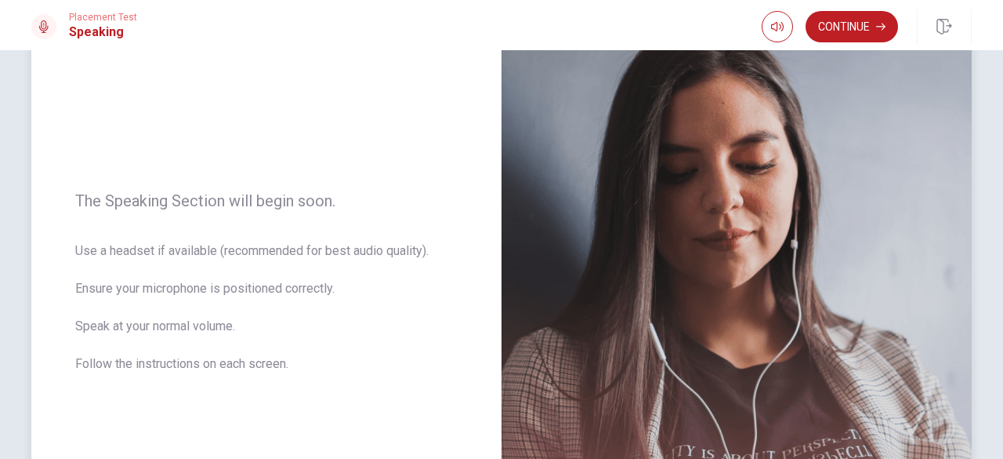
scroll to position [157, 0]
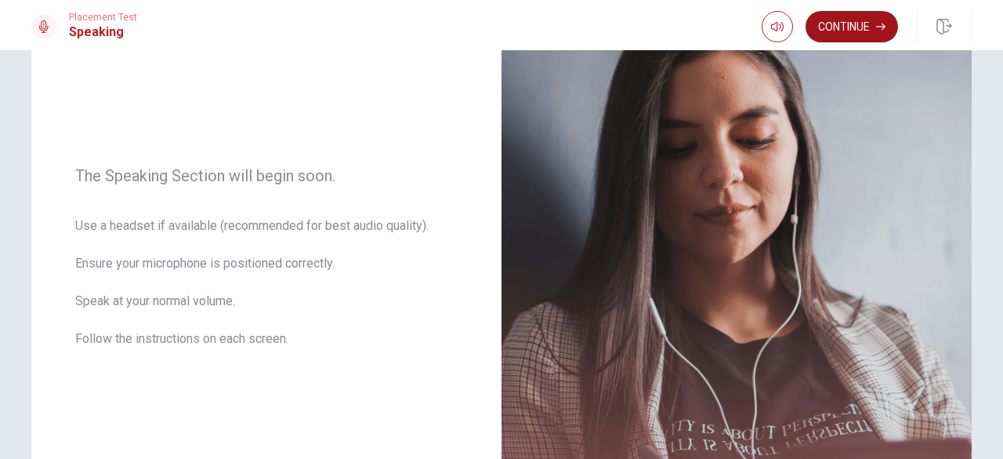
click at [854, 39] on button "Continue" at bounding box center [852, 26] width 92 height 31
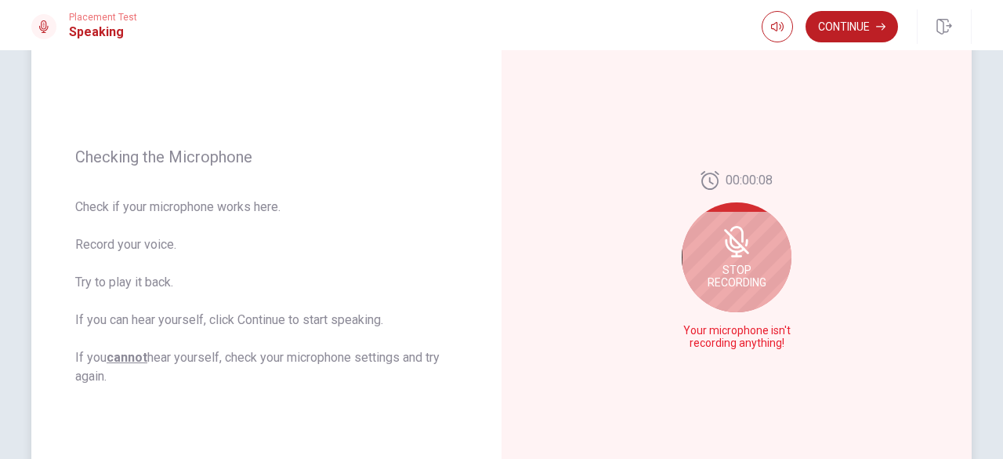
click at [742, 252] on icon at bounding box center [736, 241] width 25 height 25
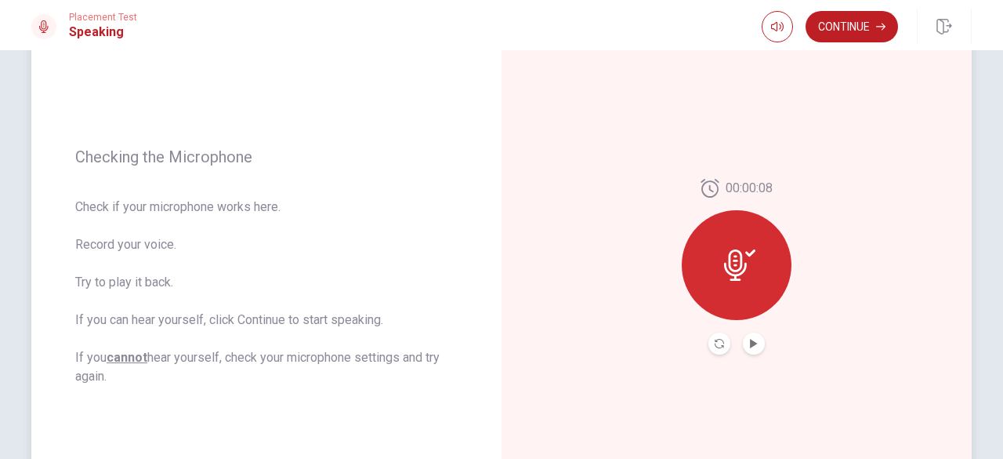
click at [742, 270] on icon at bounding box center [739, 264] width 31 height 31
click at [765, 349] on div "00:00:08" at bounding box center [737, 267] width 110 height 176
click at [762, 344] on div "00:00:08" at bounding box center [737, 267] width 110 height 176
click at [755, 340] on button "Play Audio" at bounding box center [754, 343] width 22 height 22
click at [743, 277] on icon at bounding box center [739, 264] width 31 height 31
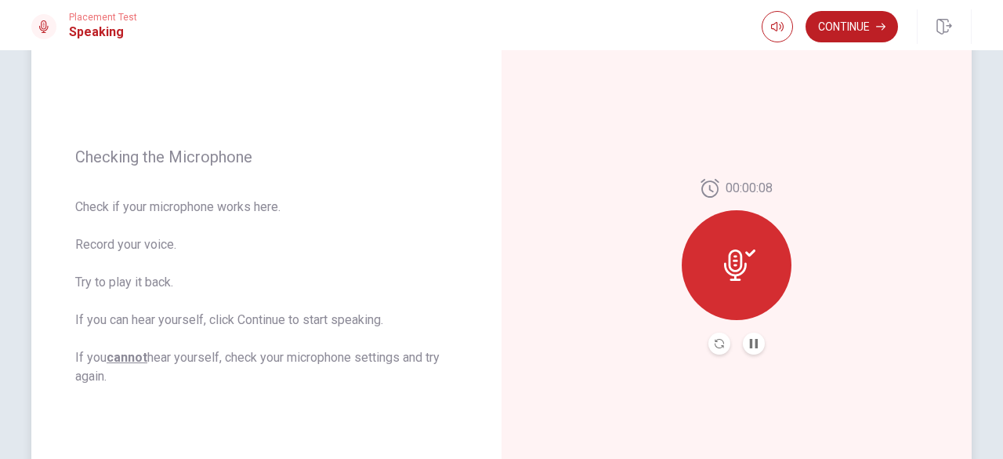
click at [742, 333] on div "00:00:08" at bounding box center [737, 267] width 110 height 176
drag, startPoint x: 746, startPoint y: 347, endPoint x: 741, endPoint y: 341, distance: 8.3
click at [746, 349] on button "Pause Audio" at bounding box center [754, 343] width 22 height 22
click at [718, 343] on icon "Record Again" at bounding box center [719, 343] width 9 height 9
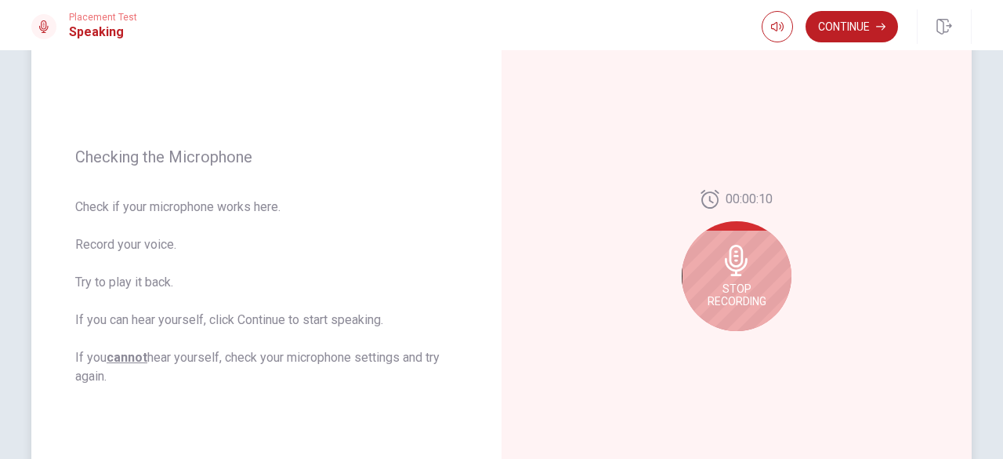
click at [716, 280] on div "Stop Recording" at bounding box center [737, 276] width 110 height 110
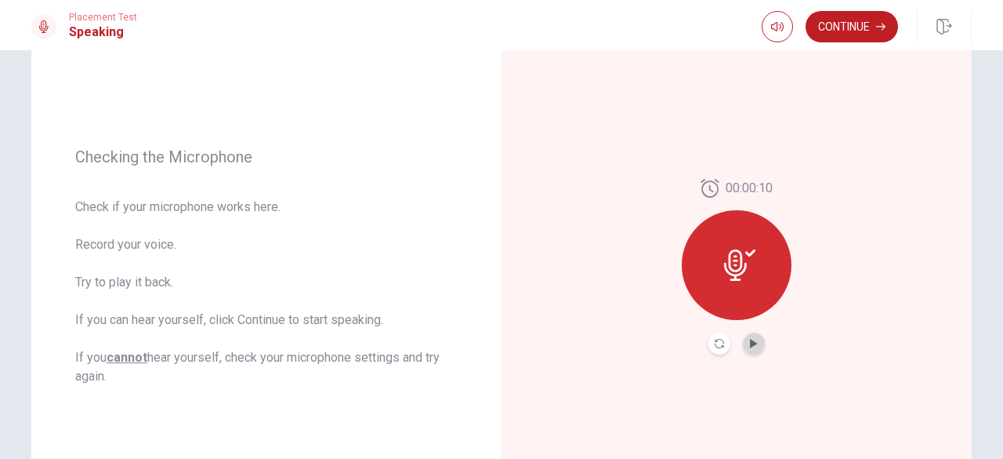
click at [753, 334] on button "Play Audio" at bounding box center [754, 343] width 22 height 22
click at [862, 37] on button "Continue" at bounding box center [852, 26] width 92 height 31
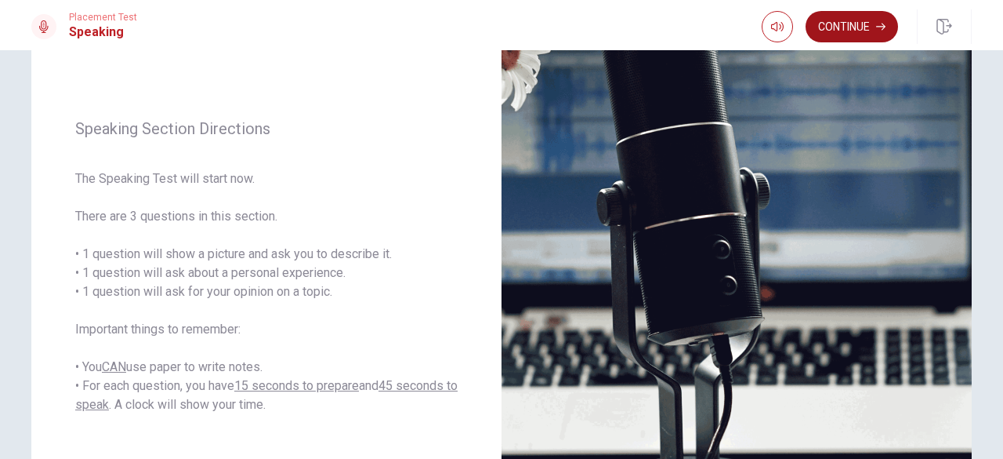
click at [884, 31] on icon "button" at bounding box center [880, 26] width 9 height 9
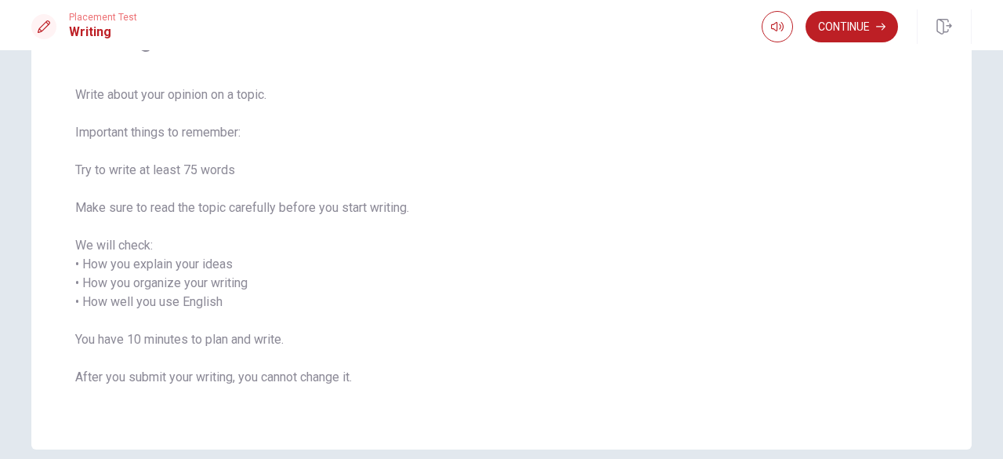
scroll to position [78, 0]
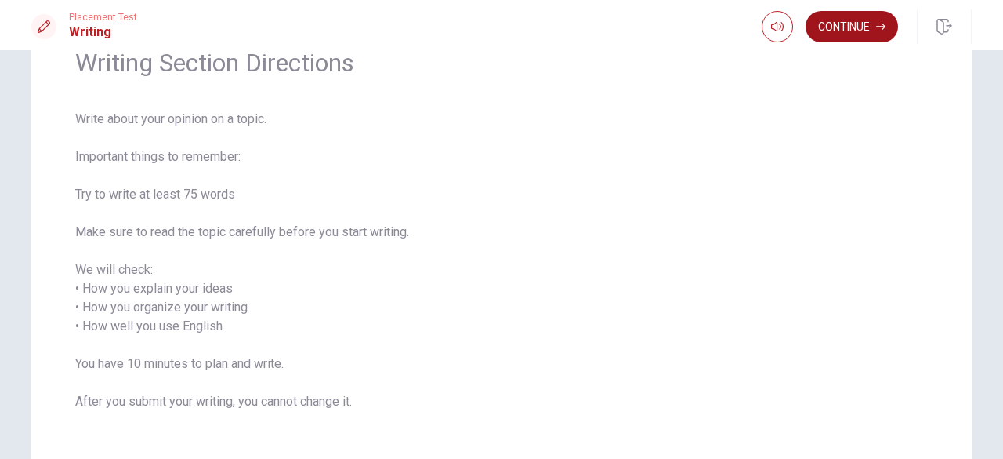
click at [862, 39] on button "Continue" at bounding box center [852, 26] width 92 height 31
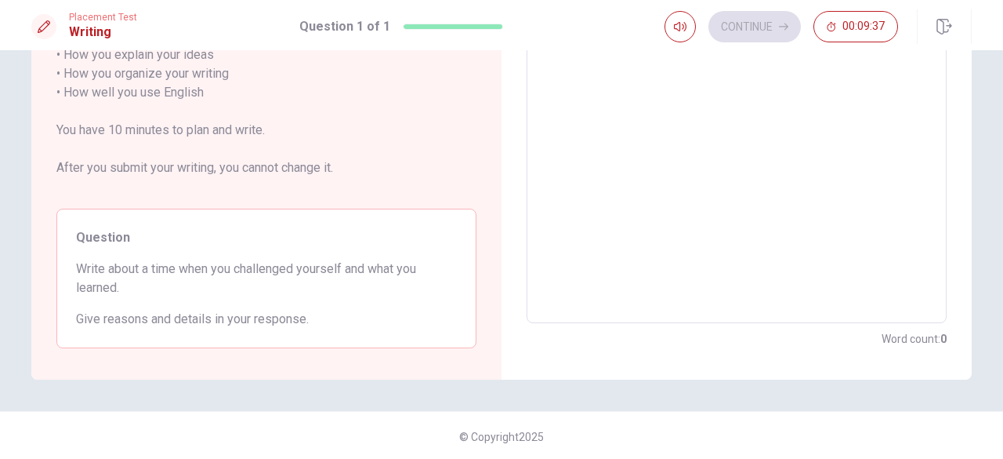
scroll to position [276, 0]
drag, startPoint x: 104, startPoint y: 63, endPoint x: 150, endPoint y: 81, distance: 48.6
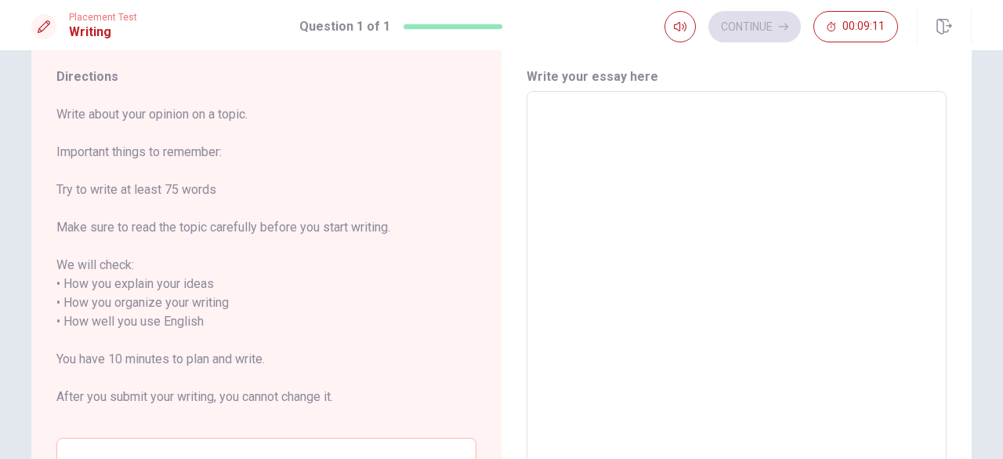
scroll to position [78, 0]
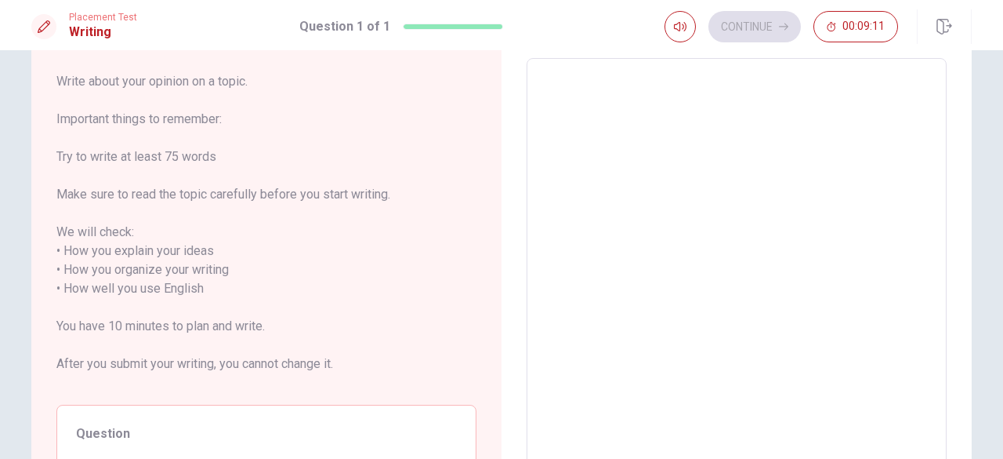
click at [695, 57] on div "Write your essay here x ​ Word count : 0" at bounding box center [737, 289] width 420 height 510
click at [564, 60] on div "x ​" at bounding box center [737, 288] width 420 height 461
click at [553, 92] on textarea at bounding box center [737, 288] width 398 height 435
type textarea "a"
type textarea "x"
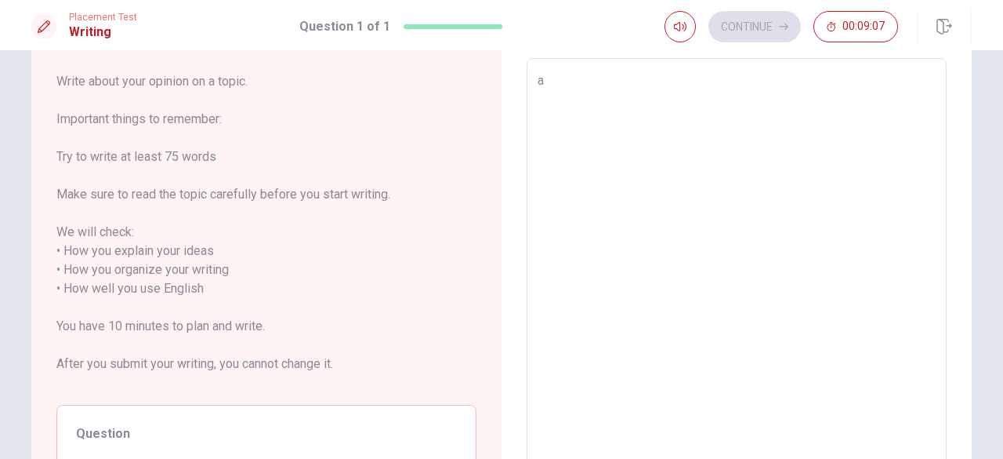
type textarea "ac"
type textarea "x"
type textarea "acu"
type textarea "x"
type textarea "acut"
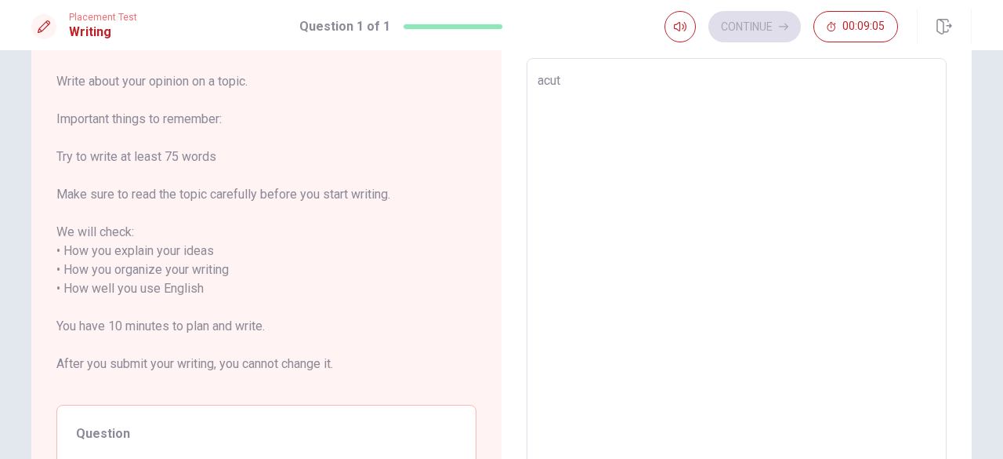
type textarea "x"
type textarea "acutu"
type textarea "x"
type textarea "acutua"
type textarea "x"
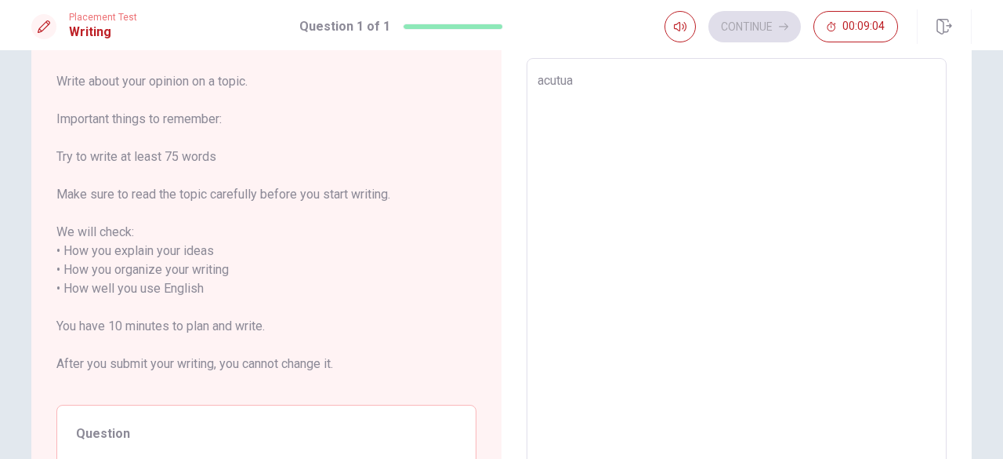
type textarea "acutual"
type textarea "x"
type textarea "acutuall"
type textarea "x"
type textarea "acutually"
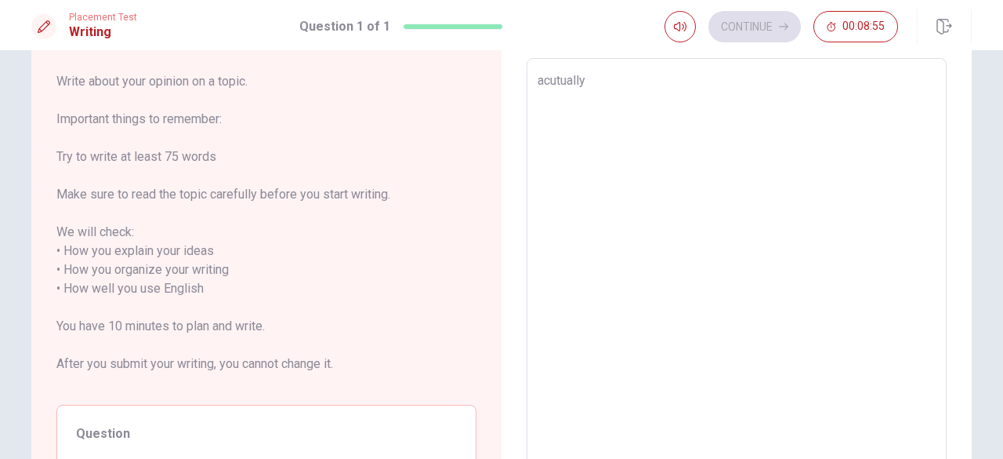
type textarea "x"
type textarea "acutually,"
type textarea "x"
type textarea "acutually,"
type textarea "x"
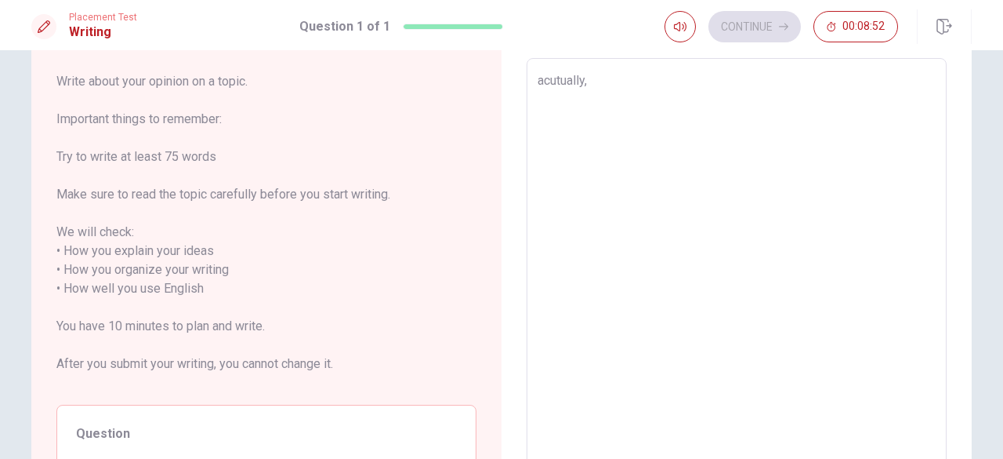
type textarea "acutually, I"
type textarea "x"
type textarea "acutually, I"
type textarea "x"
type textarea "acutually, I w"
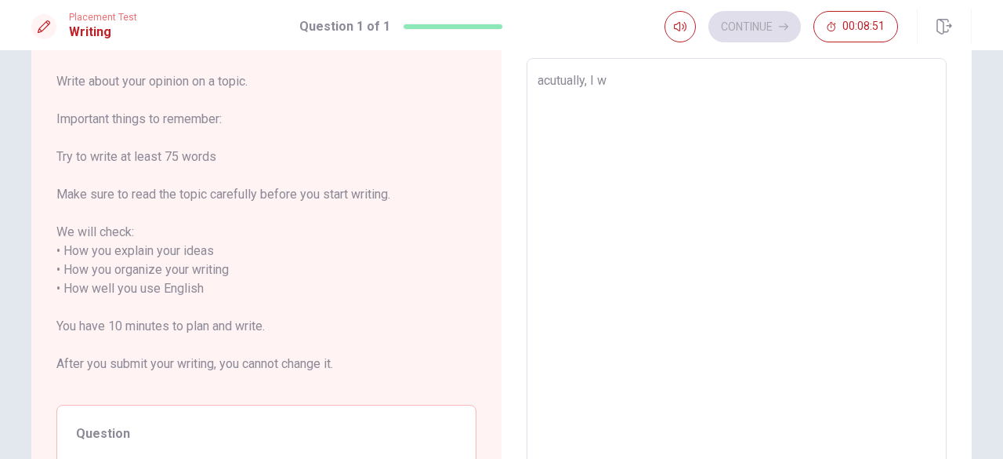
type textarea "x"
type textarea "acutually, I wa"
type textarea "x"
type textarea "acutually, I w"
type textarea "x"
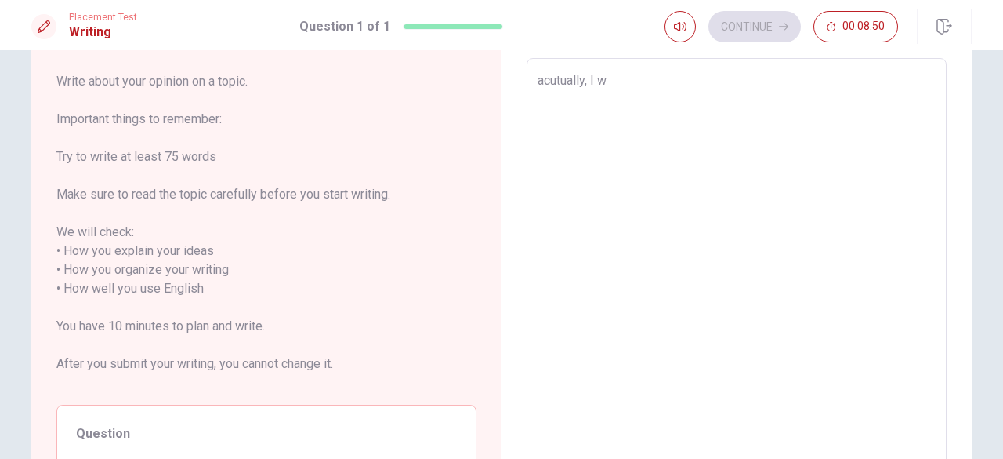
type textarea "acutually, I we"
type textarea "x"
type textarea "acutually, I wen"
type textarea "x"
type textarea "acutually, I went"
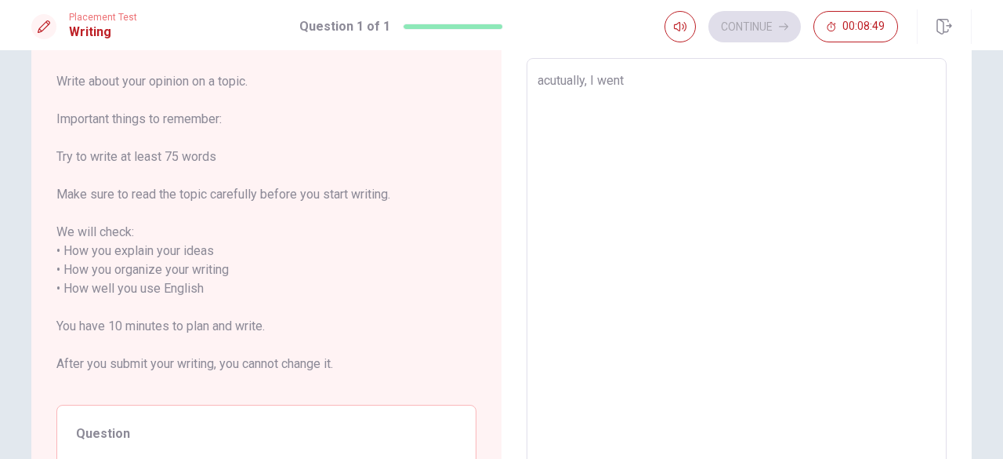
type textarea "x"
type textarea "acutually, I went"
type textarea "x"
type textarea "acutually, I went t"
type textarea "x"
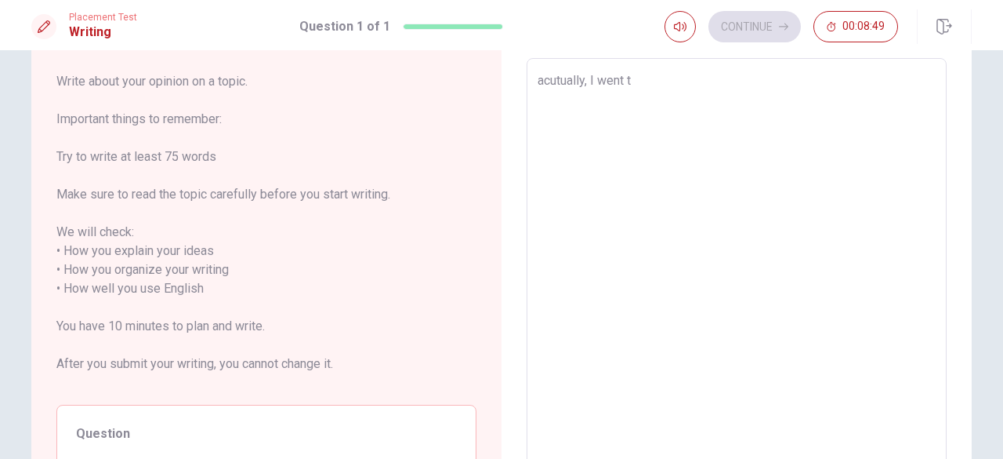
type textarea "acutually, I went to"
type textarea "x"
type textarea "acutually, I went to"
type textarea "x"
type textarea "acutually, I went to F"
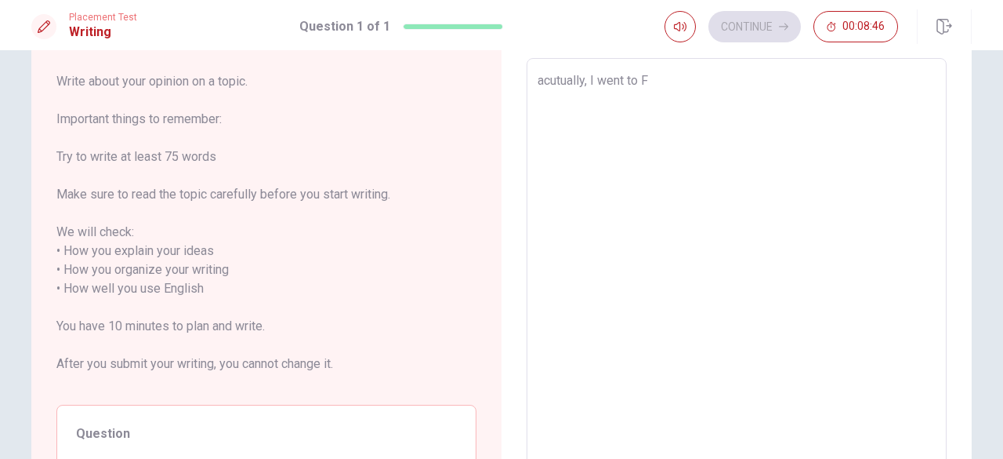
type textarea "x"
type textarea "acutually, I went to Fi"
type textarea "x"
type textarea "acutually, I went to [GEOGRAPHIC_DATA]"
type textarea "x"
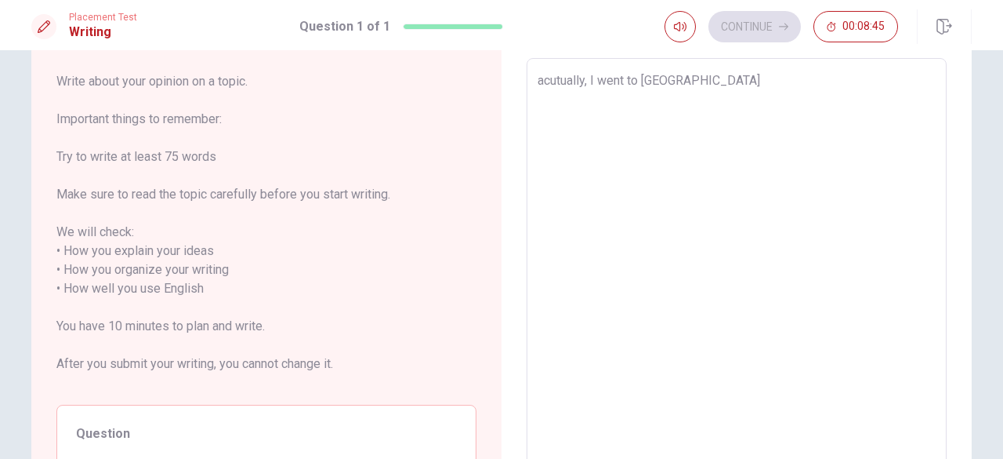
type textarea "acutually, I went to [GEOGRAPHIC_DATA]"
type textarea "x"
type textarea "acutually, I went to [GEOGRAPHIC_DATA]"
type textarea "x"
type textarea "acutually, I went to [GEOGRAPHIC_DATA] f"
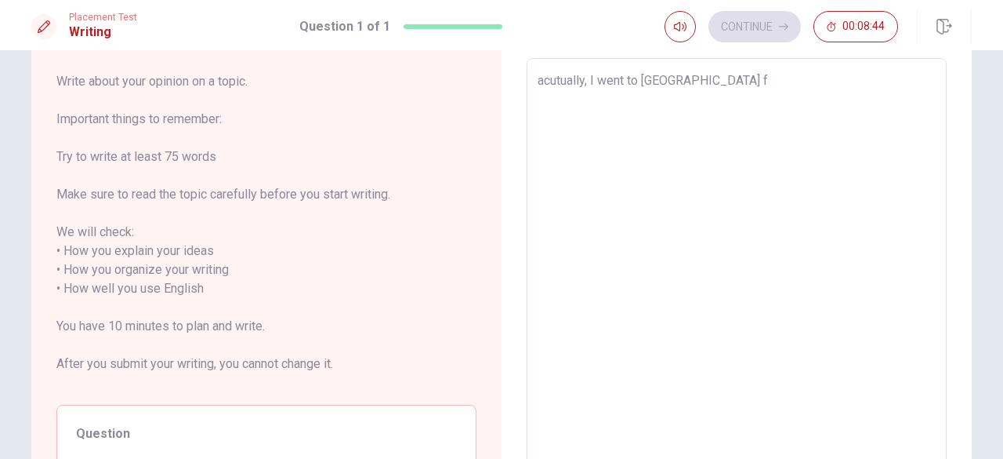
type textarea "x"
type textarea "acutually, I went to [GEOGRAPHIC_DATA] fo"
type textarea "x"
type textarea "acutually, I went to [GEOGRAPHIC_DATA] for"
type textarea "x"
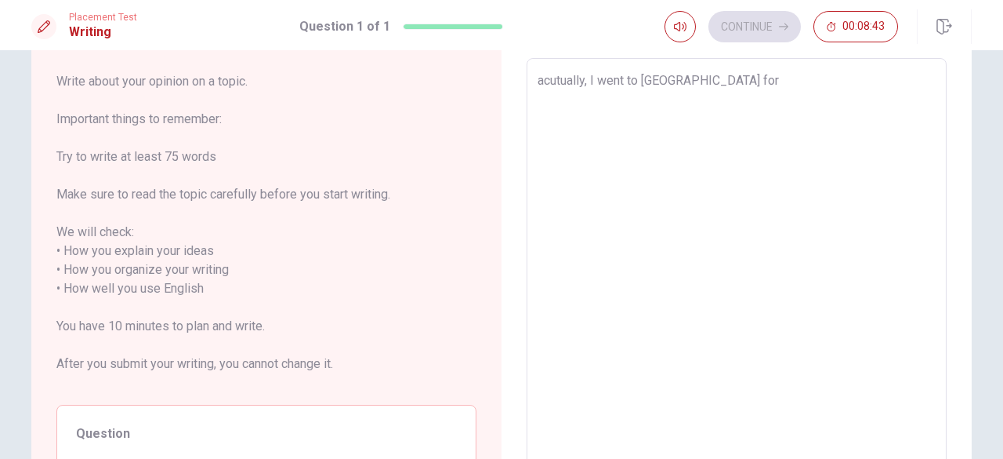
type textarea "acutually, I went to [GEOGRAPHIC_DATA] for"
type textarea "x"
type textarea "acutually, I went to [GEOGRAPHIC_DATA] for s"
type textarea "x"
type textarea "acutually, I went to [GEOGRAPHIC_DATA] for st"
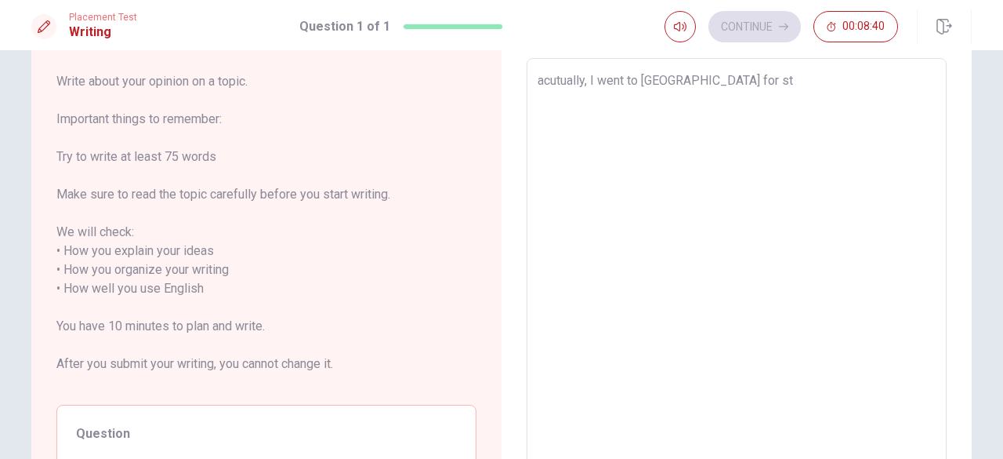
type textarea "x"
type textarea "acutually, I went to [GEOGRAPHIC_DATA] for stu"
type textarea "x"
type textarea "acutually, I went to [GEOGRAPHIC_DATA] for stud"
type textarea "x"
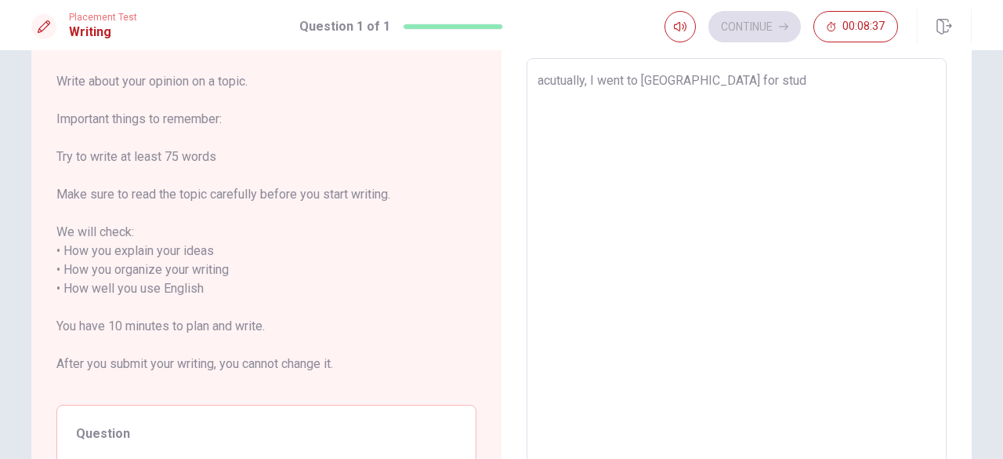
type textarea "acutually, I went to [GEOGRAPHIC_DATA] for study"
type textarea "x"
type textarea "acutually, I went to [GEOGRAPHIC_DATA] for study"
type textarea "x"
type textarea "acutually, I went to [GEOGRAPHIC_DATA] for study a"
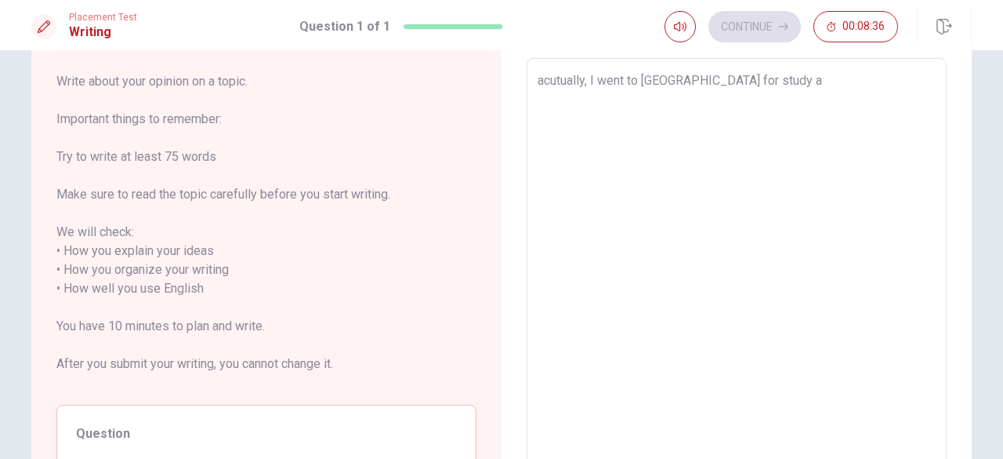
type textarea "x"
type textarea "acutually, I went to [GEOGRAPHIC_DATA] for study ab"
type textarea "x"
type textarea "acutually, I went to [GEOGRAPHIC_DATA] for study abr"
type textarea "x"
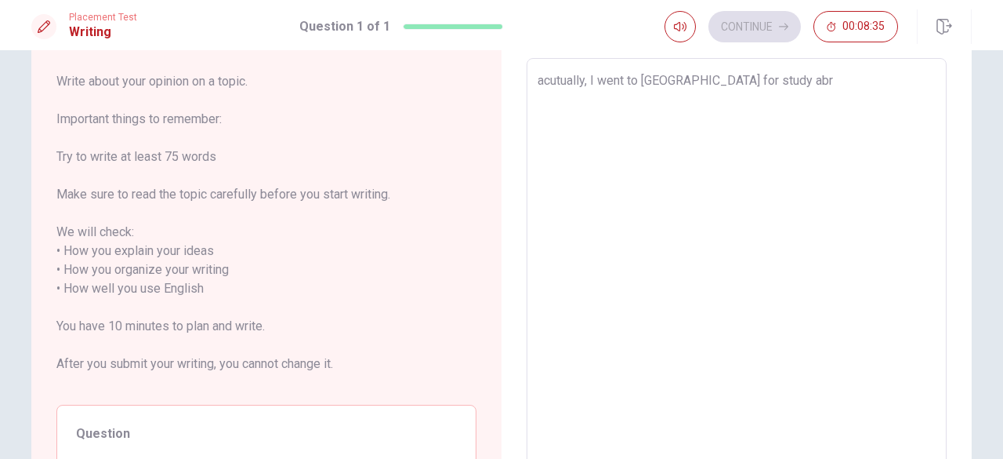
type textarea "acutually, I went to [GEOGRAPHIC_DATA] for study abro"
type textarea "x"
type textarea "acutually, I went to [GEOGRAPHIC_DATA] for study abrod"
type textarea "x"
type textarea "acutually, I went to [GEOGRAPHIC_DATA] for study abro"
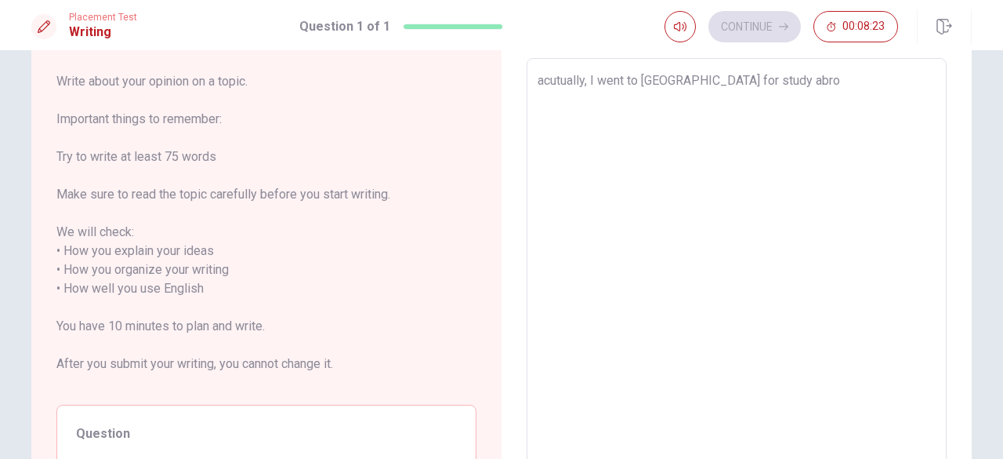
type textarea "x"
type textarea "acutually, I went to [GEOGRAPHIC_DATA] for study abroa"
type textarea "x"
type textarea "acutually, I went to [GEOGRAPHIC_DATA] for study abroad"
type textarea "x"
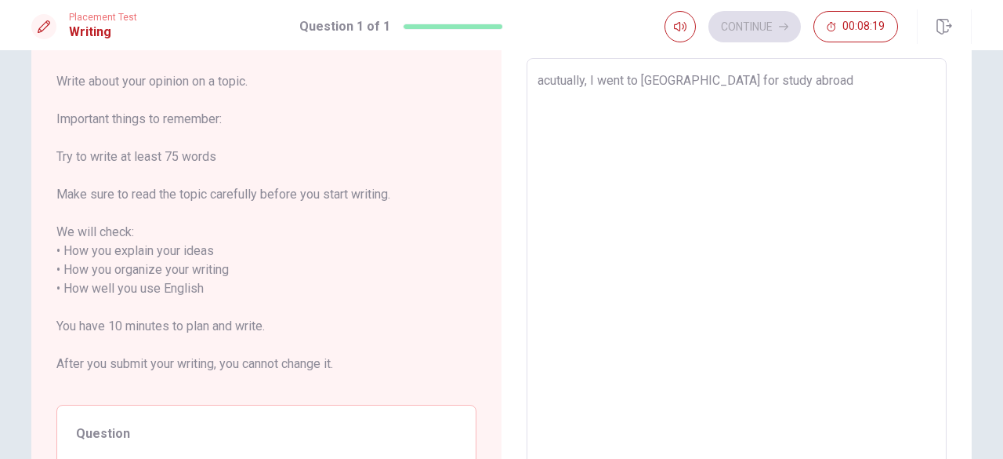
type textarea "acutually, I went to [GEOGRAPHIC_DATA] for study abroad"
type textarea "x"
type textarea "acutually, I went to [GEOGRAPHIC_DATA] for study abroad o"
type textarea "x"
type textarea "acutually, I went to [GEOGRAPHIC_DATA] for study abroad on"
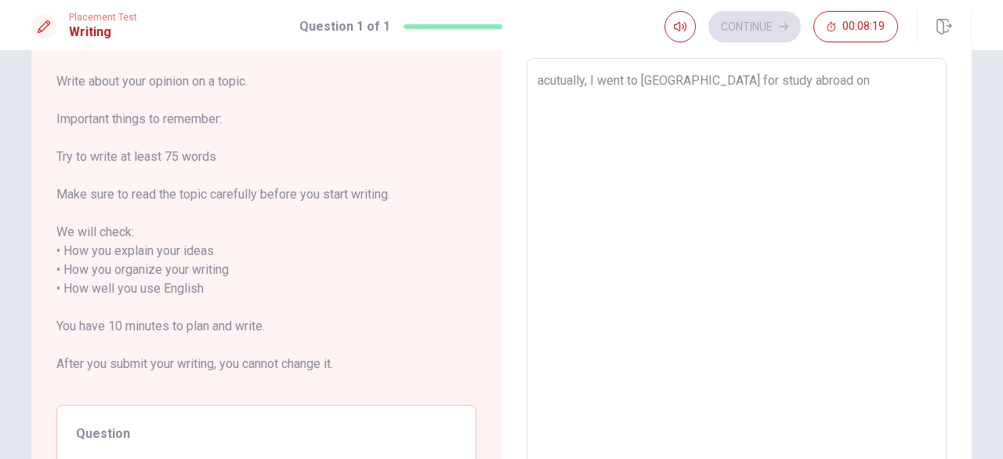
type textarea "x"
type textarea "acutually, I went to [GEOGRAPHIC_DATA] for study abroad on"
type textarea "x"
type textarea "acutually, I went to [GEOGRAPHIC_DATA] for study abroad on l"
type textarea "x"
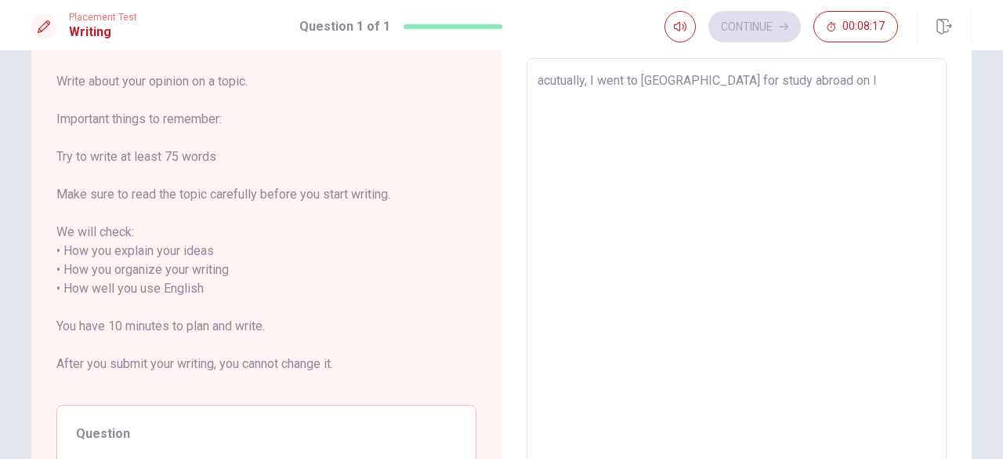
type textarea "acutually, I went to [GEOGRAPHIC_DATA] for study abroad on la"
type textarea "x"
type textarea "acutually, I went to [GEOGRAPHIC_DATA] for study abroad on las"
type textarea "x"
type textarea "acutually, I went to [GEOGRAPHIC_DATA] for study abroad on last"
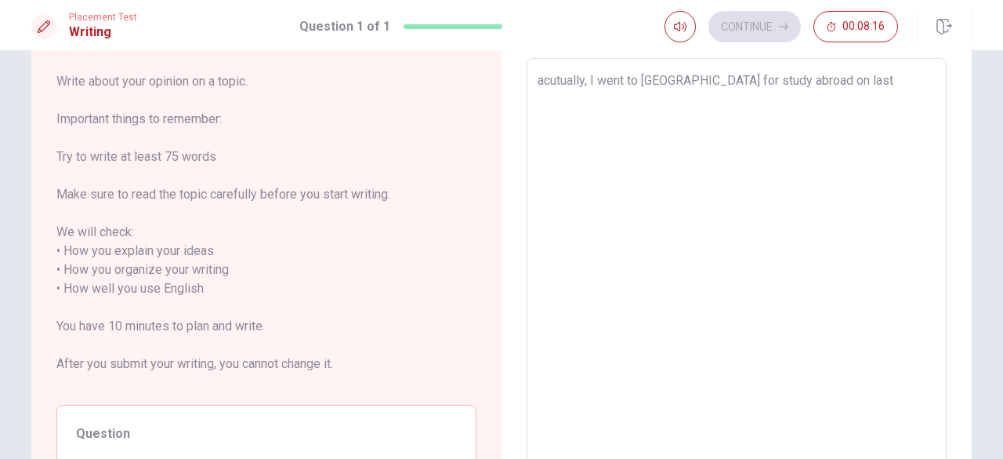
type textarea "x"
type textarea "acutually, I went to [GEOGRAPHIC_DATA] for study abroad on last"
type textarea "x"
type textarea "acutually, I went to [GEOGRAPHIC_DATA] for study abroad on last y"
type textarea "x"
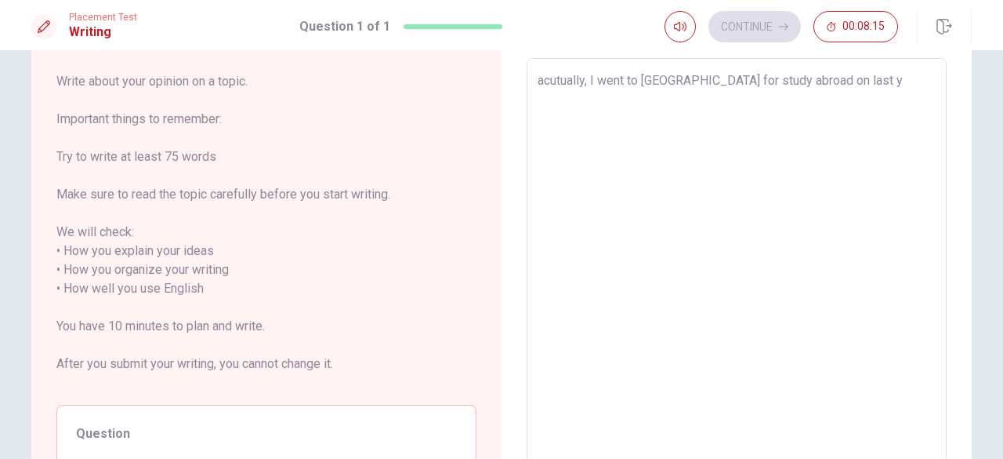
type textarea "acutually, I went to [GEOGRAPHIC_DATA] for study abroad on last ye"
type textarea "x"
type textarea "acutually, I went to [GEOGRAPHIC_DATA] for study abroad on last yer"
type textarea "x"
type textarea "acutually, I went to [GEOGRAPHIC_DATA] for study abroad on last [PERSON_NAME]"
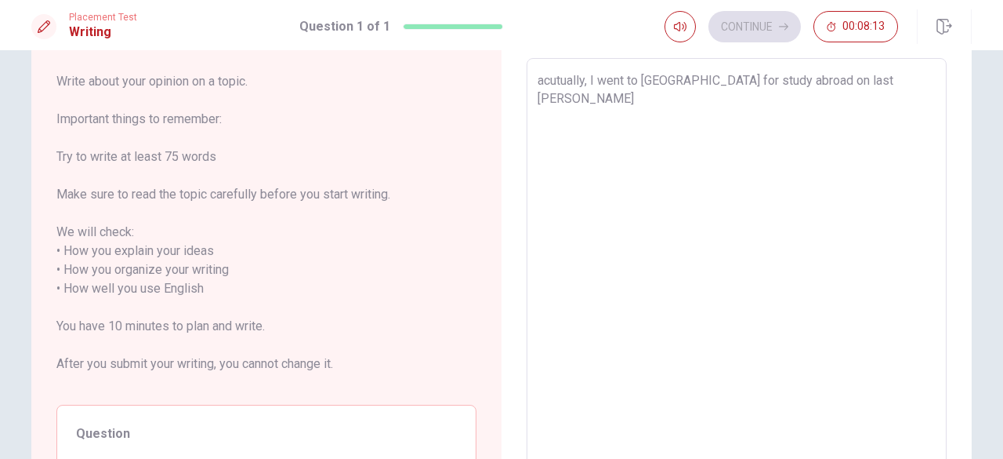
type textarea "x"
type textarea "acutually, I went to [GEOGRAPHIC_DATA] for study abroad on last yer"
type textarea "x"
type textarea "acutually, I went to [GEOGRAPHIC_DATA] for study abroad on last ye"
type textarea "x"
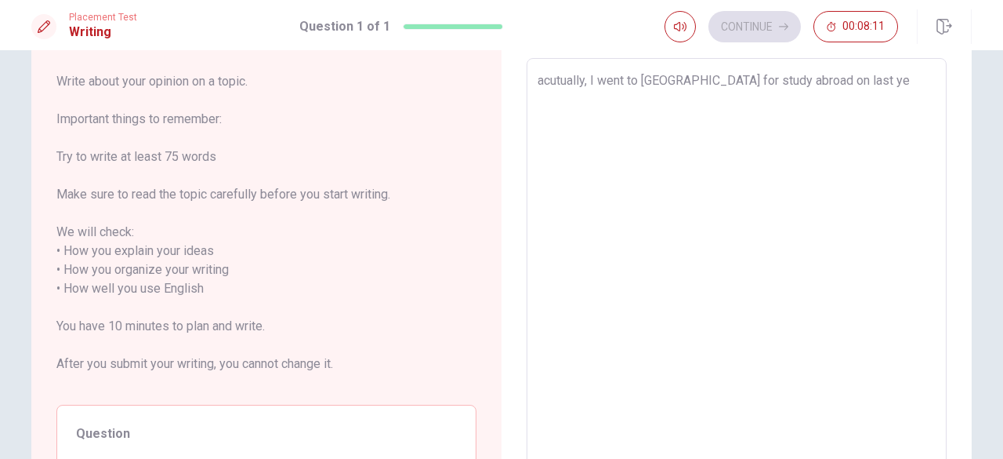
type textarea "acutually, I went to [GEOGRAPHIC_DATA] for study abroad on last yea"
type textarea "x"
type textarea "acutually, I went to [GEOGRAPHIC_DATA] for study abroad on last year"
type textarea "x"
type textarea "acutually, I went to [GEOGRAPHIC_DATA] for study abroad on last year."
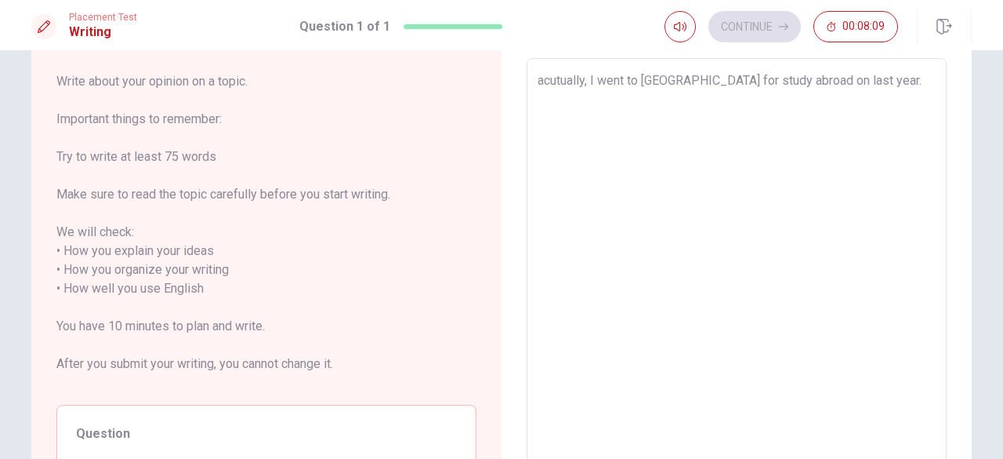
type textarea "x"
type textarea "acutually, I went to [GEOGRAPHIC_DATA] for study abroad on last year."
type textarea "x"
type textarea "acutually, I went to [GEOGRAPHIC_DATA] for study abroad on last year. t"
type textarea "x"
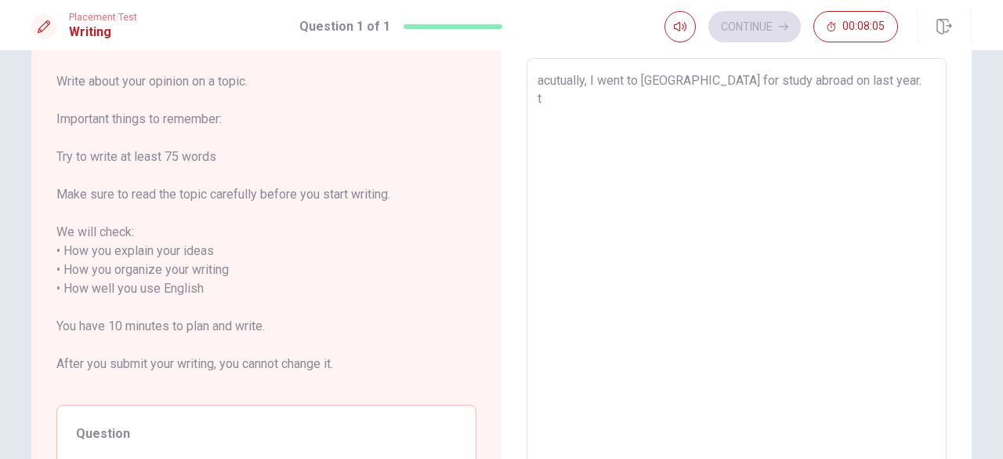
type textarea "acutually, I went to [GEOGRAPHIC_DATA] for study abroad on last year. th"
type textarea "x"
type textarea "acutually, I went to [GEOGRAPHIC_DATA] for study abroad on last year. tha"
type textarea "x"
type textarea "acutually, I went to [GEOGRAPHIC_DATA] for study abroad on last year. th"
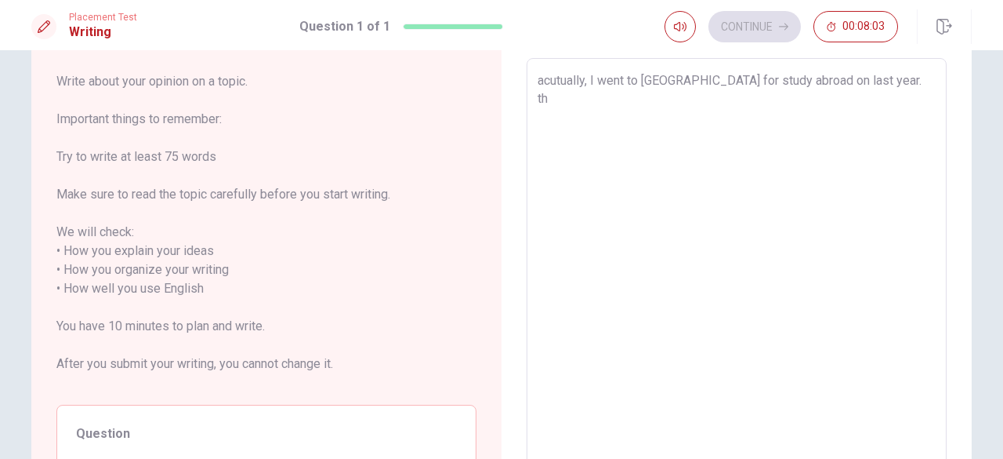
type textarea "x"
type textarea "acutually, I went to [GEOGRAPHIC_DATA] for study abroad on last year. t"
type textarea "x"
type textarea "acutually, I went to [GEOGRAPHIC_DATA] for study abroad on last year."
type textarea "x"
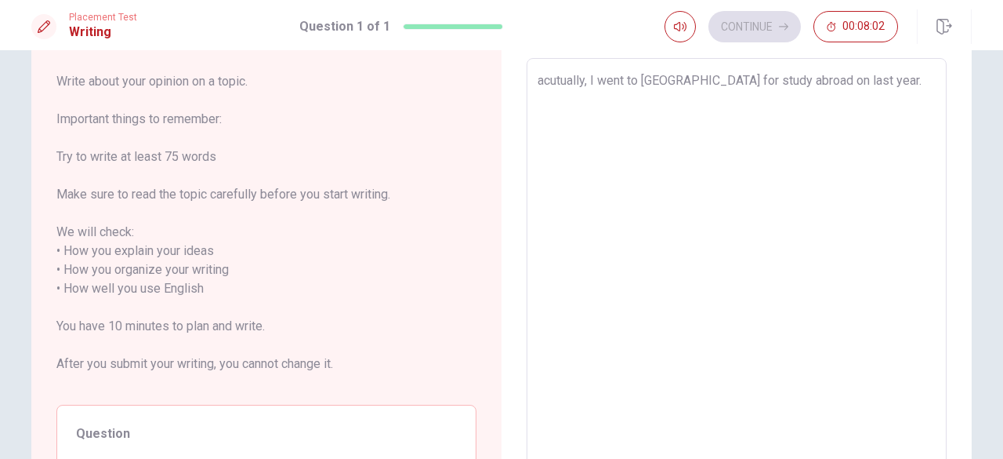
type textarea "acutually, I went to [GEOGRAPHIC_DATA] for study abroad on last year. T"
type textarea "x"
type textarea "acutually, I went to [GEOGRAPHIC_DATA] for study abroad on last year. Th"
type textarea "x"
type textarea "acutually, I went to [GEOGRAPHIC_DATA] for study abroad on last year. Tha"
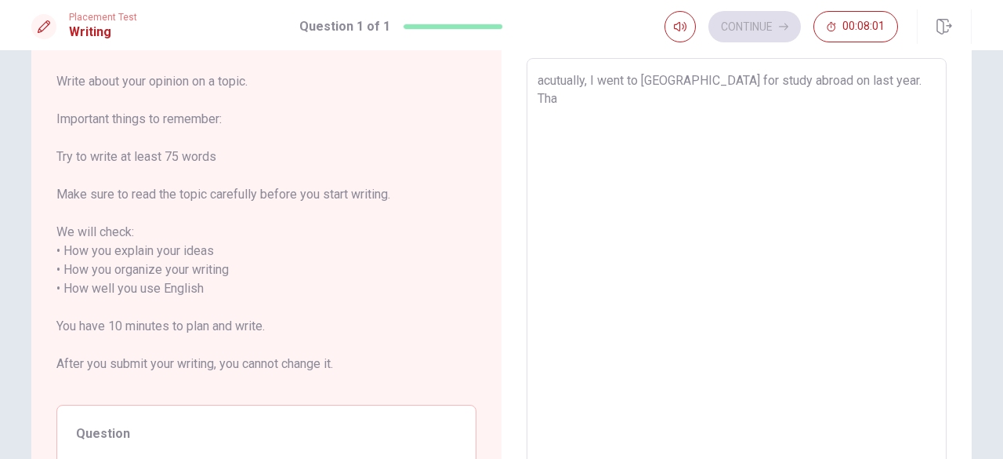
type textarea "x"
type textarea "acutually, I went to [GEOGRAPHIC_DATA] for study abroad on last year. That"
type textarea "x"
type textarea "acutually, I went to [GEOGRAPHIC_DATA] for study abroad on last year. That'"
type textarea "x"
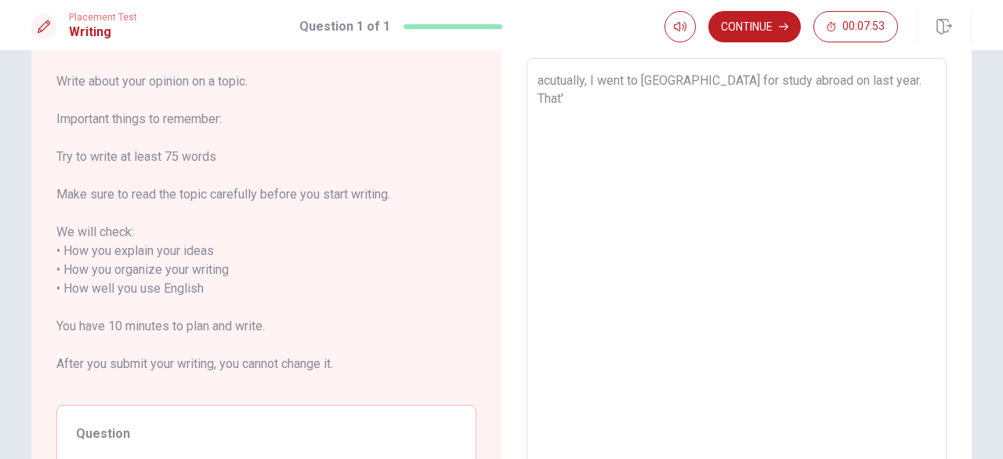
type textarea "acutually, I went to [GEOGRAPHIC_DATA] for study abroad on last year. That's"
type textarea "x"
type textarea "acutually, I went to [GEOGRAPHIC_DATA] for study abroad on last year. That'"
type textarea "x"
type textarea "acutually, I went to [GEOGRAPHIC_DATA] for study abroad on last year. That"
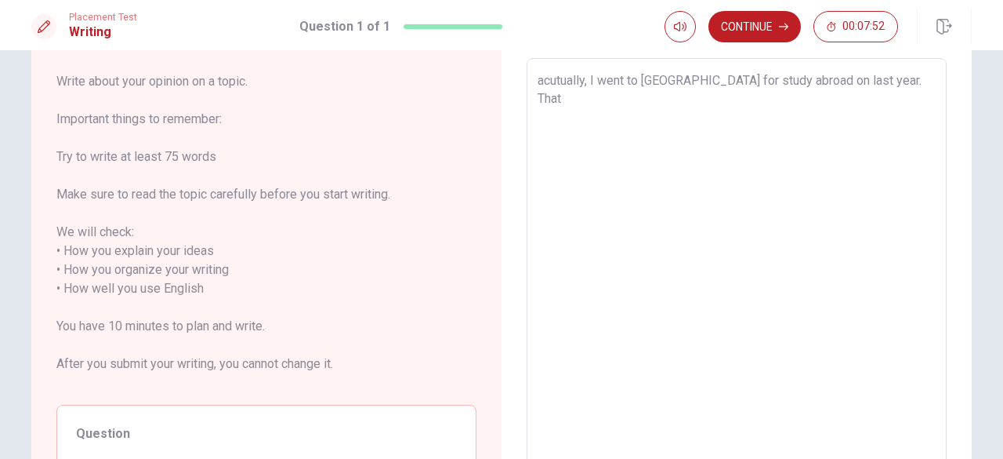
type textarea "x"
type textarea "acutually, I went to [GEOGRAPHIC_DATA] for study abroad on last year. That"
type textarea "x"
type textarea "acutually, I went to [GEOGRAPHIC_DATA] for study abroad on last year. That w"
type textarea "x"
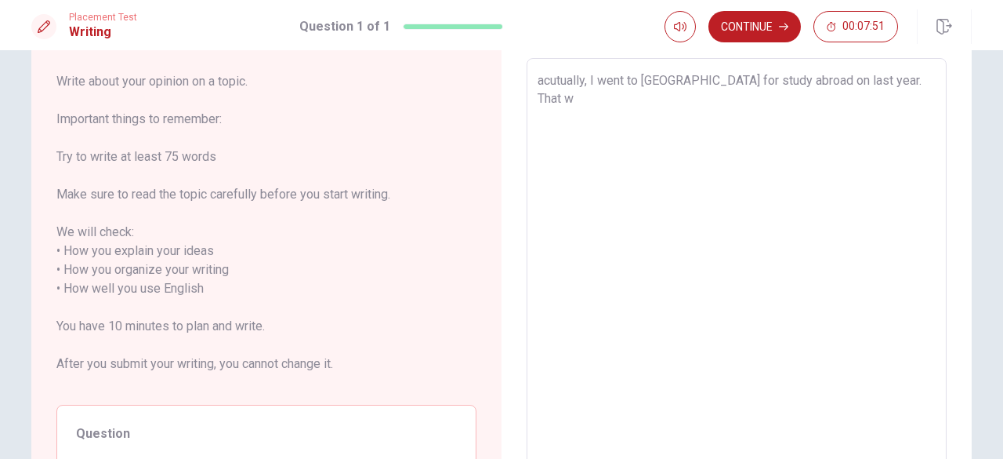
type textarea "acutually, I went to [GEOGRAPHIC_DATA] for study abroad on last year. That wa"
type textarea "x"
type textarea "acutually, I went to [GEOGRAPHIC_DATA] for study abroad on last year. That was"
type textarea "x"
type textarea "acutually, I went to [GEOGRAPHIC_DATA] for study abroad on last year. That was"
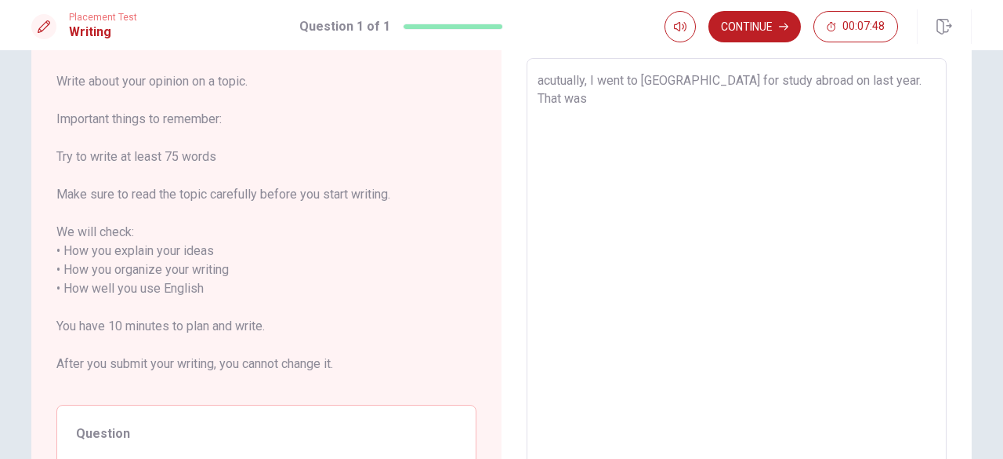
type textarea "x"
type textarea "acutually, I went to [GEOGRAPHIC_DATA] for study abroad on last year. That was m"
type textarea "x"
type textarea "acutually, I went to [GEOGRAPHIC_DATA] for study abroad on last year. That was …"
type textarea "x"
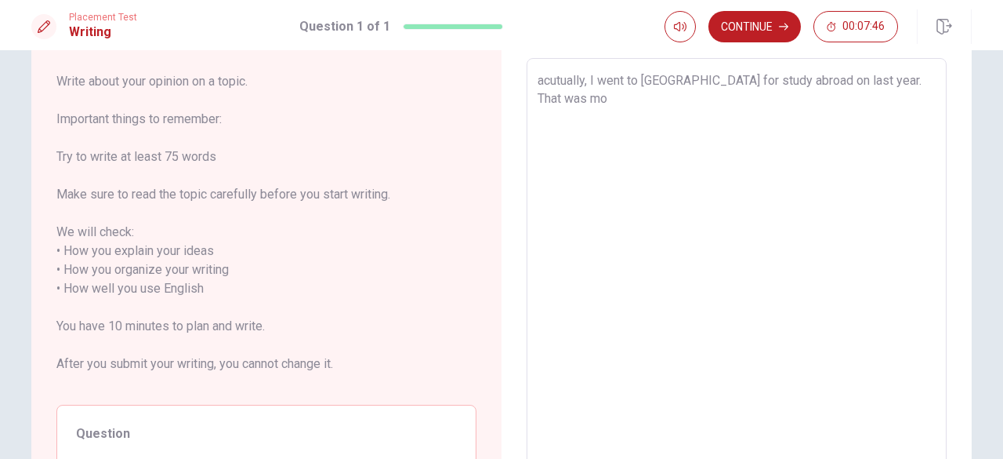
type textarea "acutually, I went to [GEOGRAPHIC_DATA] for study abroad on last year. That was …"
type textarea "x"
type textarea "acutually, I went to [GEOGRAPHIC_DATA] for study abroad on last year. That was …"
type textarea "x"
type textarea "acutually, I went to [GEOGRAPHIC_DATA] for study abroad on last year. That was …"
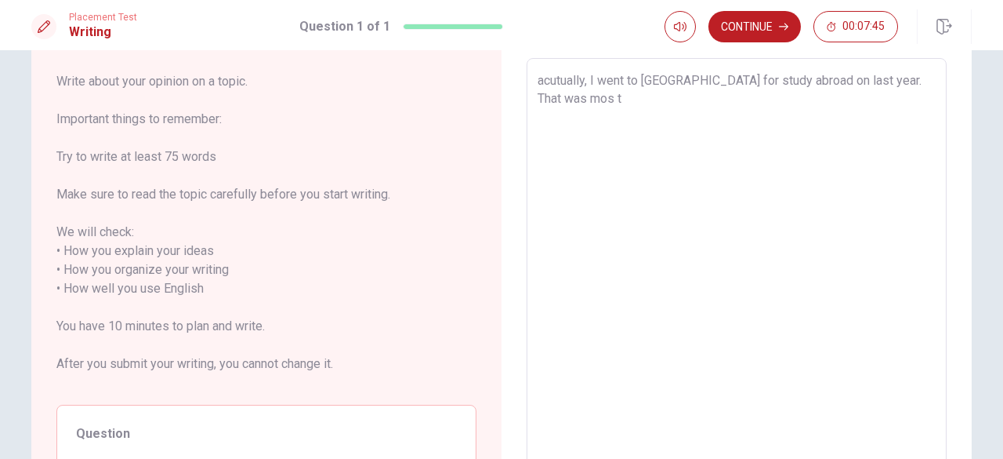
type textarea "x"
type textarea "acutually, I went to [GEOGRAPHIC_DATA] for study abroad on last year. That was …"
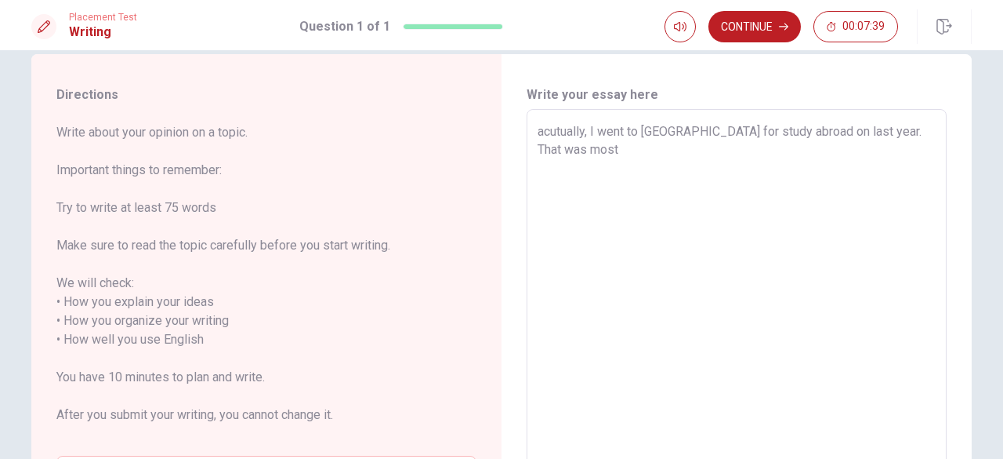
scroll to position [24, 0]
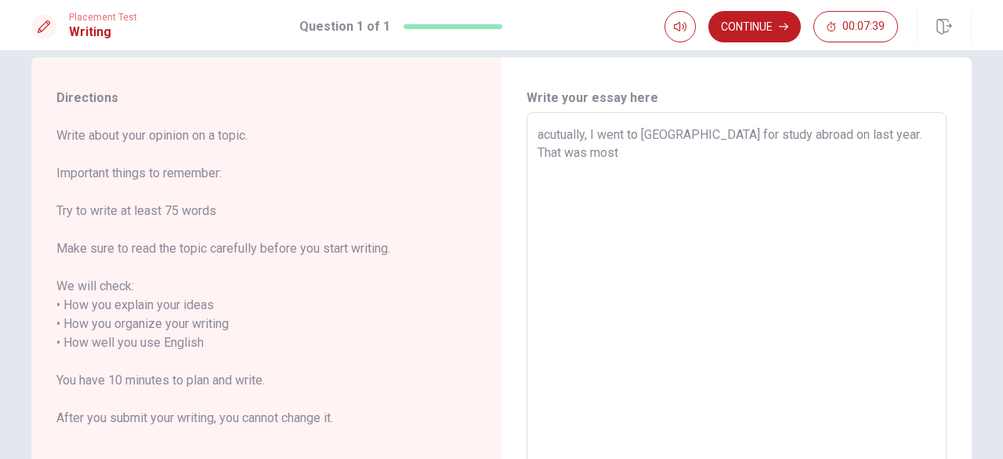
type textarea "x"
type textarea "acutually, I went to [GEOGRAPHIC_DATA] for study abroad on last year. That was …"
type textarea "x"
type textarea "acutually, I went to [GEOGRAPHIC_DATA] for study abroad on last year. That was …"
type textarea "x"
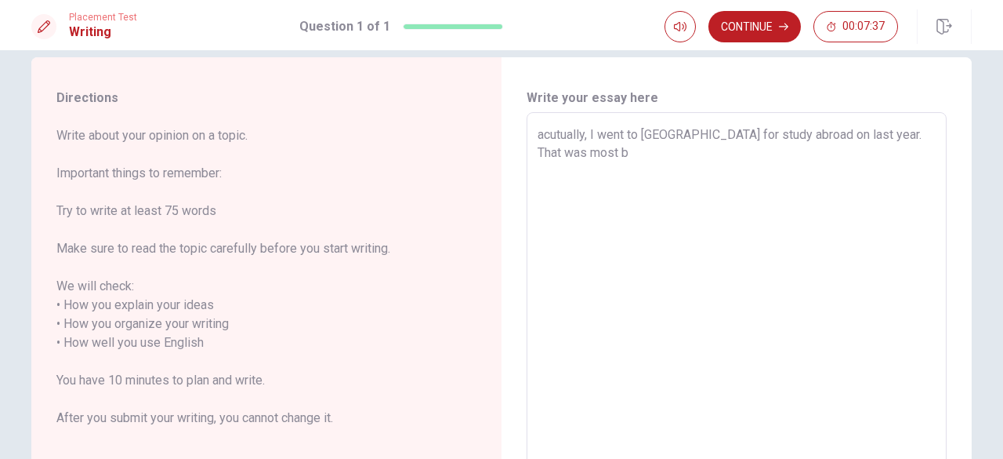
type textarea "acutually, I went to [GEOGRAPHIC_DATA] for study abroad on last year. That was …"
type textarea "x"
type textarea "acutually, I went to [GEOGRAPHIC_DATA] for study abroad on last year. That was …"
type textarea "x"
type textarea "acutually, I went to [GEOGRAPHIC_DATA] for study abroad on last year. That was …"
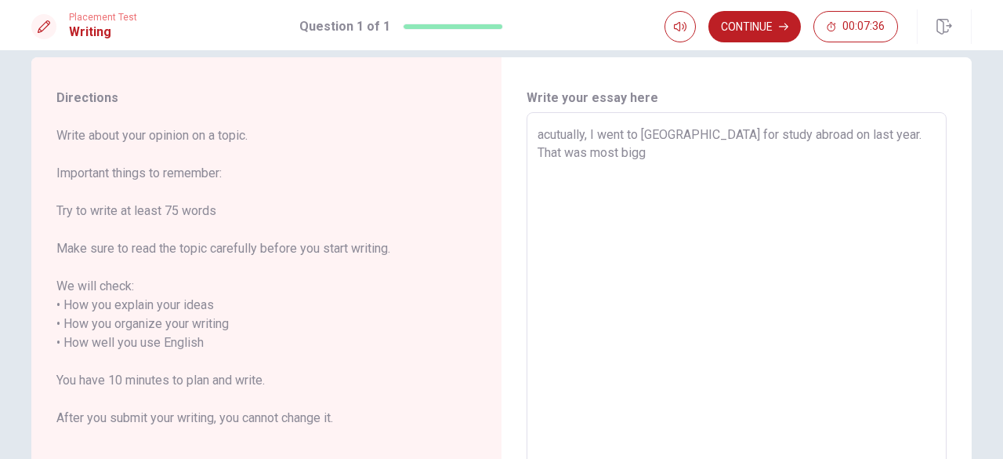
type textarea "x"
type textarea "acutually, I went to [GEOGRAPHIC_DATA] for study abroad on last year. That was …"
type textarea "x"
type textarea "acutually, I went to [GEOGRAPHIC_DATA] for study abroad on last year. That was …"
type textarea "x"
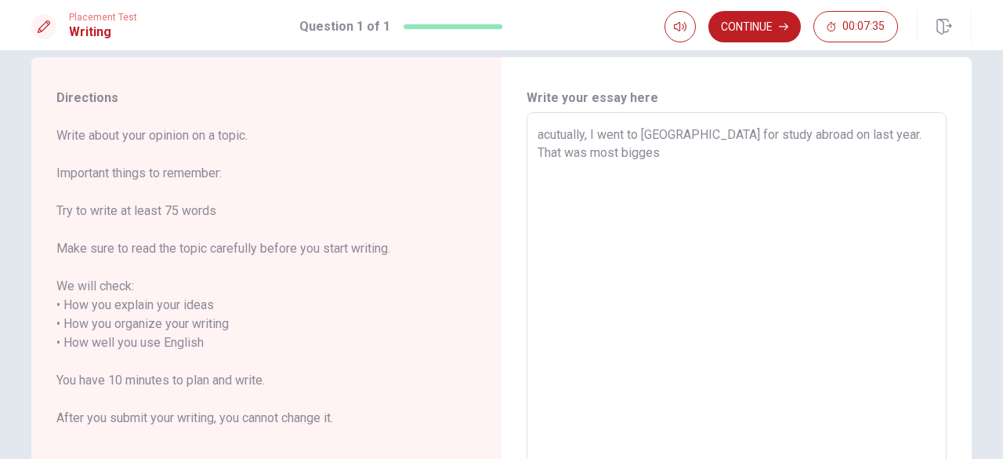
type textarea "acutually, I went to [GEOGRAPHIC_DATA] for study abroad on last year. That was …"
type textarea "x"
type textarea "acutually, I went to [GEOGRAPHIC_DATA] for study abroad on last year. That was …"
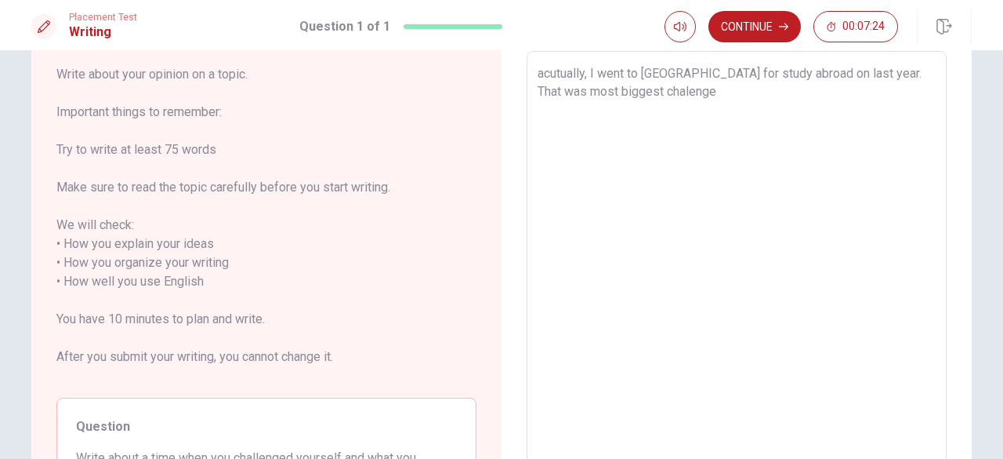
scroll to position [79, 0]
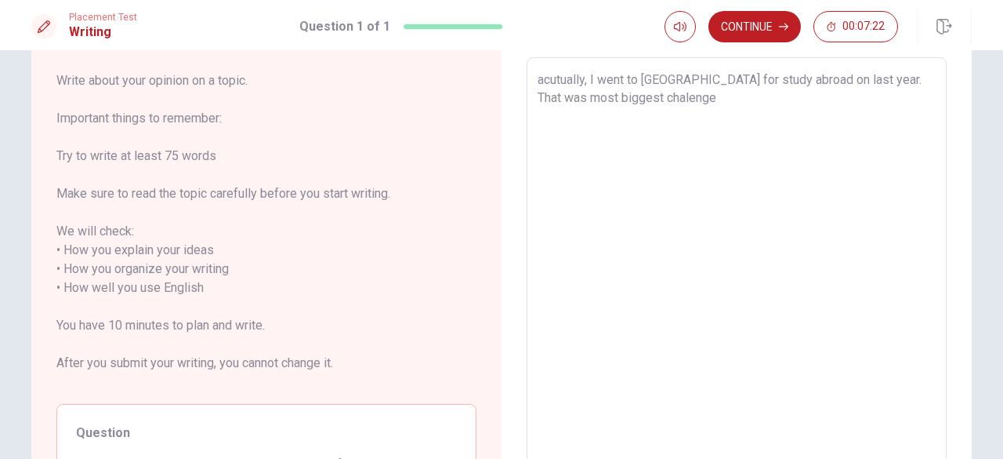
click at [687, 99] on textarea "acutually, I went to [GEOGRAPHIC_DATA] for study abroad on last year. That was …" at bounding box center [737, 288] width 398 height 435
click at [708, 78] on textarea "acutually, I went to [GEOGRAPHIC_DATA] for study abroad on last year. That was …" at bounding box center [737, 288] width 398 height 435
click at [769, 78] on textarea "acutually, I went to [GEOGRAPHIC_DATA] for studying abroad on last year. That w…" at bounding box center [737, 288] width 398 height 435
click at [804, 103] on textarea "acutually, I went to [GEOGRAPHIC_DATA] for studying on last year. That was most…" at bounding box center [737, 288] width 398 height 435
click at [738, 76] on textarea "acutually, I went to [GEOGRAPHIC_DATA] for studying on last year. That was most…" at bounding box center [737, 288] width 398 height 435
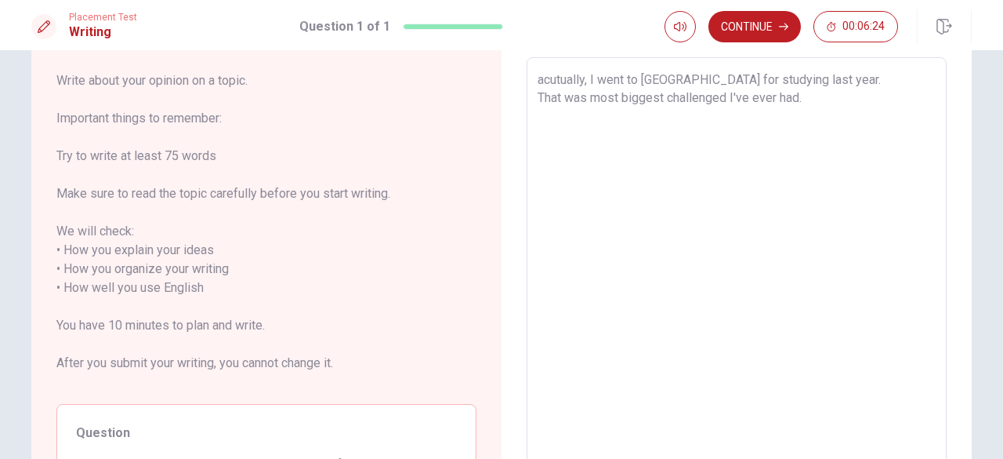
click at [583, 96] on textarea "acutually, I went to [GEOGRAPHIC_DATA] for studying last year. That was most bi…" at bounding box center [737, 288] width 398 height 435
click at [812, 103] on textarea "acutually, I went to [GEOGRAPHIC_DATA] for studying last year. That was the big…" at bounding box center [737, 288] width 398 height 435
click at [541, 122] on textarea "acutually, I went to [GEOGRAPHIC_DATA] for studying last year. That was the big…" at bounding box center [737, 288] width 398 height 435
click at [714, 92] on textarea "acutually, I went to [GEOGRAPHIC_DATA] for studying last year. That was the big…" at bounding box center [737, 288] width 398 height 435
click at [787, 104] on textarea "acutually, I went to [GEOGRAPHIC_DATA] for studying last year. That was the big…" at bounding box center [737, 288] width 398 height 435
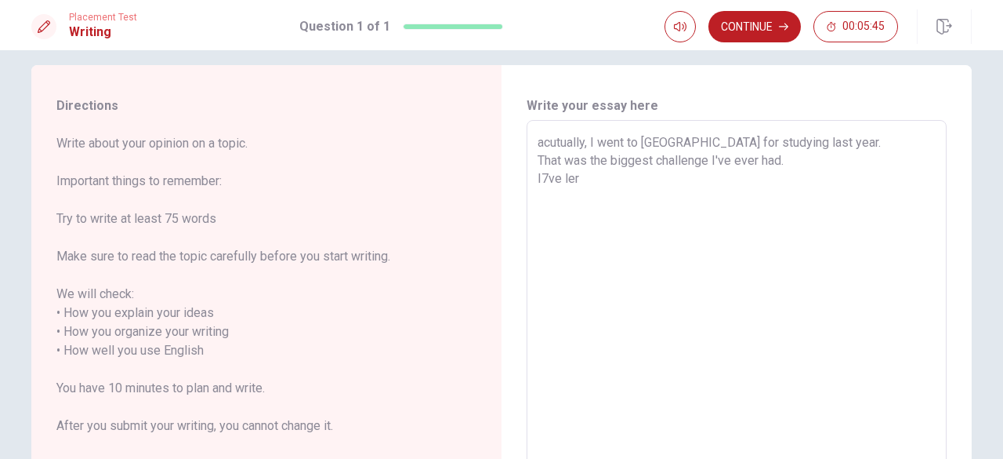
scroll to position [0, 0]
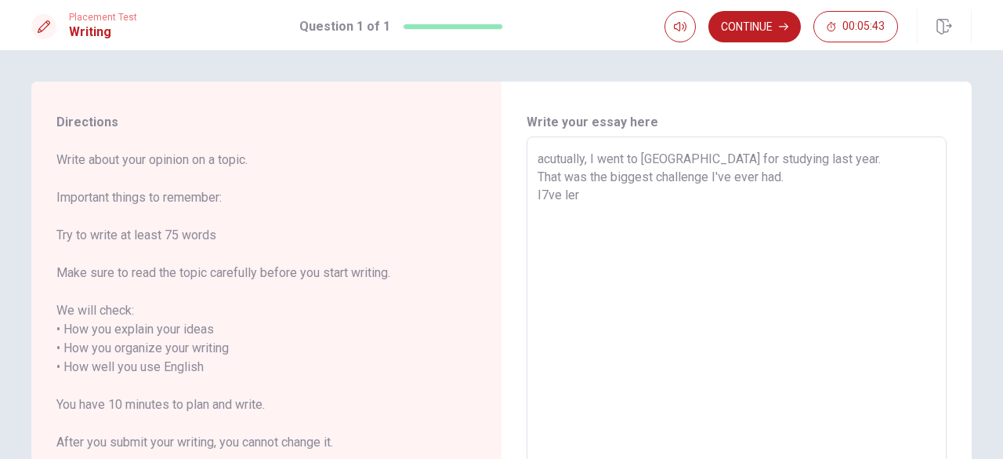
click at [540, 196] on textarea "acutually, I went to [GEOGRAPHIC_DATA] for studying last year. That was the big…" at bounding box center [737, 367] width 398 height 435
click at [591, 198] on textarea "acutually, I went to [GEOGRAPHIC_DATA] for studying last year. That was the big…" at bounding box center [737, 367] width 398 height 435
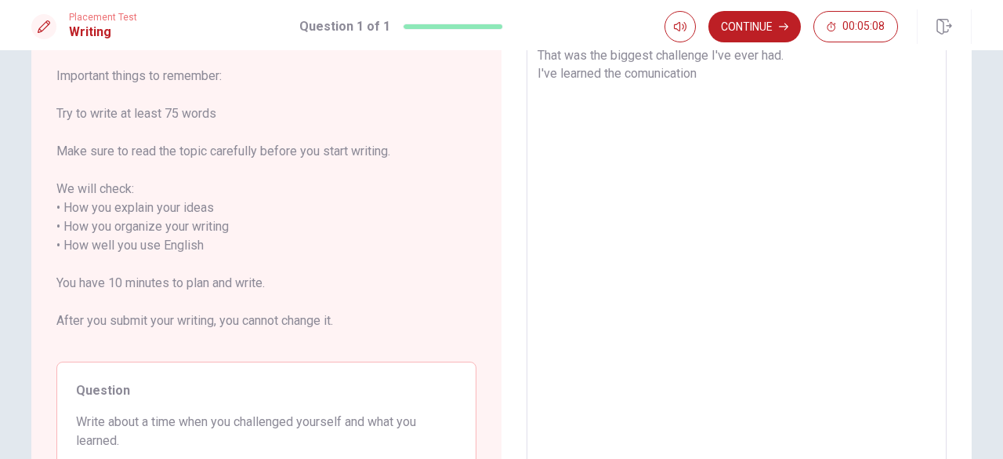
scroll to position [114, 0]
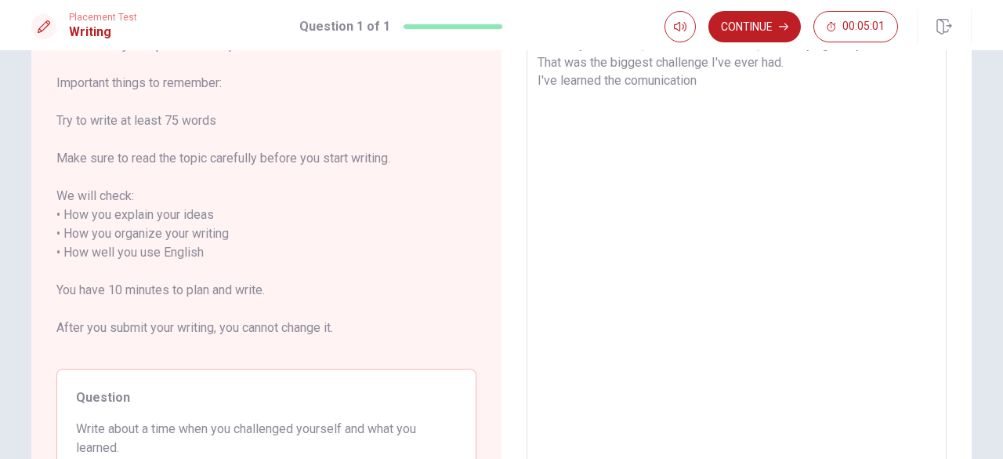
click at [642, 82] on textarea "acutually, I went to [GEOGRAPHIC_DATA] for studying last year. That was the big…" at bounding box center [737, 252] width 398 height 435
click at [699, 81] on textarea "acutually, I went to [GEOGRAPHIC_DATA] for studying last year. That was the big…" at bounding box center [737, 252] width 398 height 435
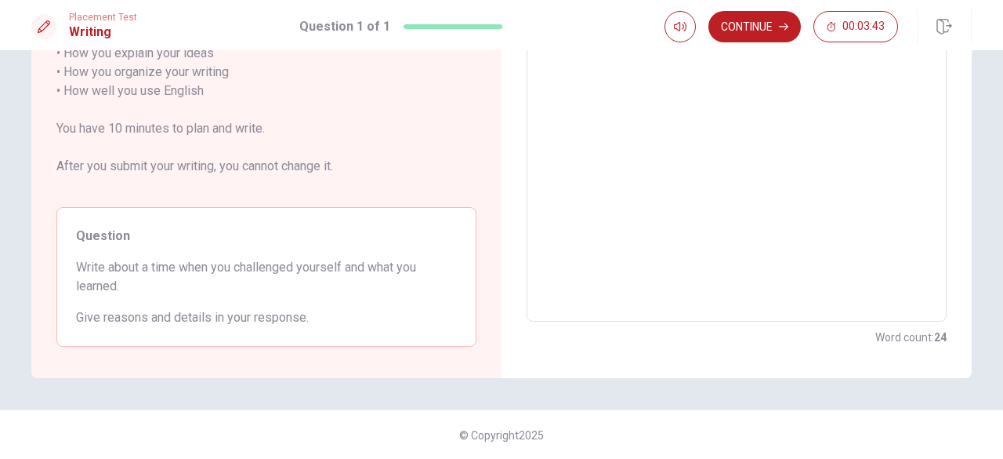
scroll to position [0, 0]
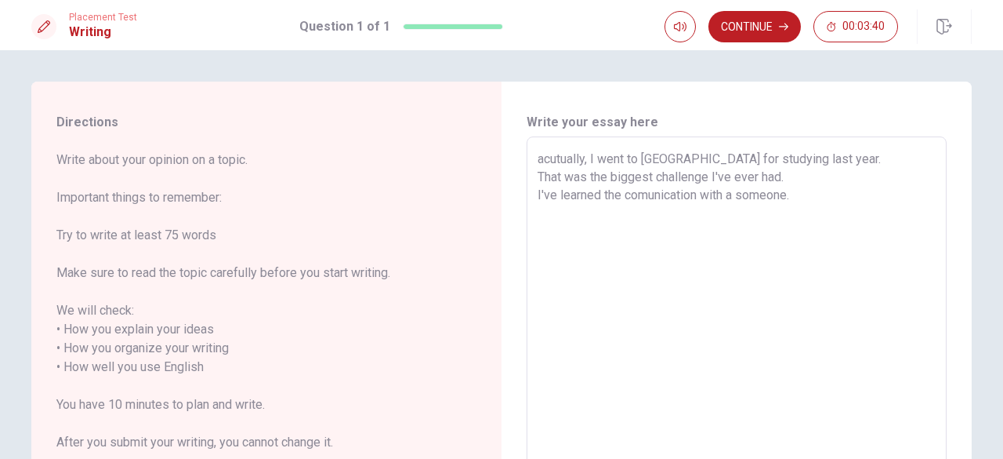
click at [787, 197] on textarea "acutually, I went to [GEOGRAPHIC_DATA] for studying last year. That was the big…" at bounding box center [737, 367] width 398 height 435
click at [805, 210] on textarea "acutually, I went to [GEOGRAPHIC_DATA] for studying last year. That was the big…" at bounding box center [737, 367] width 398 height 435
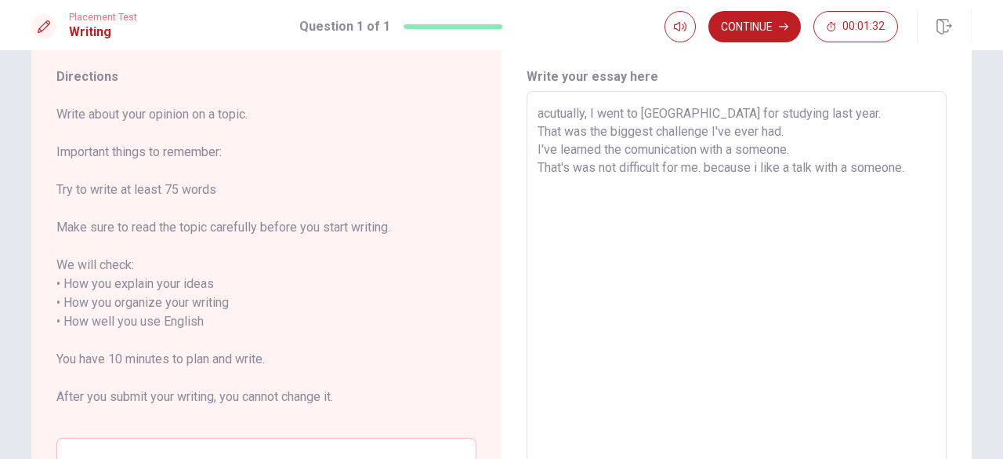
scroll to position [47, 0]
click at [759, 33] on button "Continue" at bounding box center [755, 26] width 92 height 31
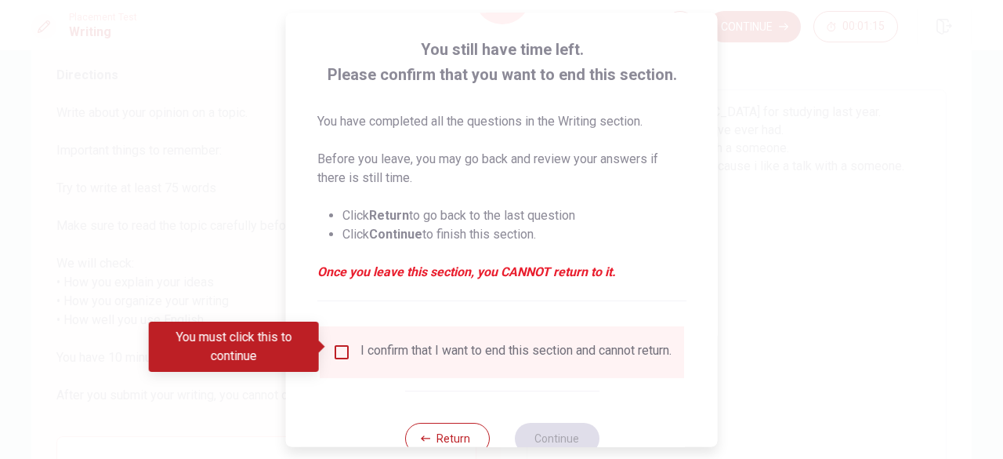
scroll to position [92, 0]
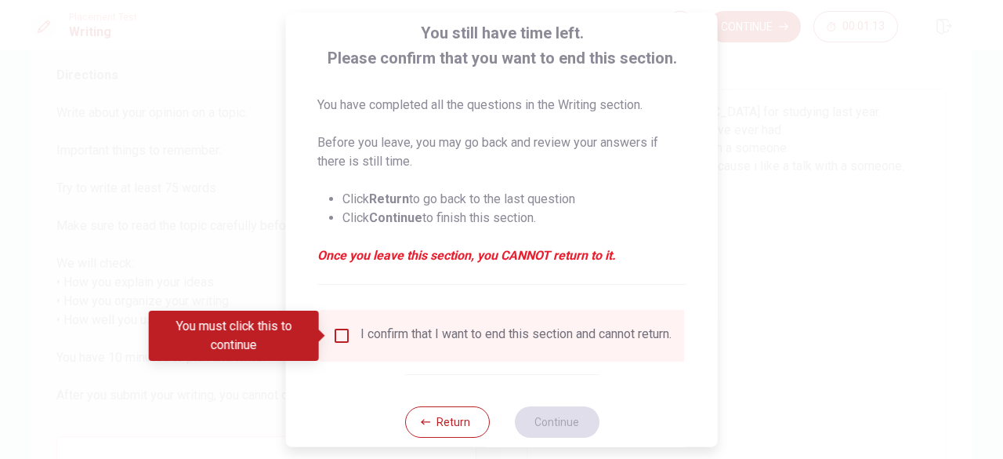
click at [341, 322] on div "I confirm that I want to end this section and cannot return." at bounding box center [502, 336] width 364 height 52
drag, startPoint x: 341, startPoint y: 322, endPoint x: 344, endPoint y: 330, distance: 8.4
click at [344, 330] on div "I confirm that I want to end this section and cannot return." at bounding box center [502, 336] width 364 height 52
click at [344, 330] on input "You must click this to continue" at bounding box center [341, 335] width 19 height 19
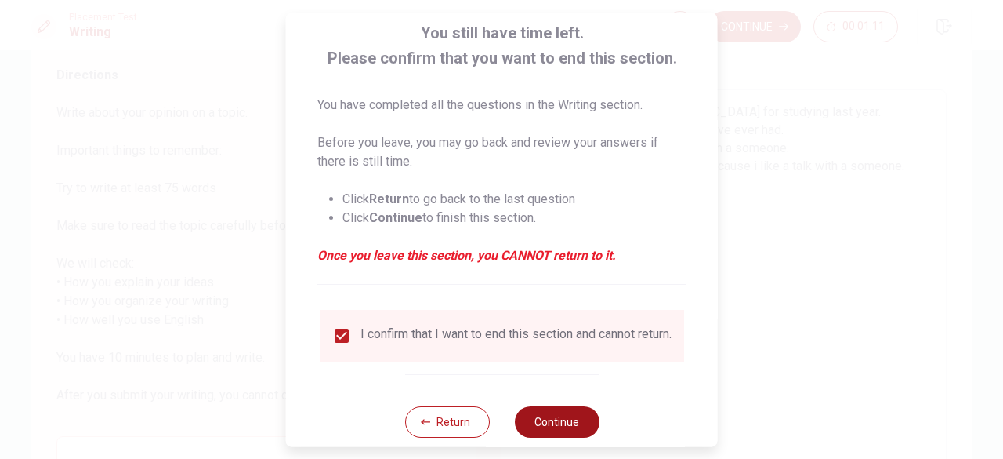
click at [536, 430] on button "Continue" at bounding box center [556, 421] width 85 height 31
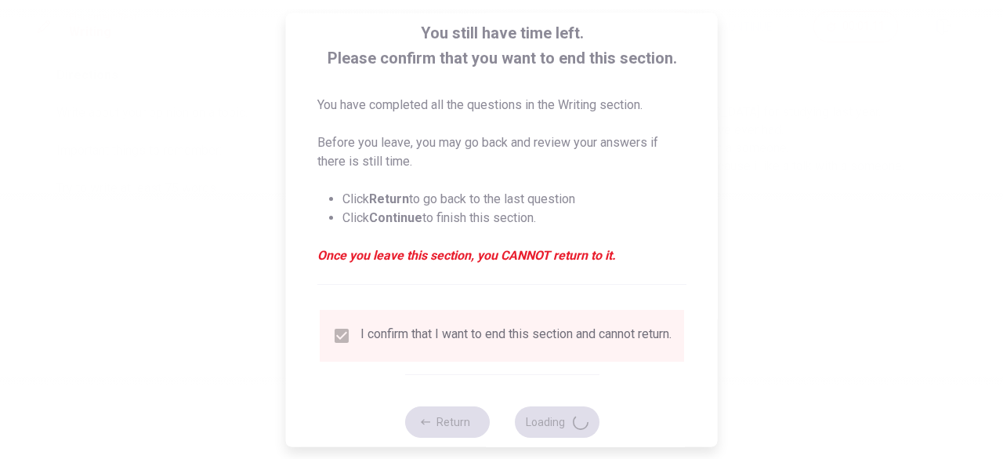
scroll to position [0, 0]
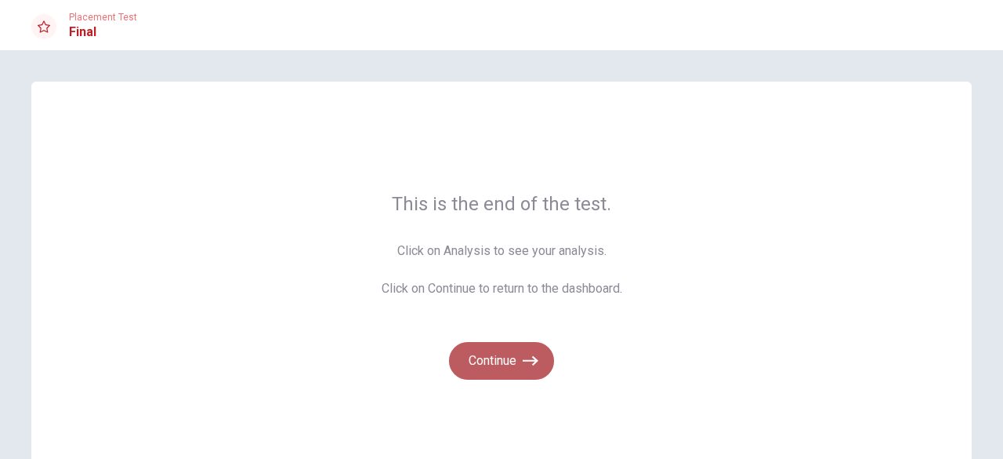
click at [511, 347] on button "Continue" at bounding box center [501, 361] width 105 height 38
